Goal: Task Accomplishment & Management: Manage account settings

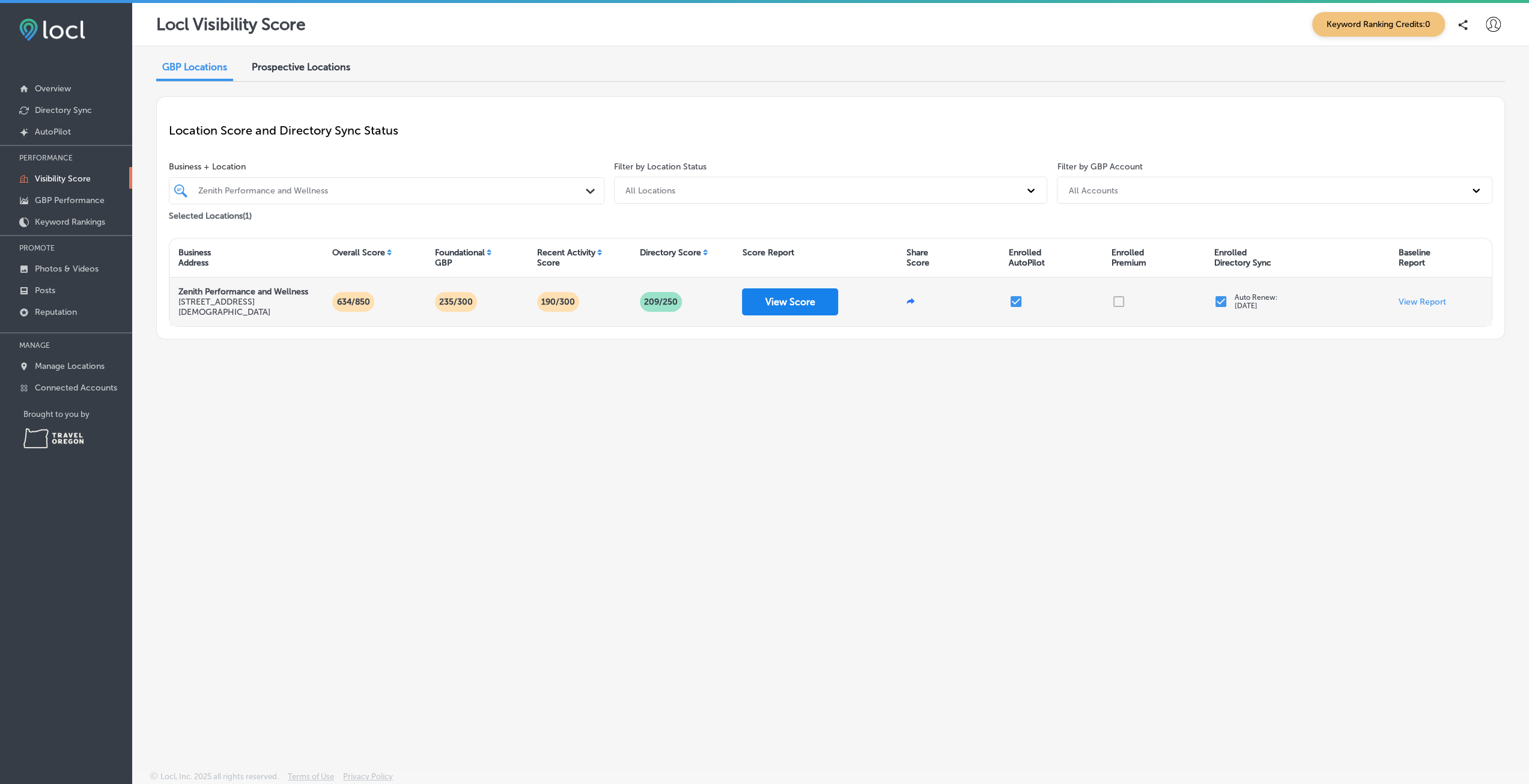
click at [800, 294] on button "View Score" at bounding box center [790, 303] width 96 height 28
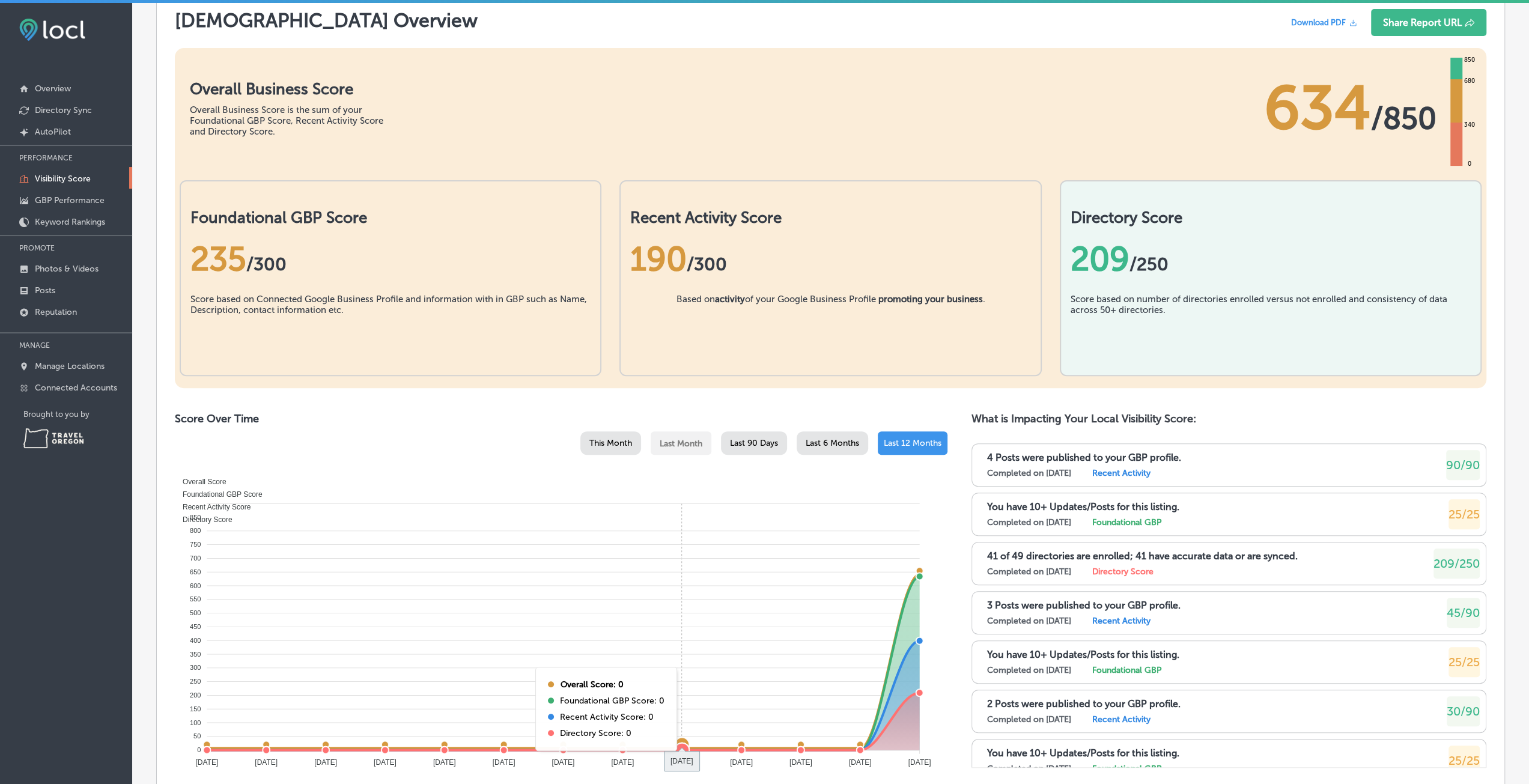
scroll to position [480, 0]
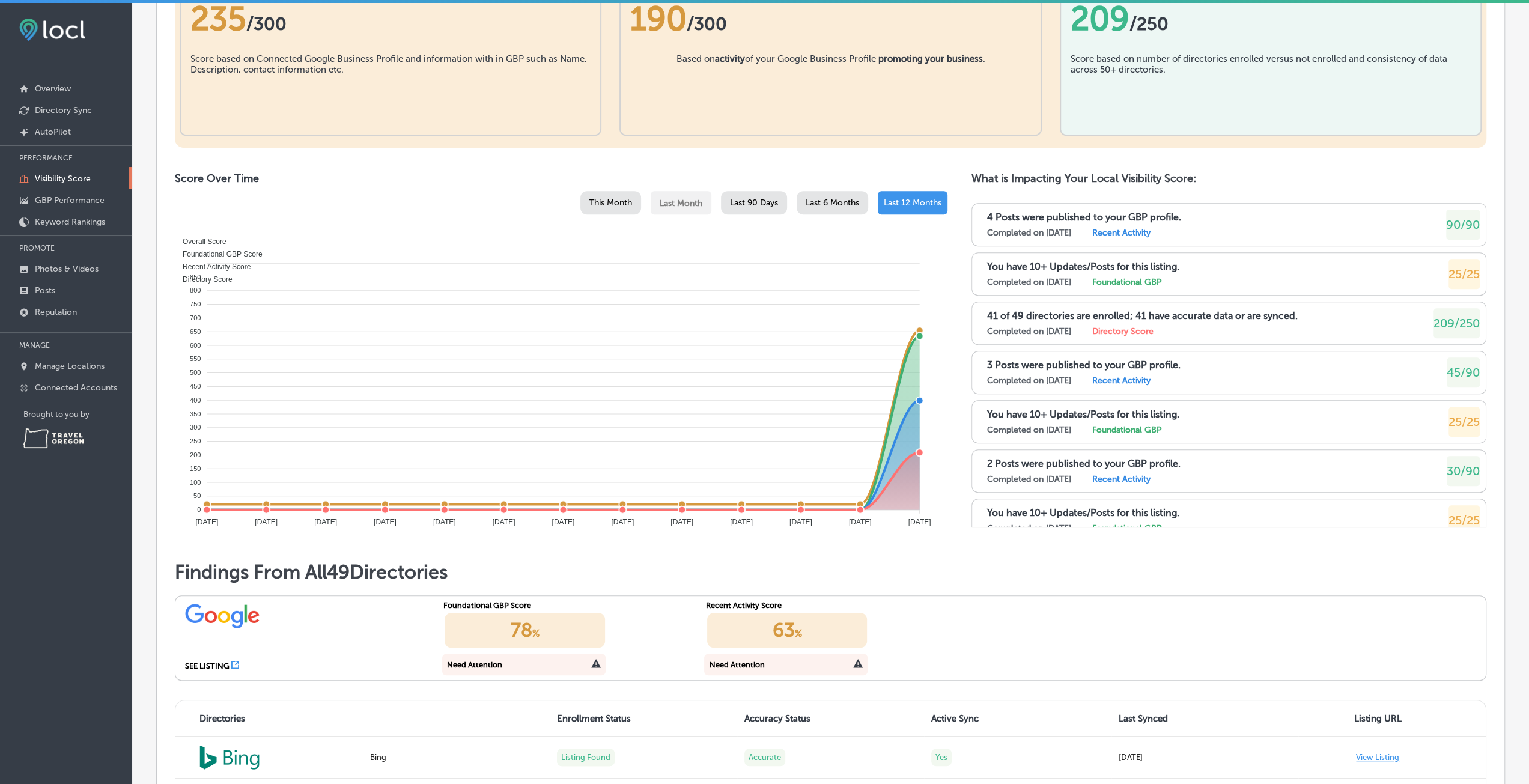
click at [607, 195] on div "This Month" at bounding box center [611, 202] width 61 height 24
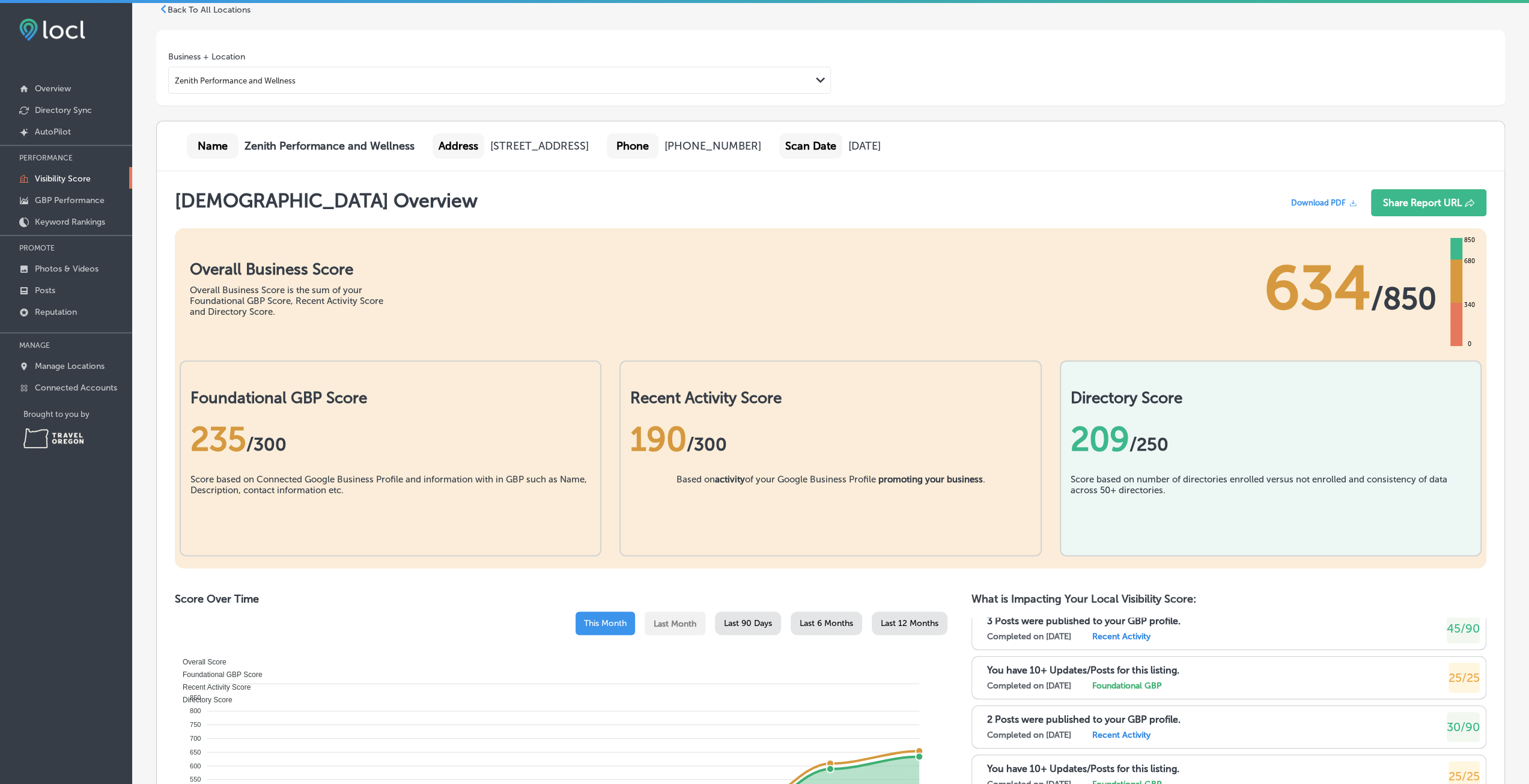
scroll to position [60, 0]
click at [95, 193] on link "GBP Performance" at bounding box center [66, 199] width 133 height 22
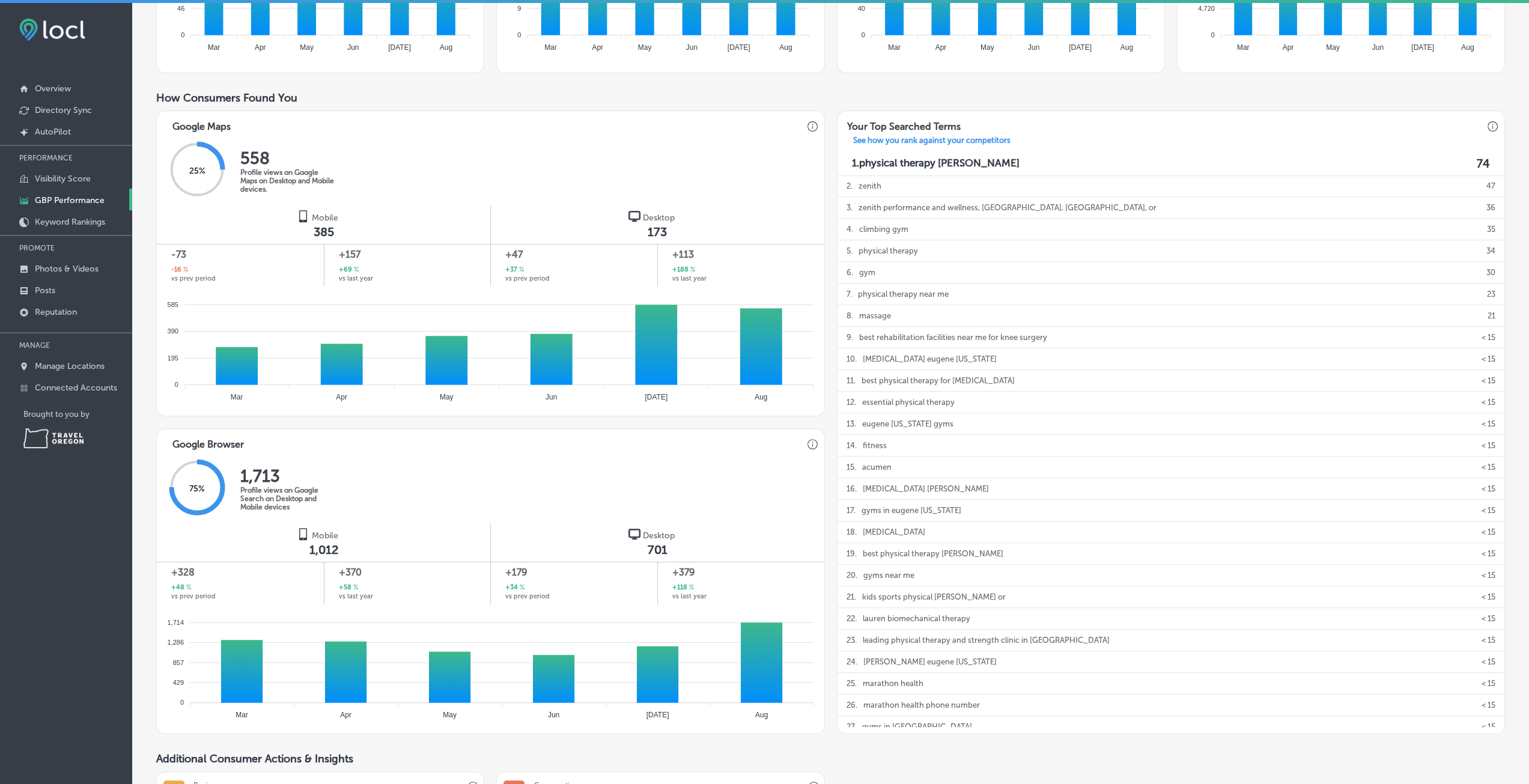
scroll to position [361, 0]
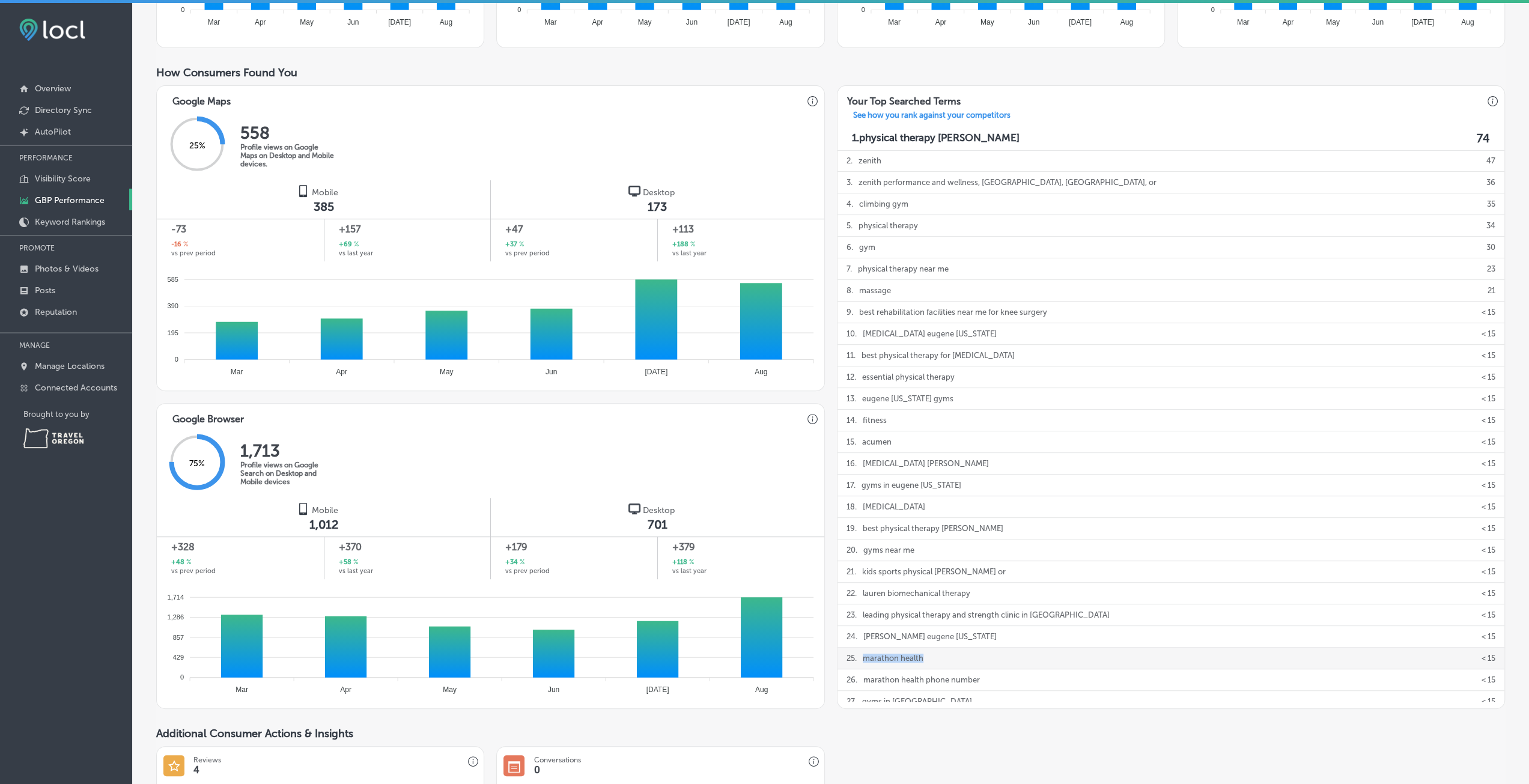
drag, startPoint x: 931, startPoint y: 658, endPoint x: 859, endPoint y: 653, distance: 72.2
click at [859, 653] on div "25 . marathon health < 15" at bounding box center [1170, 658] width 667 height 22
copy p "marathon health"
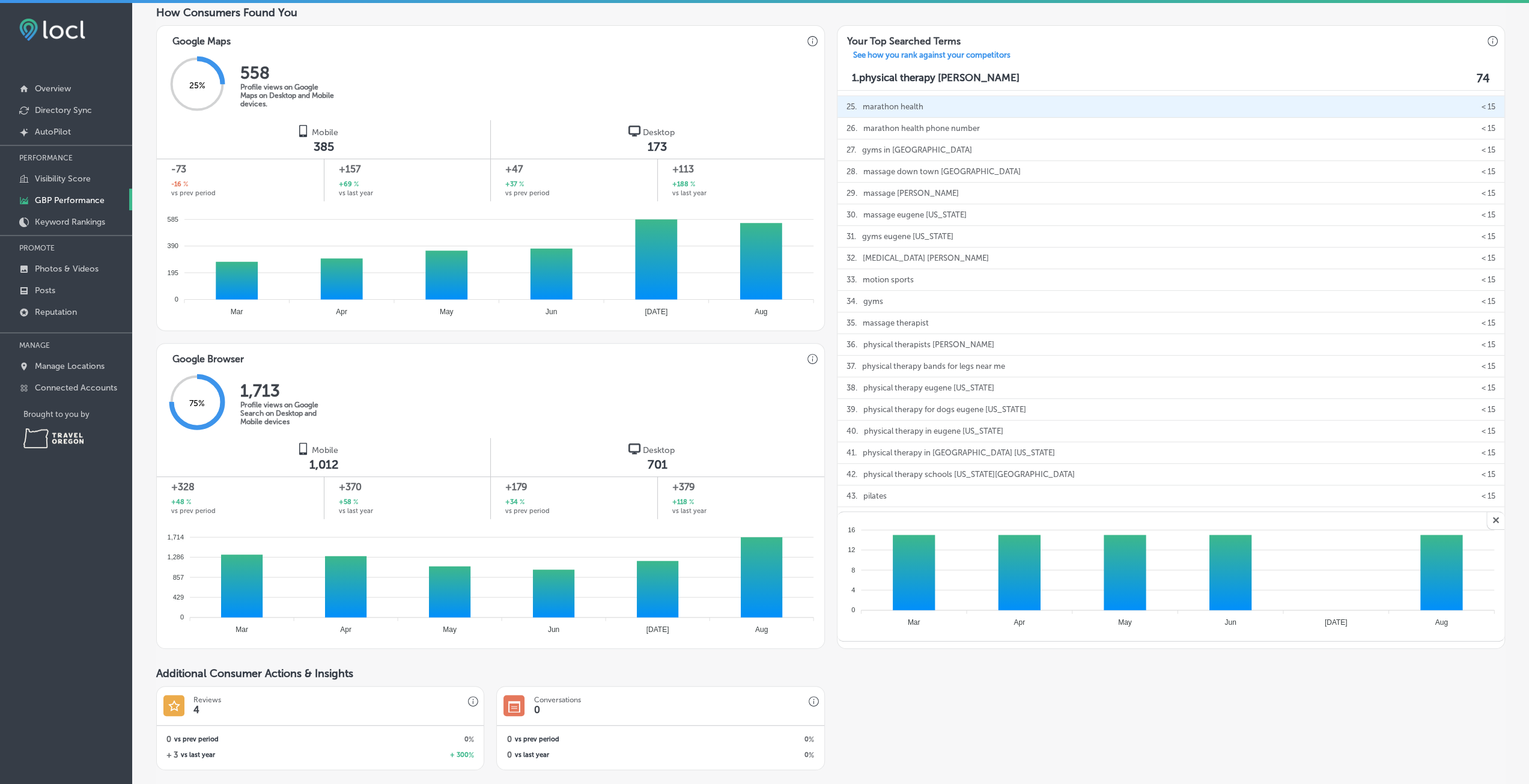
scroll to position [431, 0]
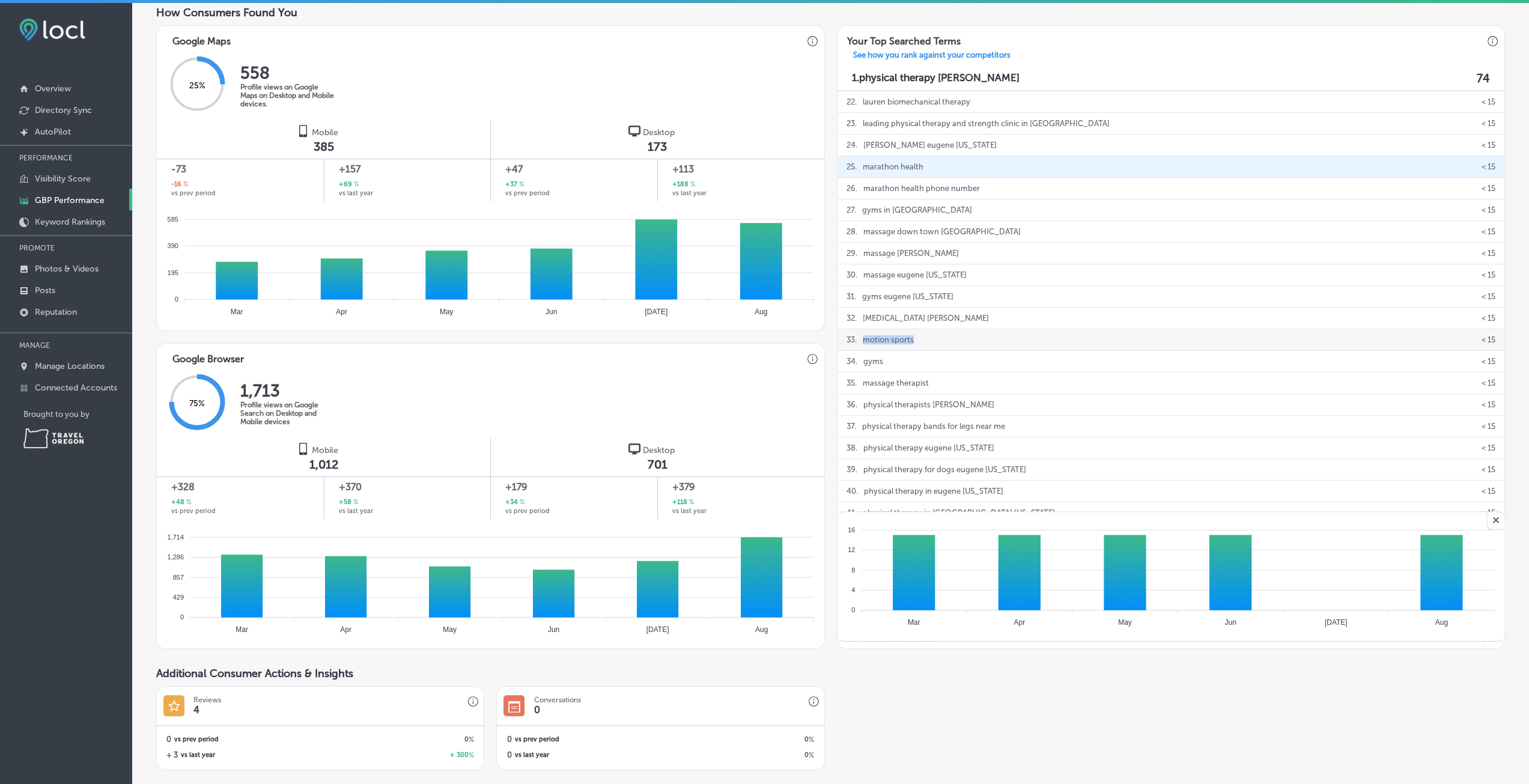
drag, startPoint x: 918, startPoint y: 344, endPoint x: 861, endPoint y: 341, distance: 57.1
click at [861, 341] on div "33 . motion sports < 15" at bounding box center [1170, 340] width 667 height 22
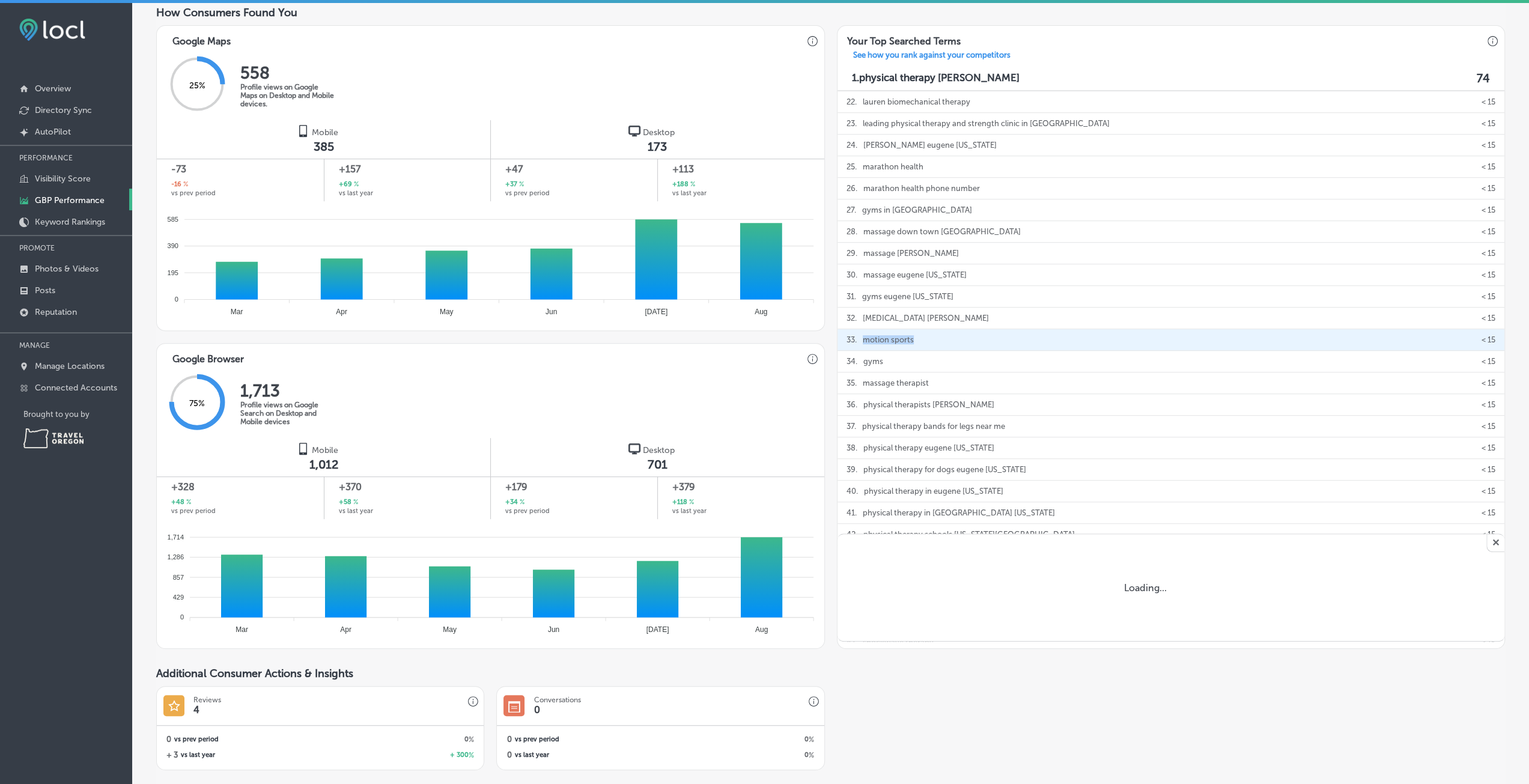
copy p "motion sports"
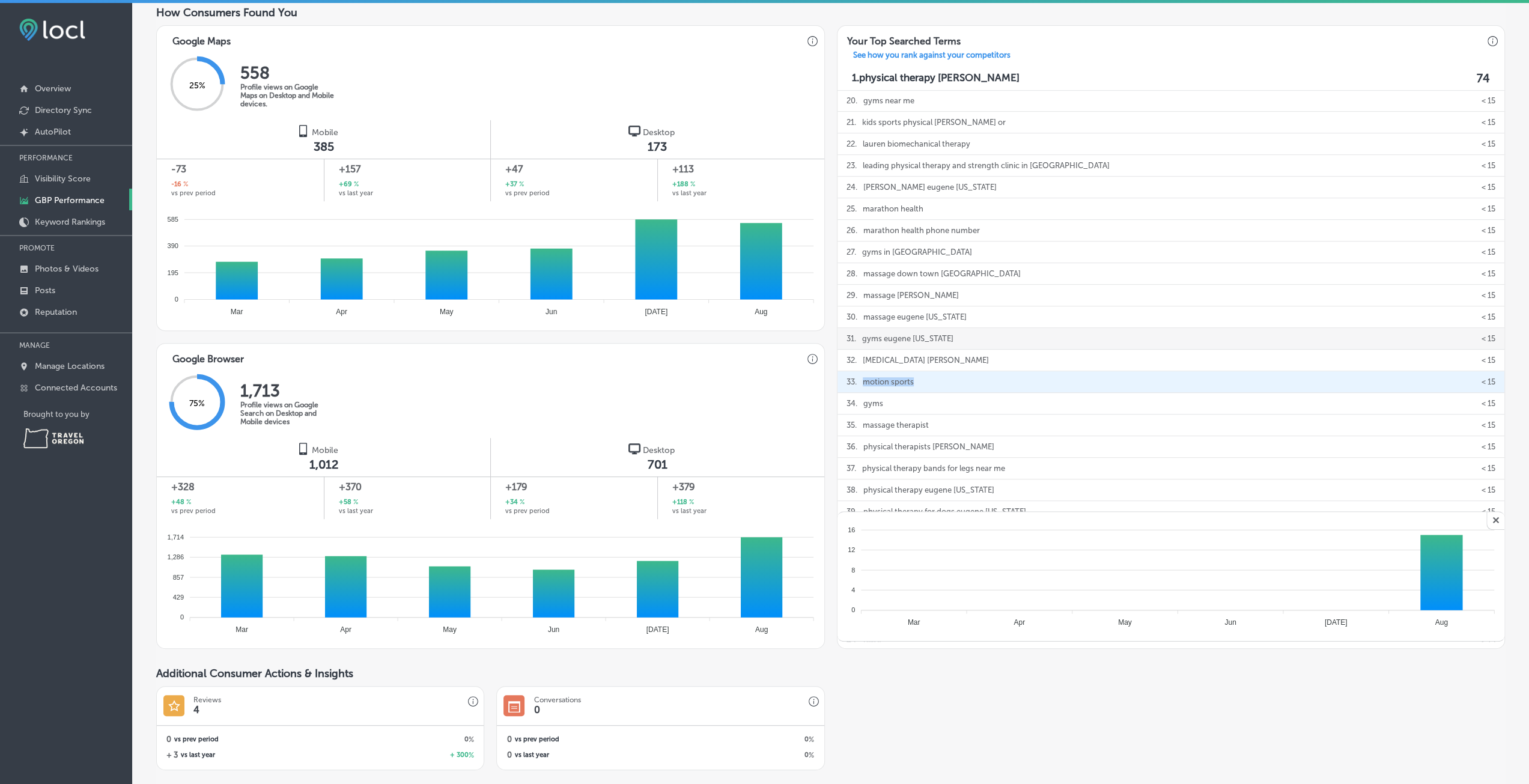
scroll to position [371, 0]
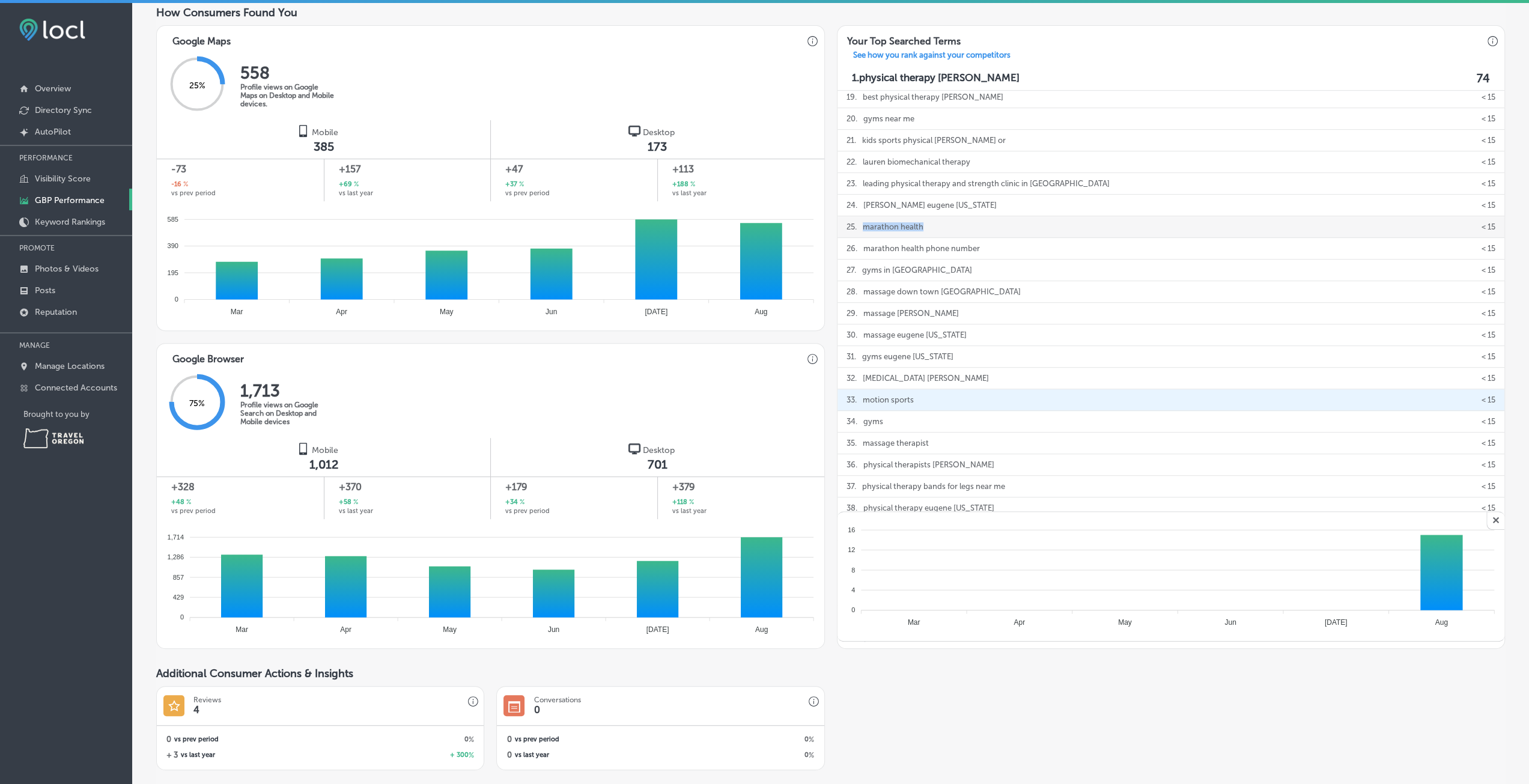
drag, startPoint x: 932, startPoint y: 224, endPoint x: 859, endPoint y: 228, distance: 73.1
click at [859, 228] on div "25 . marathon health < 15" at bounding box center [1170, 227] width 667 height 22
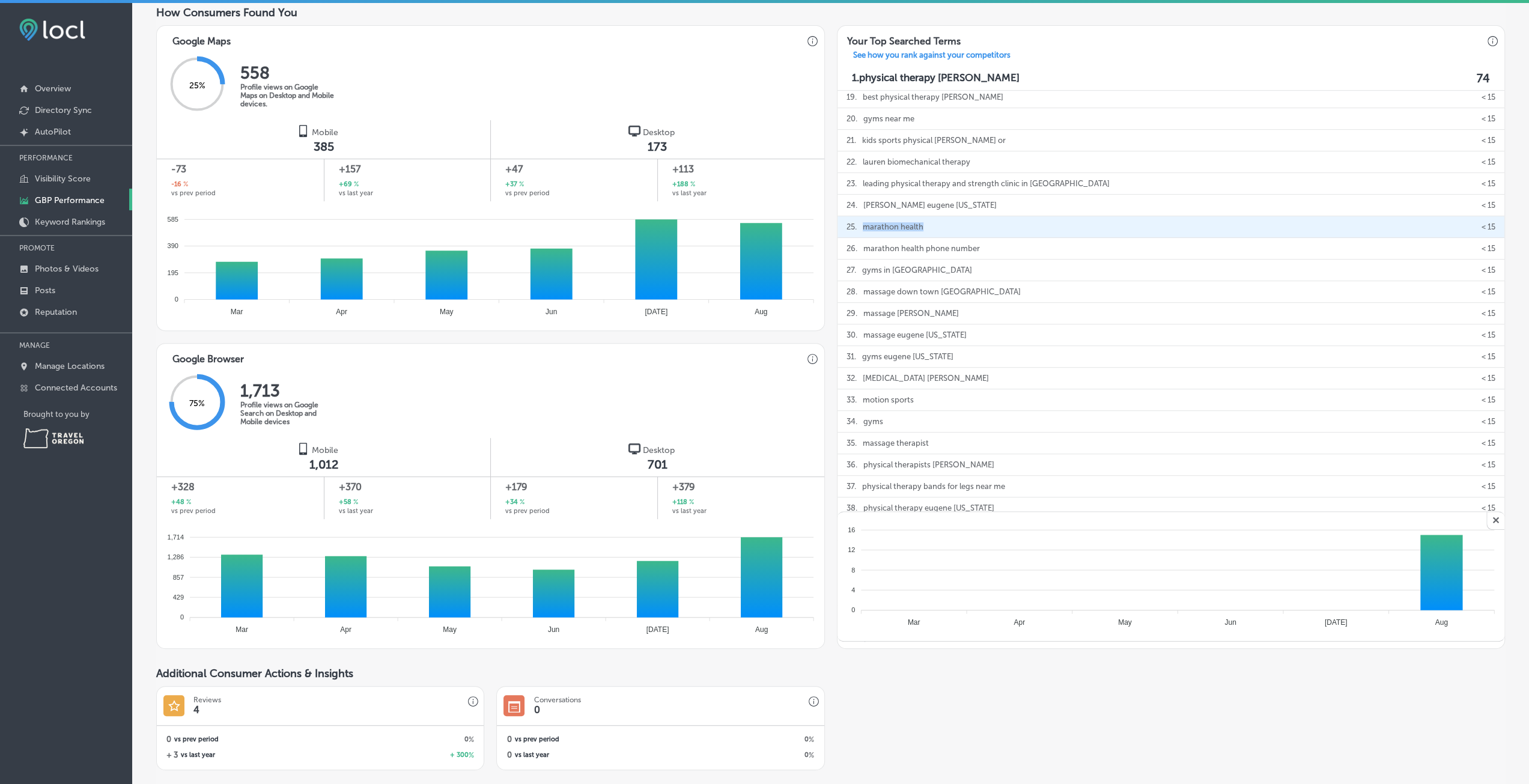
copy p "marathon health"
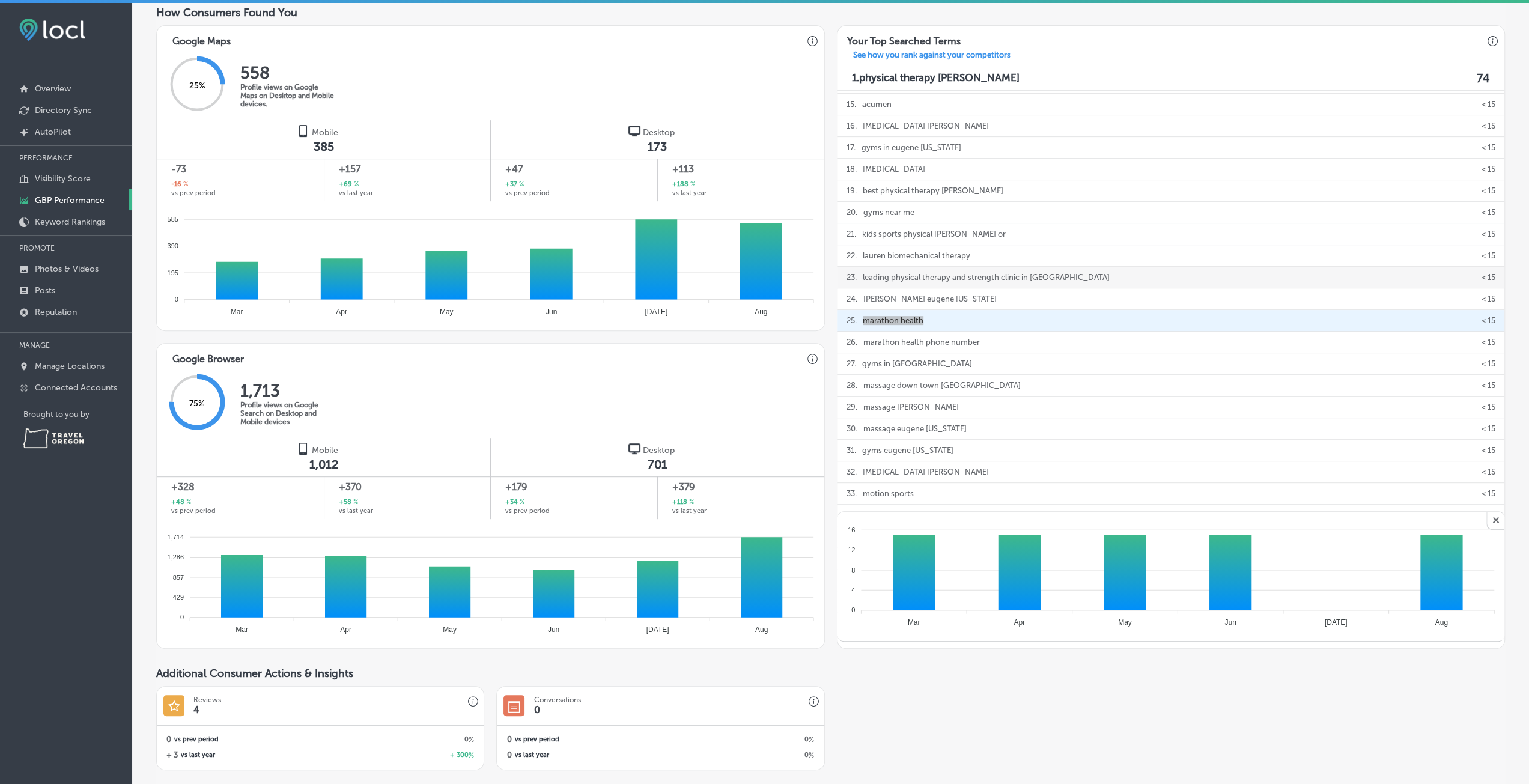
scroll to position [252, 0]
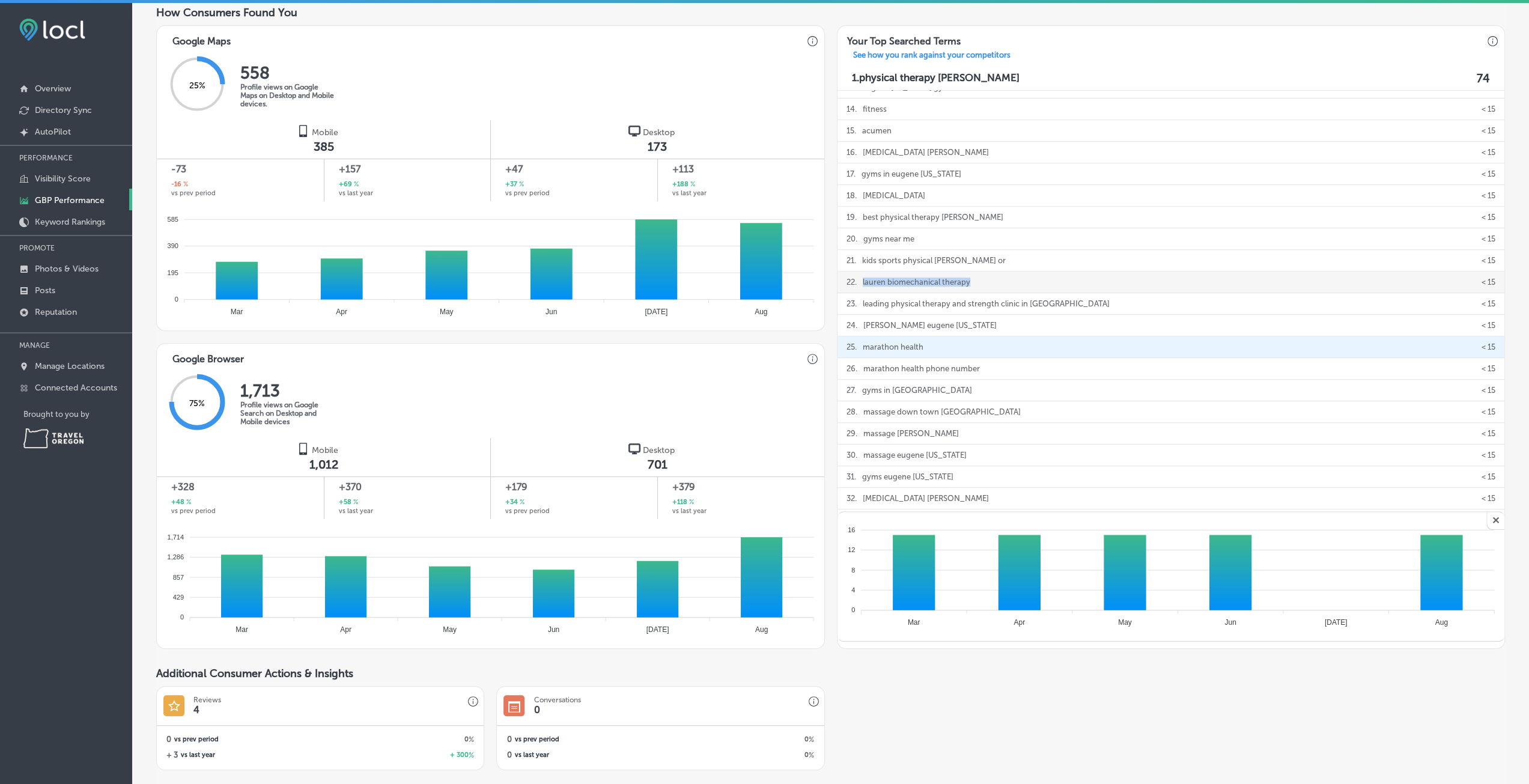
drag, startPoint x: 974, startPoint y: 284, endPoint x: 857, endPoint y: 281, distance: 117.0
click at [857, 281] on div "22 . lauren biomechanical therapy < 15" at bounding box center [1170, 282] width 667 height 22
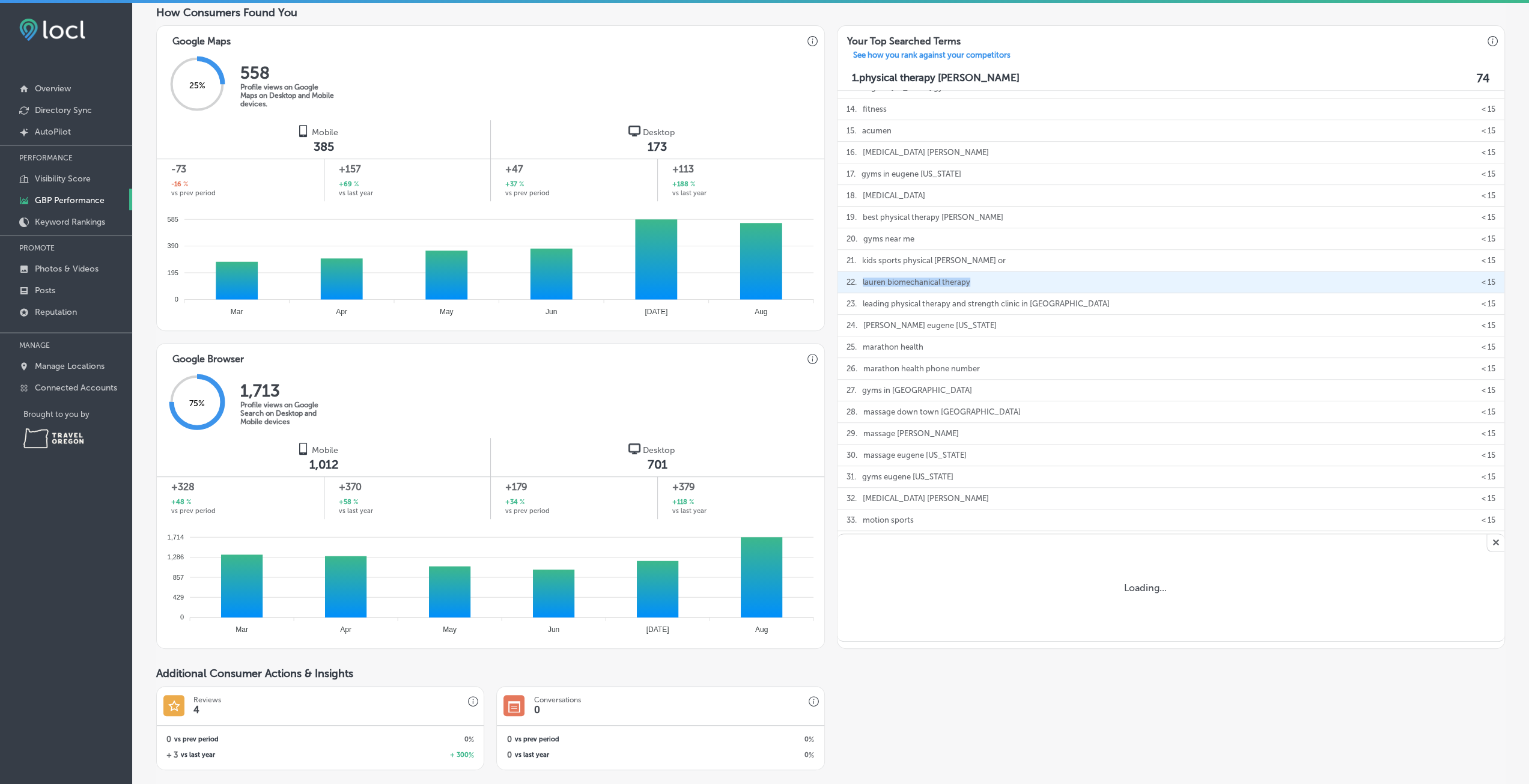
copy p "lauren biomechanical therapy"
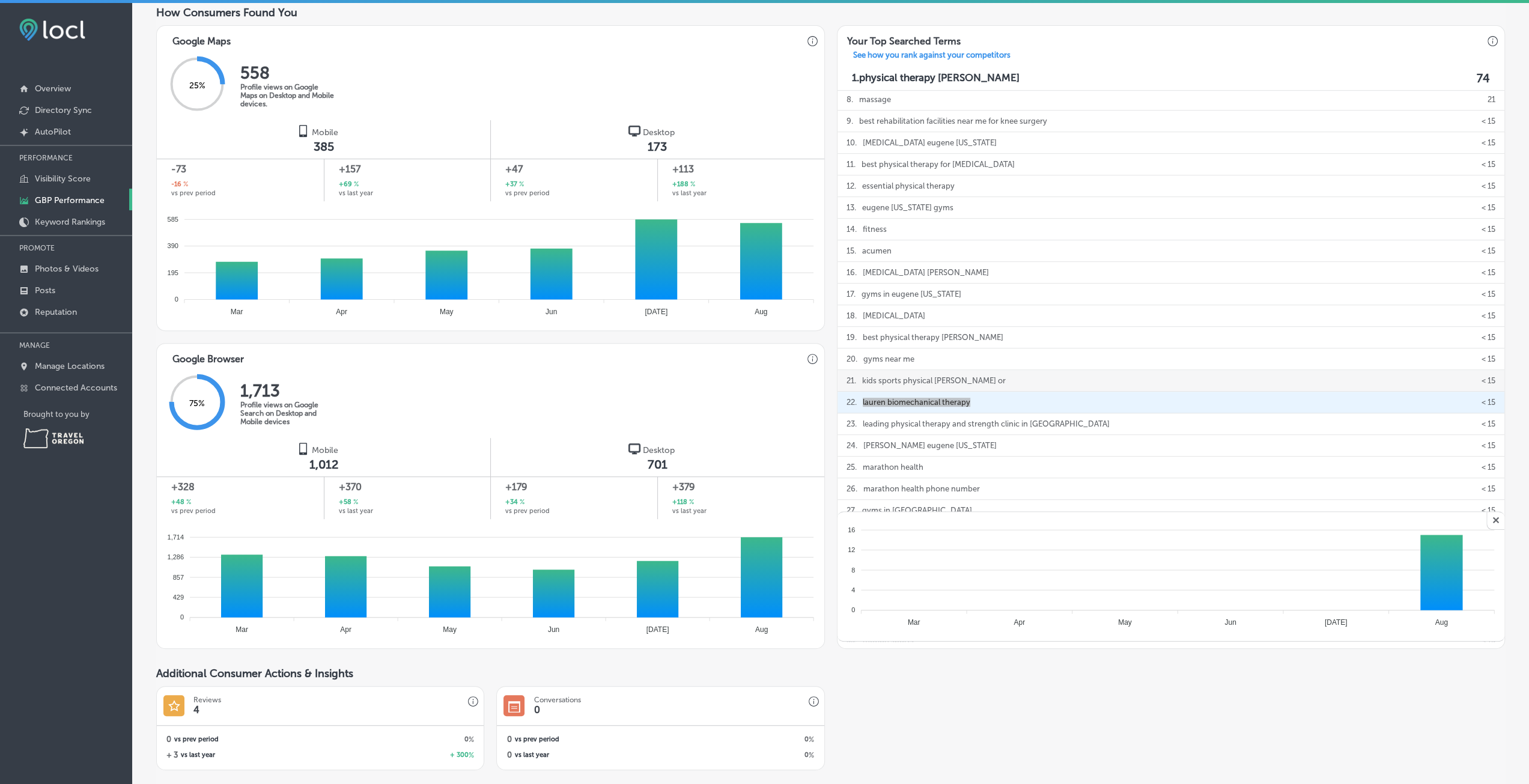
scroll to position [71, 0]
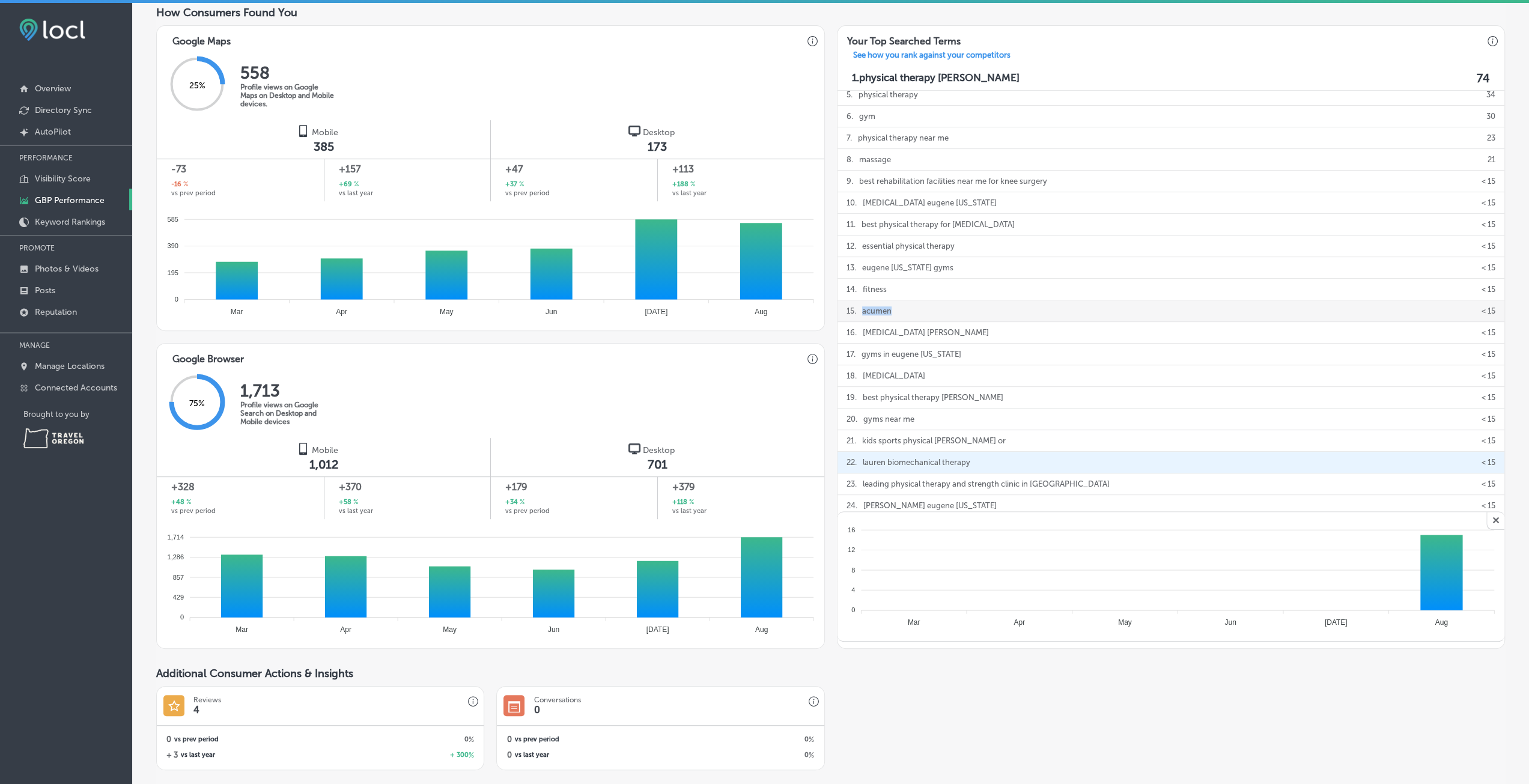
drag, startPoint x: 893, startPoint y: 313, endPoint x: 858, endPoint y: 315, distance: 35.1
click at [858, 315] on div "15 . acumen < 15" at bounding box center [1170, 311] width 667 height 22
copy p "acumen"
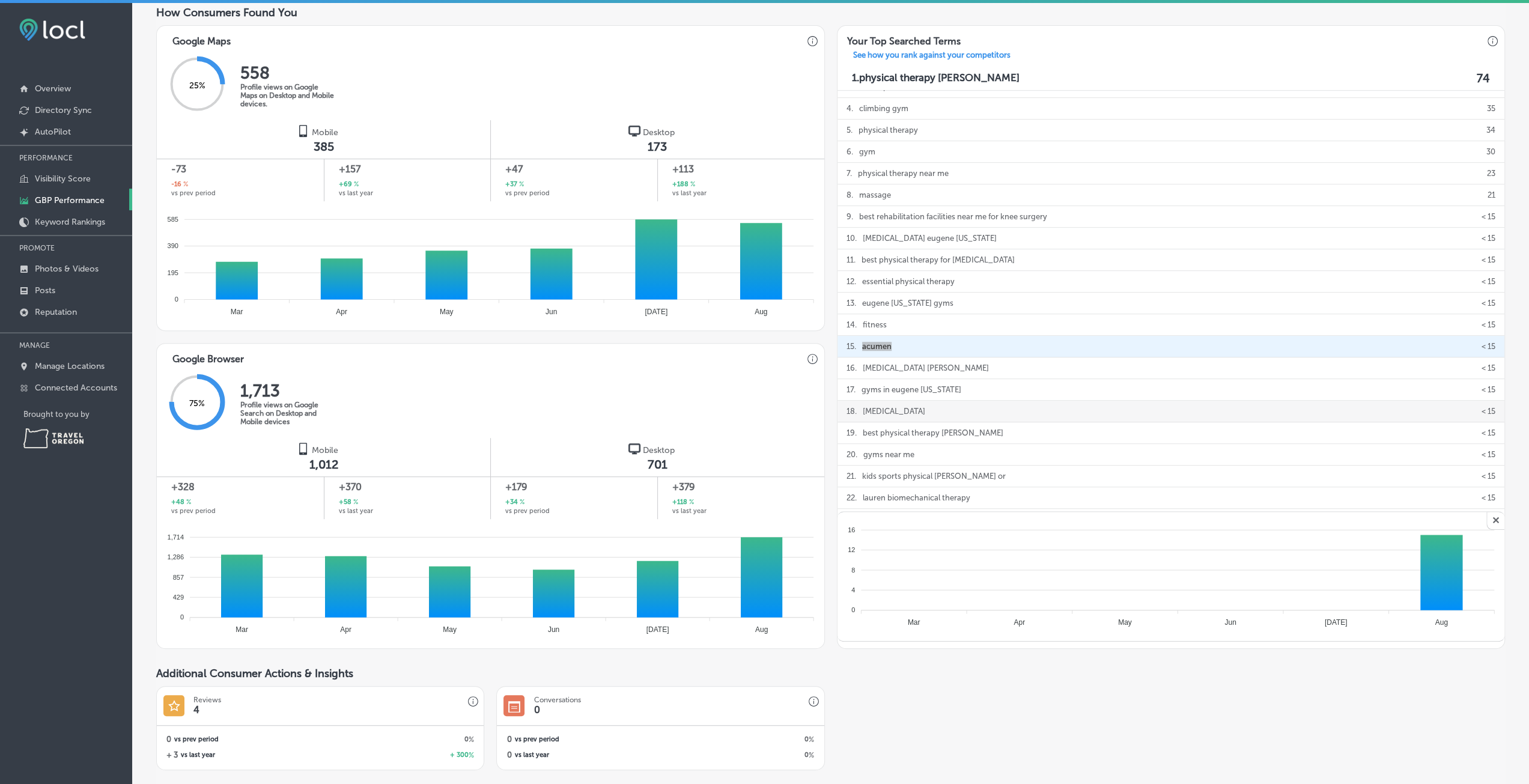
scroll to position [11, 0]
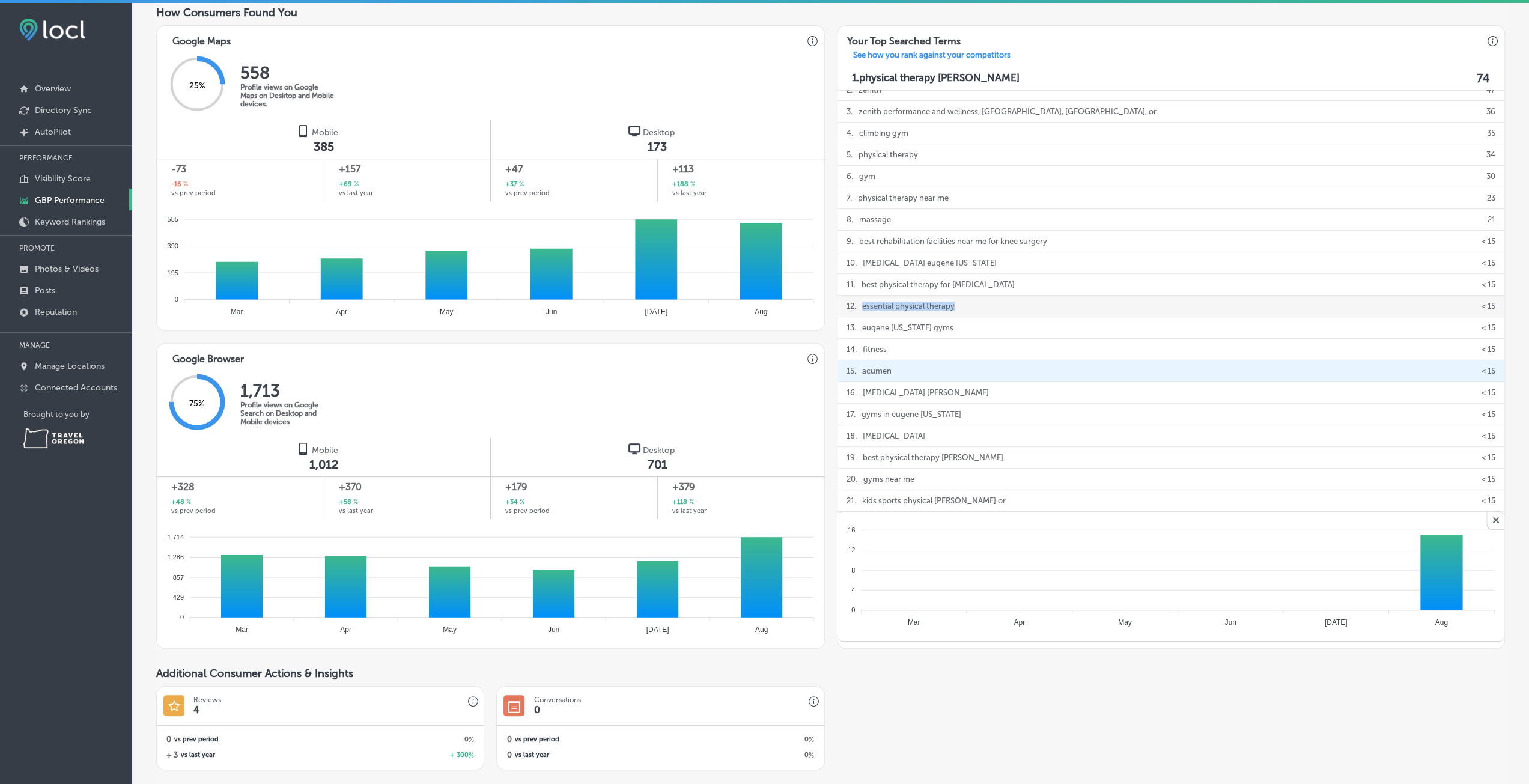
drag, startPoint x: 967, startPoint y: 301, endPoint x: 856, endPoint y: 300, distance: 111.0
click at [856, 300] on div "12 . essential physical therapy < 15" at bounding box center [1170, 307] width 667 height 22
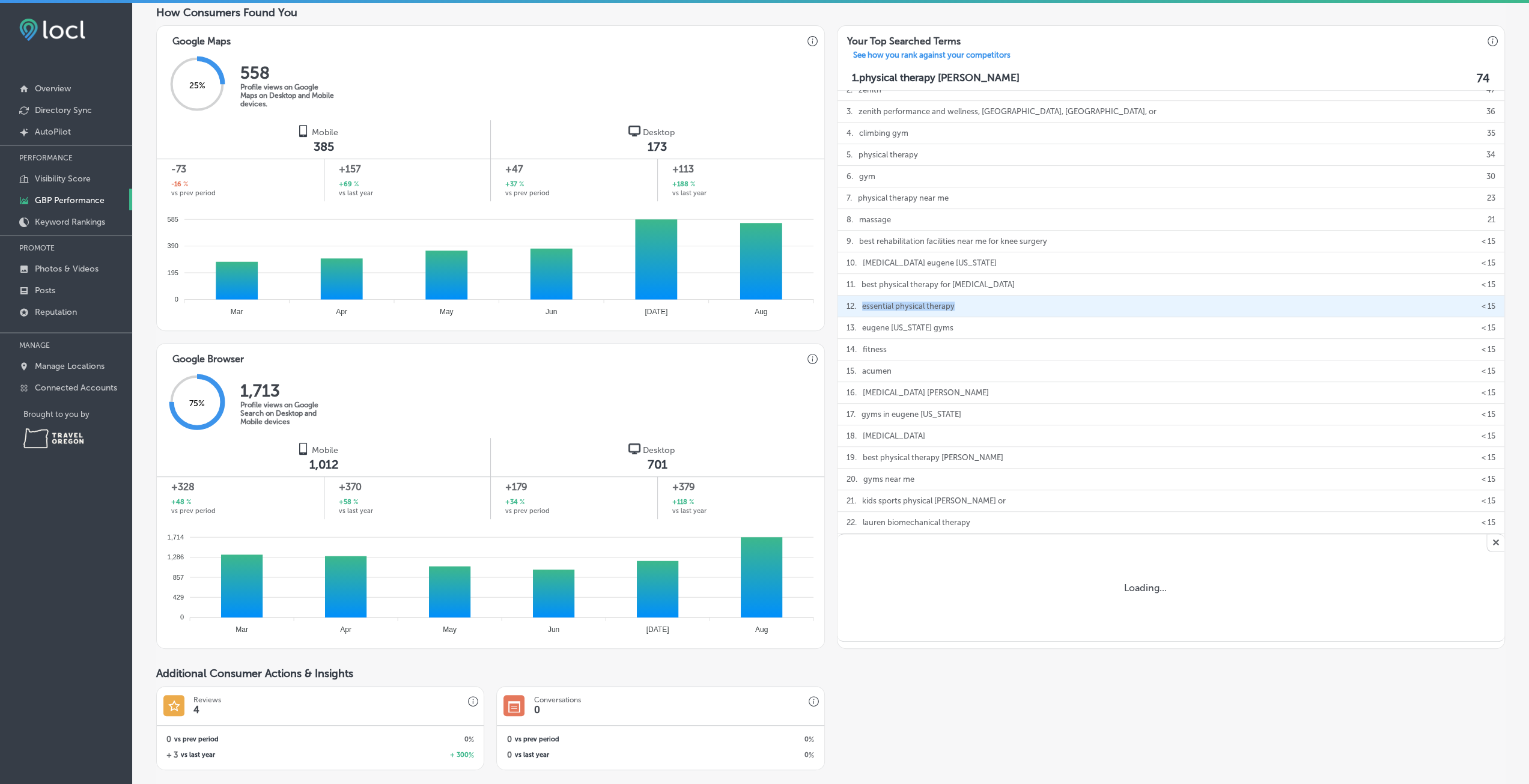
copy p "essential physical therapy"
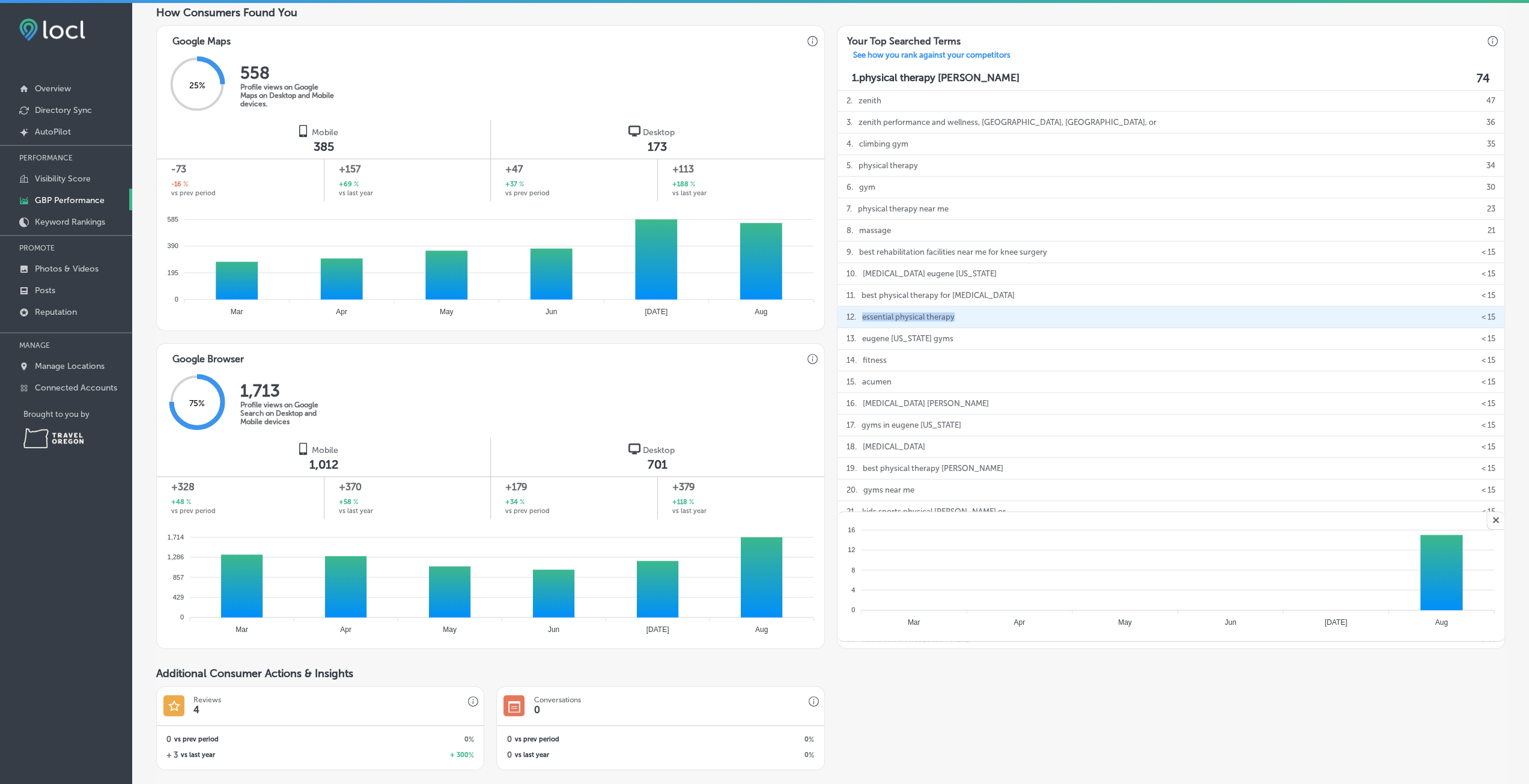
scroll to position [301, 0]
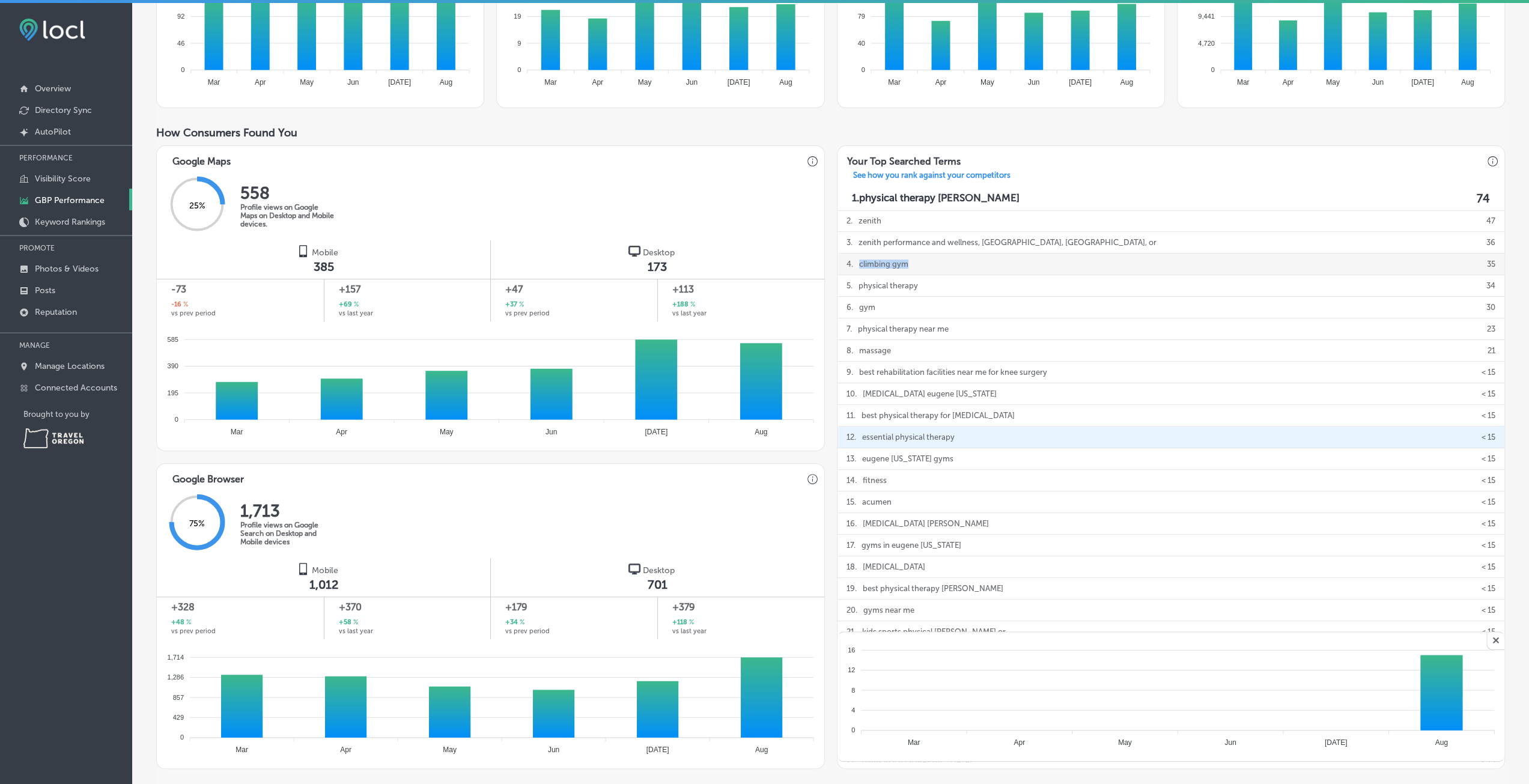
drag, startPoint x: 906, startPoint y: 260, endPoint x: 850, endPoint y: 260, distance: 56.0
click at [850, 260] on div "4 . climbing gym" at bounding box center [880, 263] width 68 height 21
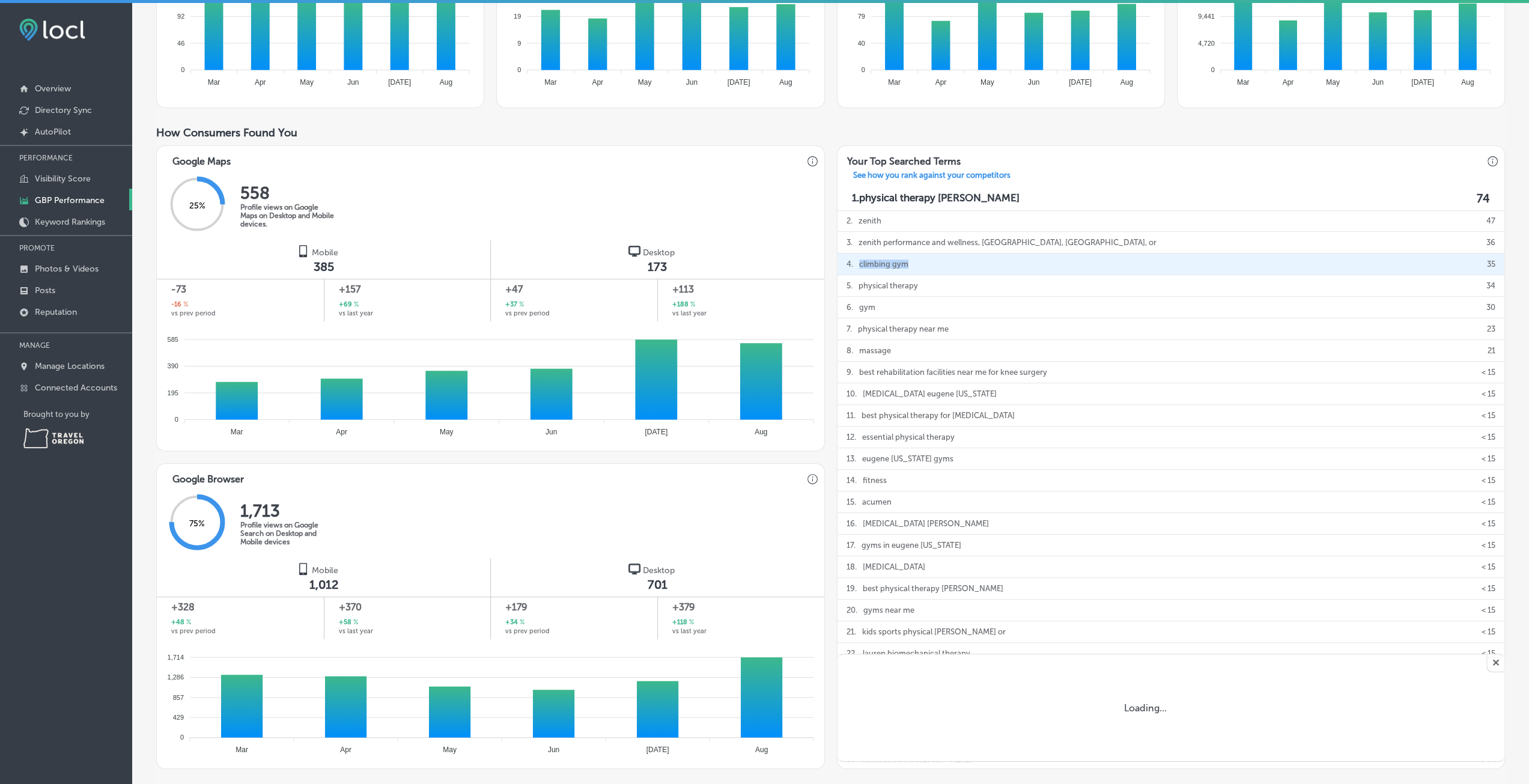
copy div "climbing gym"
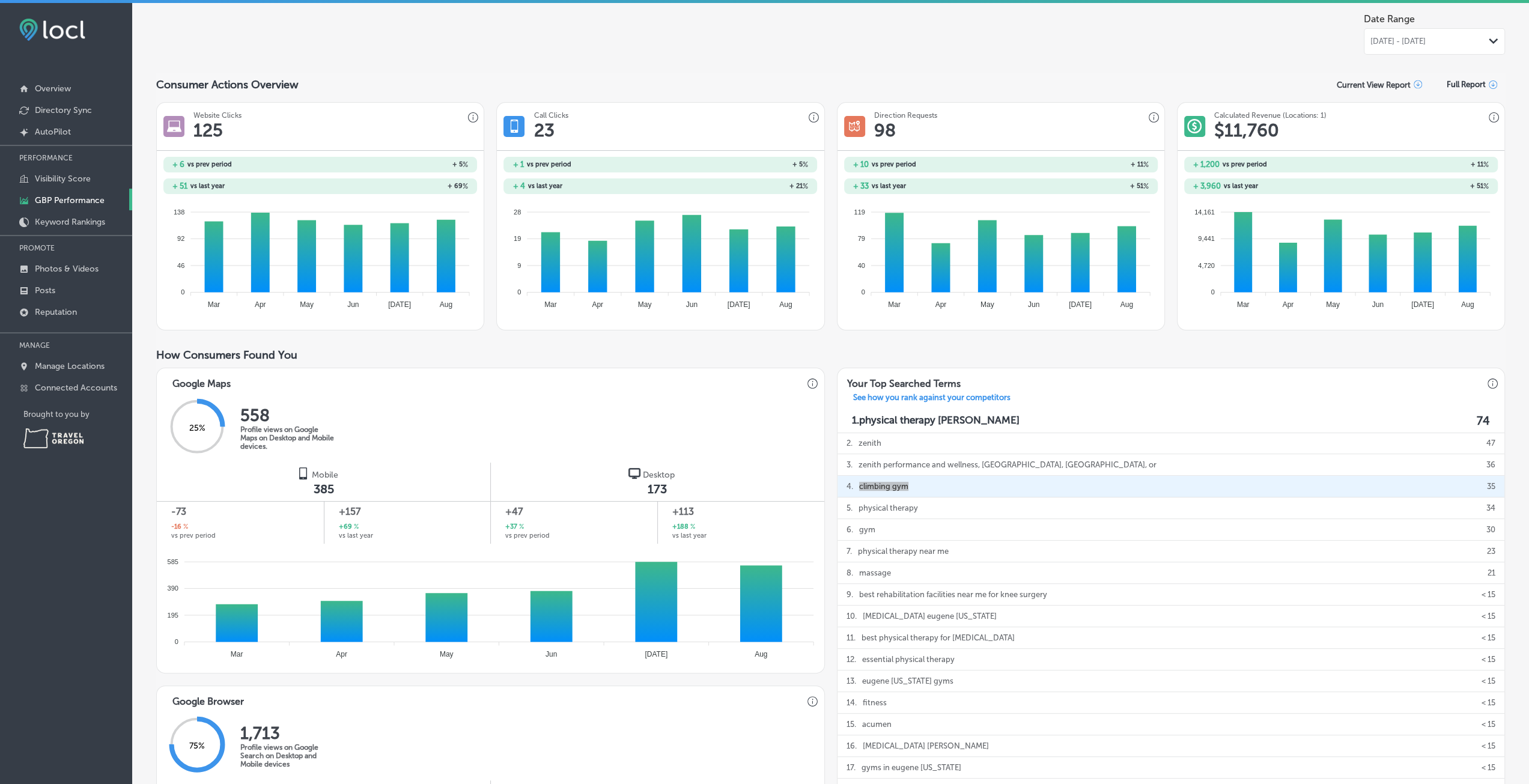
scroll to position [0, 0]
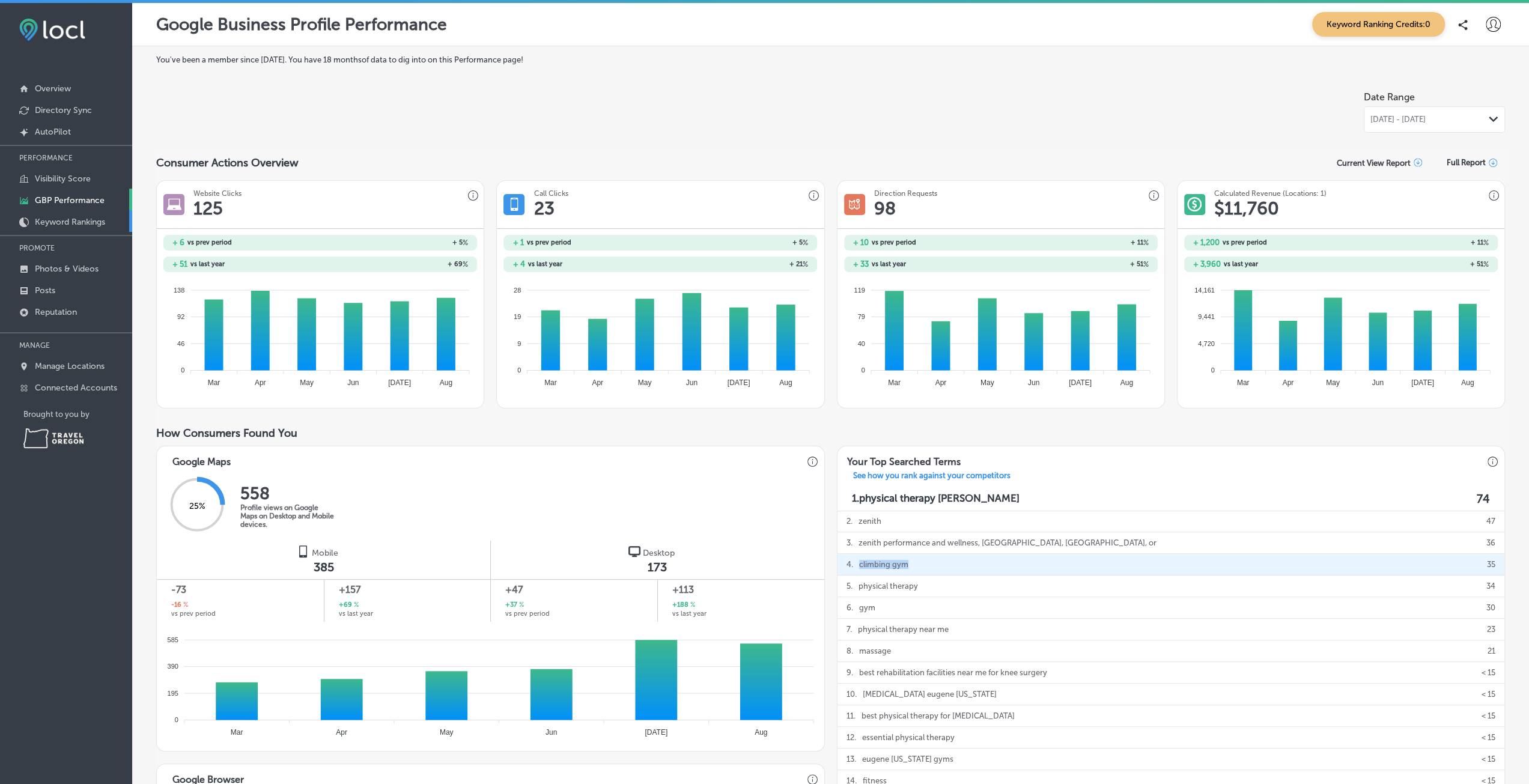
click at [81, 219] on p "Keyword Rankings" at bounding box center [70, 222] width 71 height 10
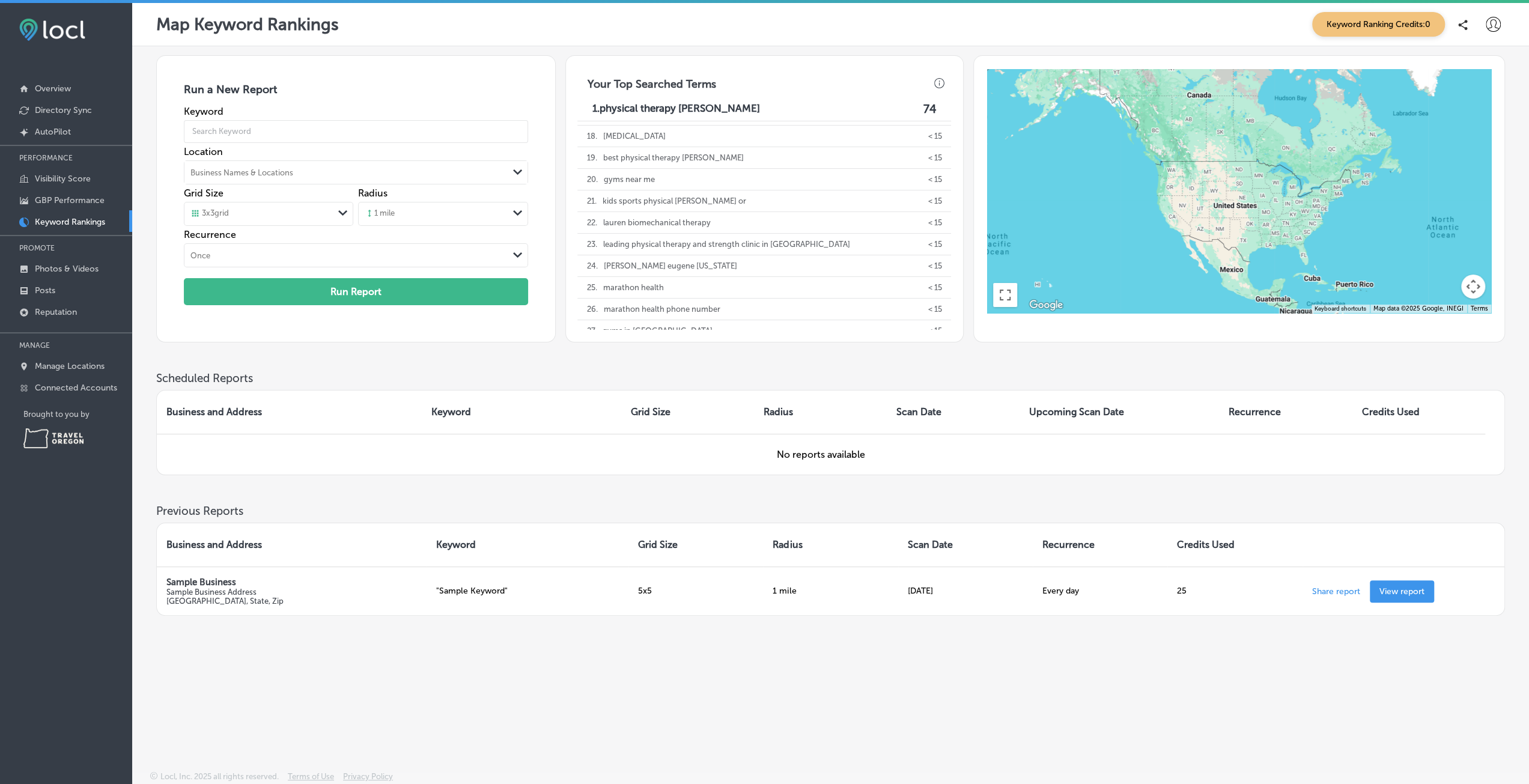
scroll to position [361, 0]
drag, startPoint x: 706, startPoint y: 244, endPoint x: 596, endPoint y: 244, distance: 110.0
click at [596, 244] on div "24 . [PERSON_NAME] eugene [US_STATE] < 15" at bounding box center [764, 247] width 373 height 22
copy div "[PERSON_NAME] eugene [US_STATE]"
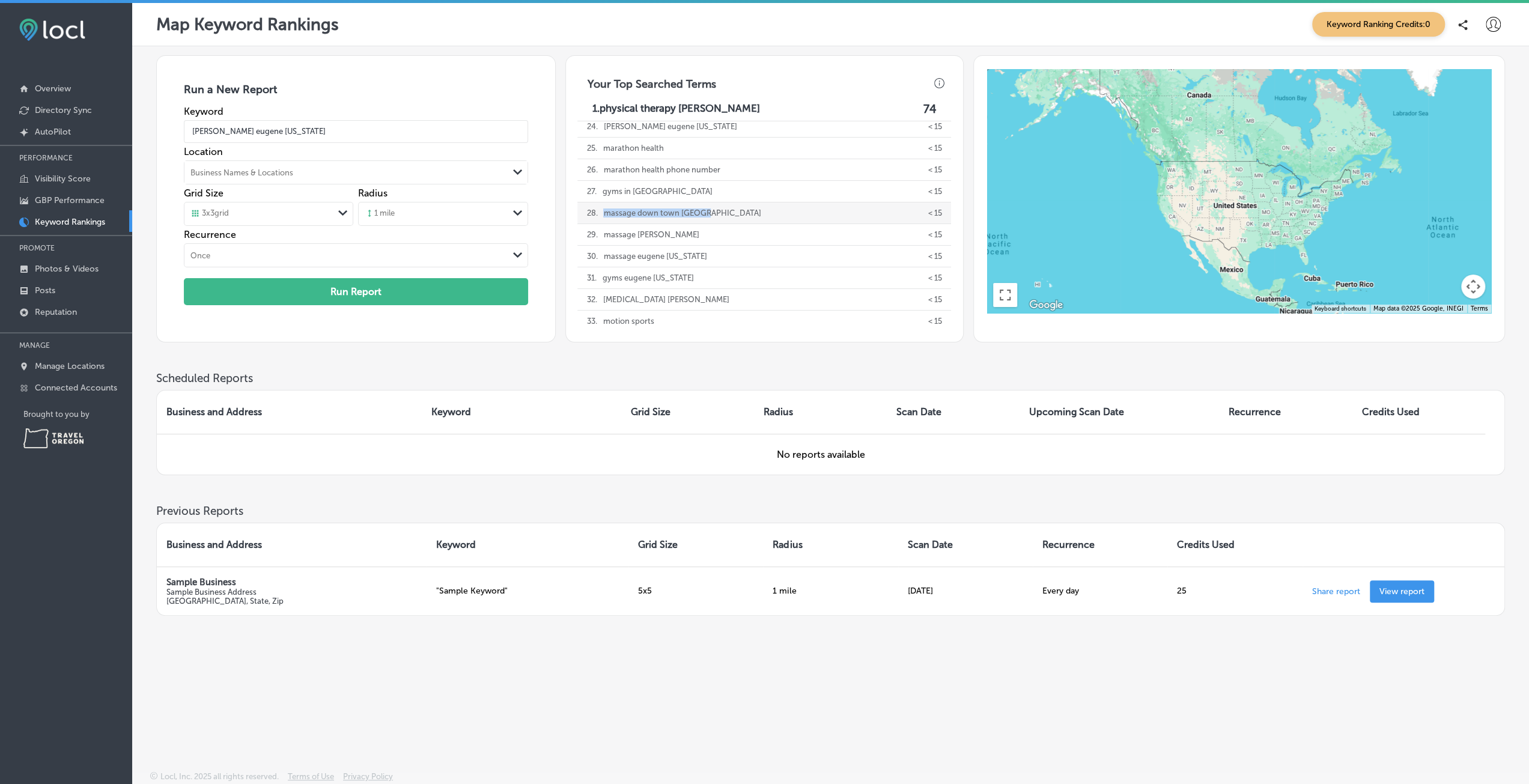
drag, startPoint x: 715, startPoint y: 212, endPoint x: 603, endPoint y: 214, distance: 112.0
click at [603, 214] on div "28 . massage down town [GEOGRAPHIC_DATA] < 15" at bounding box center [764, 213] width 373 height 22
type input "massage down town [GEOGRAPHIC_DATA]"
copy p "massage down town [GEOGRAPHIC_DATA]"
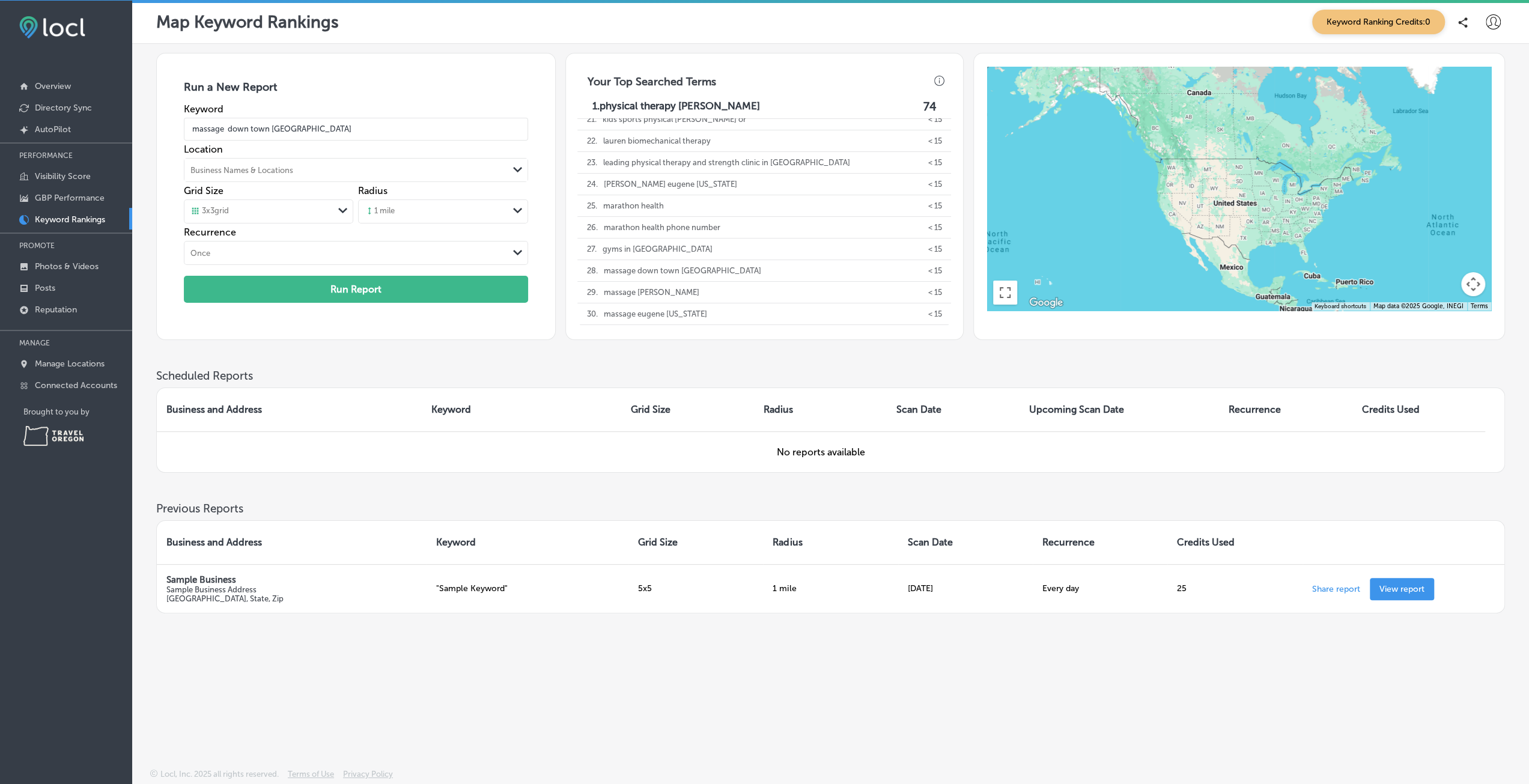
scroll to position [532, 0]
click at [56, 171] on p "Visibility Score" at bounding box center [62, 176] width 56 height 10
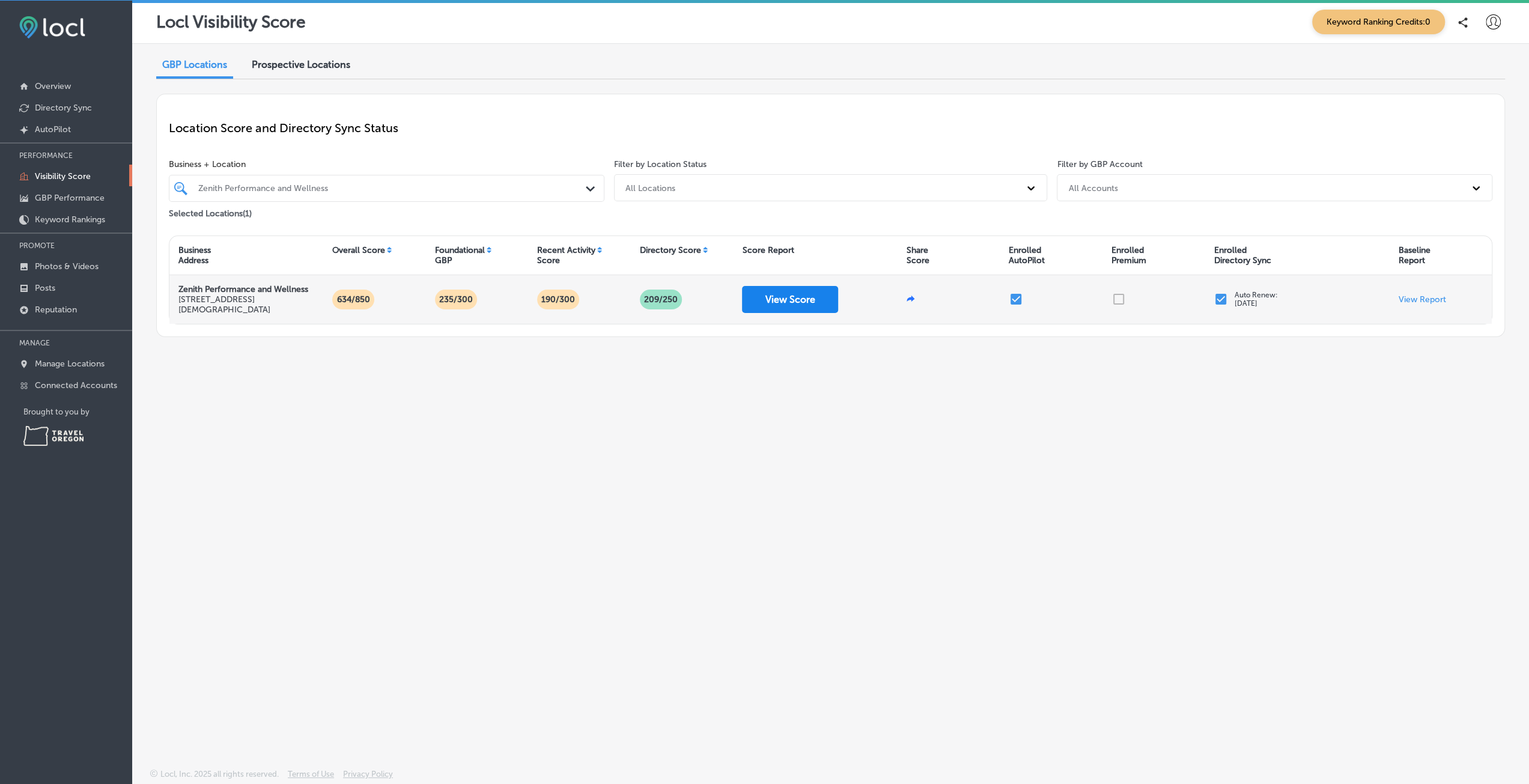
click at [804, 298] on button "View Score" at bounding box center [790, 300] width 96 height 28
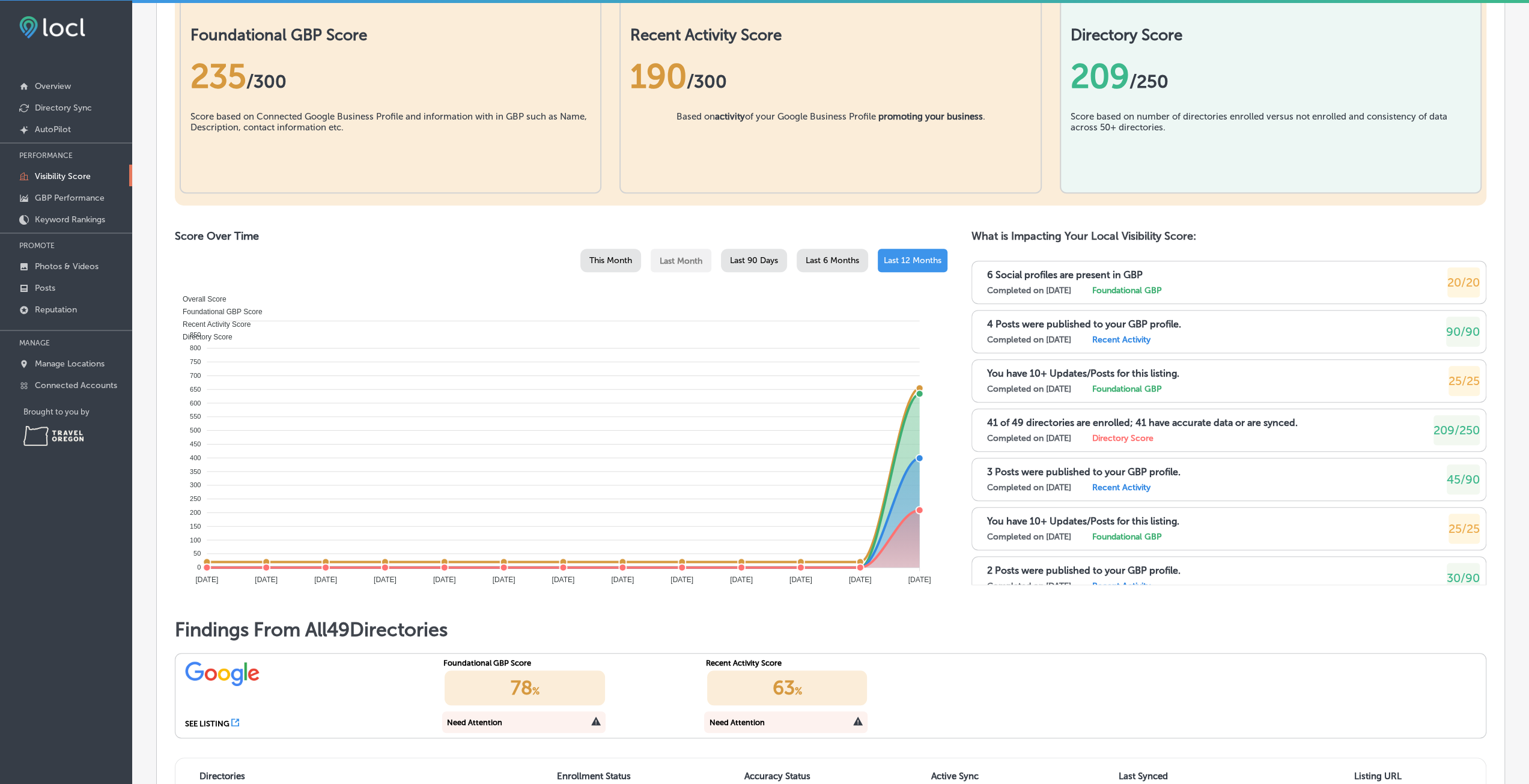
scroll to position [120, 0]
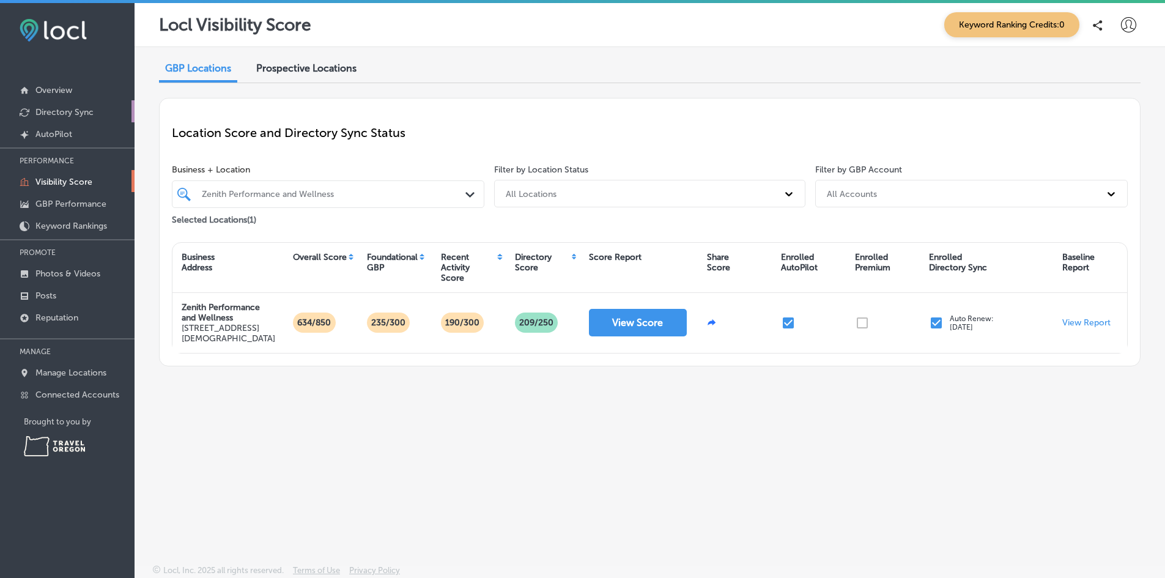
click at [66, 109] on p "Directory Sync" at bounding box center [64, 112] width 58 height 10
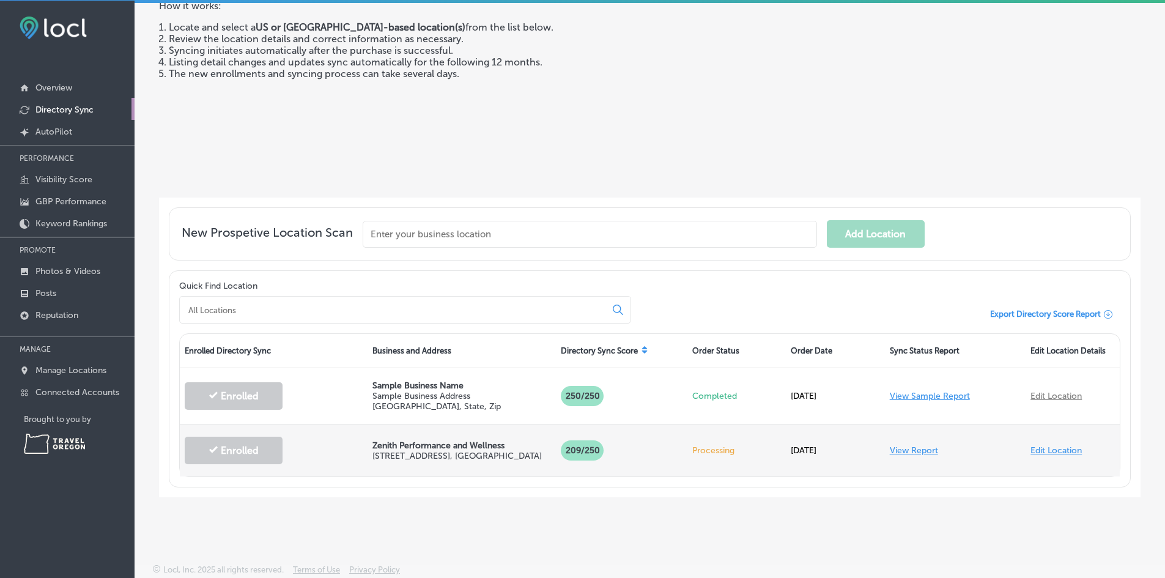
scroll to position [3, 0]
click at [1049, 449] on link "Edit Location" at bounding box center [1055, 450] width 51 height 10
select select "US"
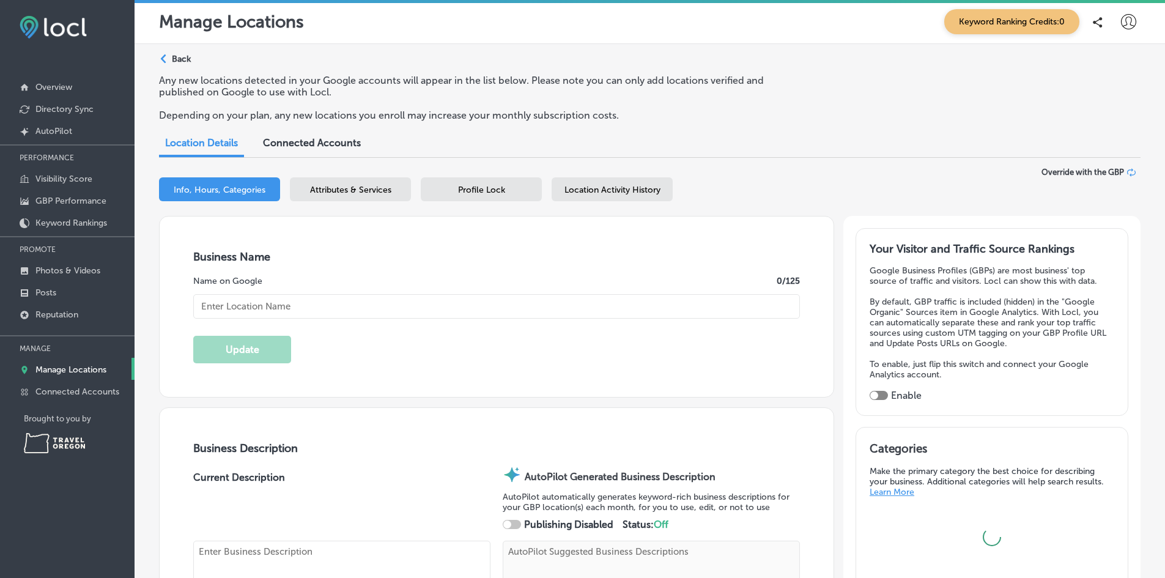
type input "Zenith Performance and Wellness"
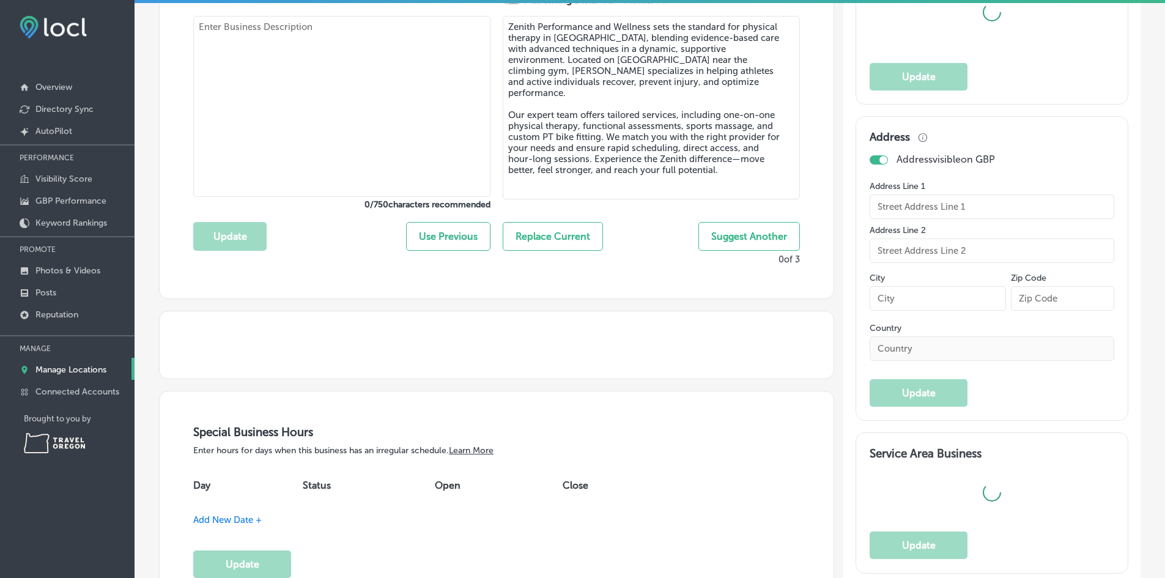
type textarea "Zenith Performance and Wellness sets the standard for physical therapy in Eugen…"
type input "160 South Park St."
type input "Eugene"
type input "97401"
type input "US"
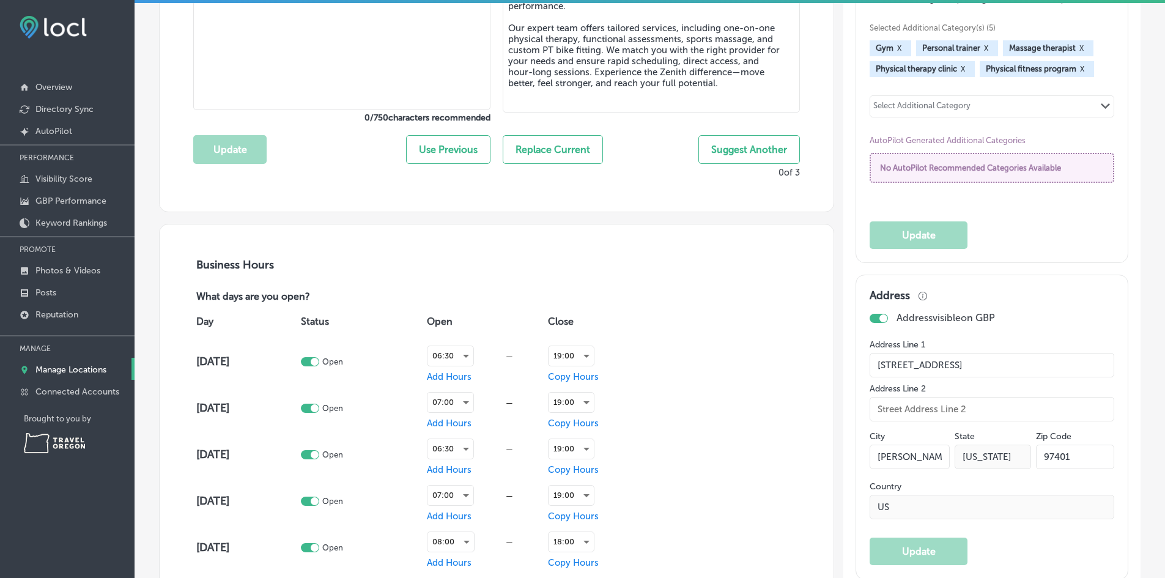
checkbox input "true"
type input "https://www.zenith-pnw.com/"
type input "150"
type textarea "Zenith Performance and Wellness helps runners, cyclists, and active individuals…"
type input "+1 541 250 0195"
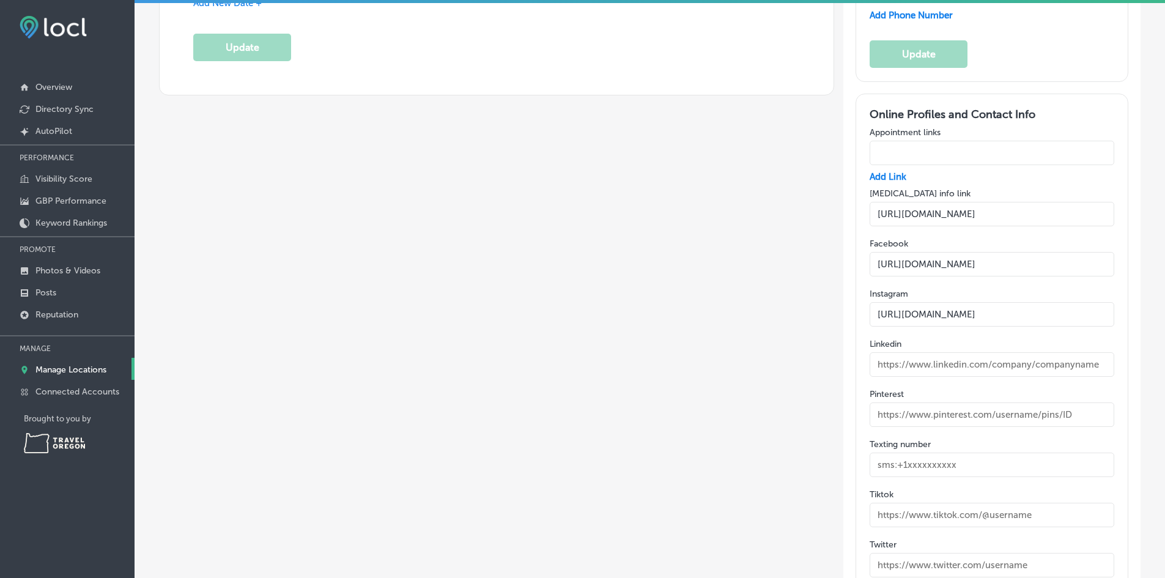
scroll to position [1773, 0]
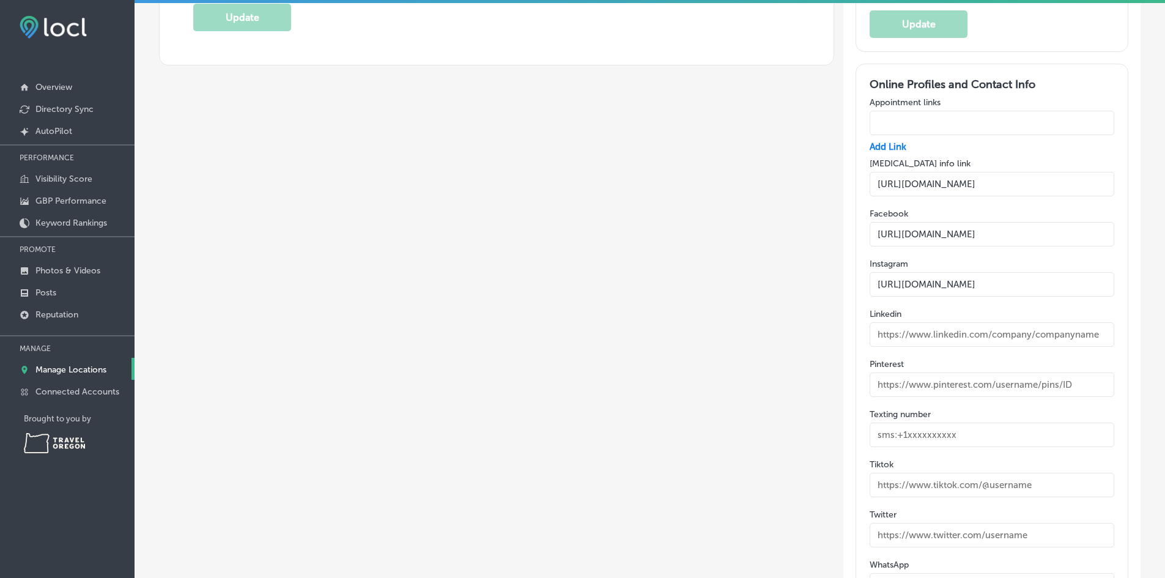
click at [950, 330] on input "text" at bounding box center [992, 334] width 245 height 24
paste input "https://www.linkedin.com/company/zenith-performance-and-wellness/"
type input "https://www.linkedin.com/company/zenith-performance-and-wellness/"
click at [992, 383] on input "text" at bounding box center [992, 384] width 245 height 24
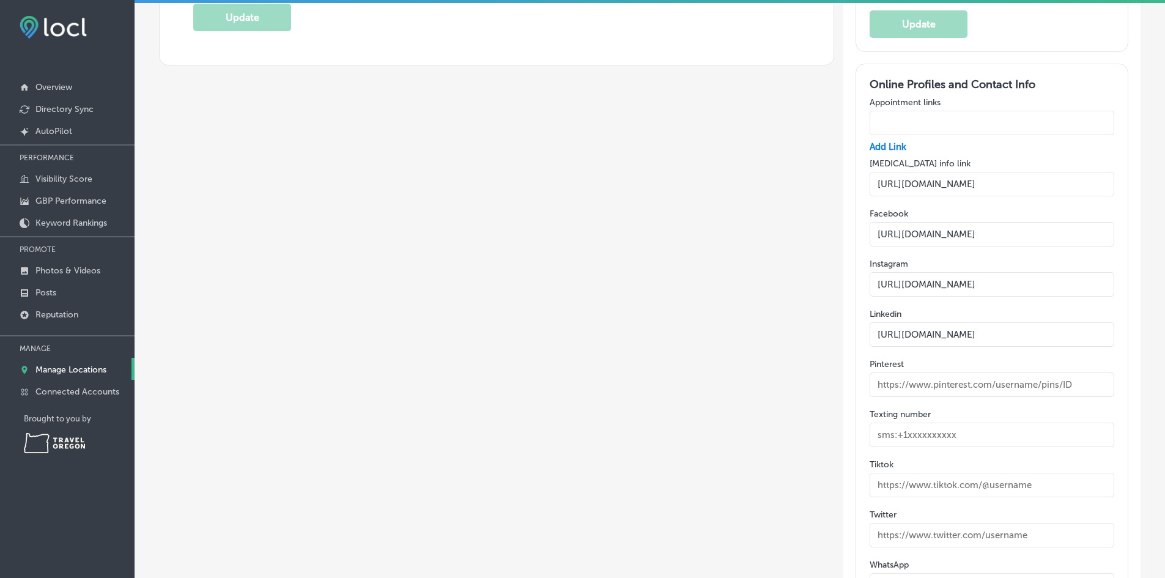
scroll to position [0, 0]
click at [958, 429] on input "text" at bounding box center [992, 435] width 245 height 24
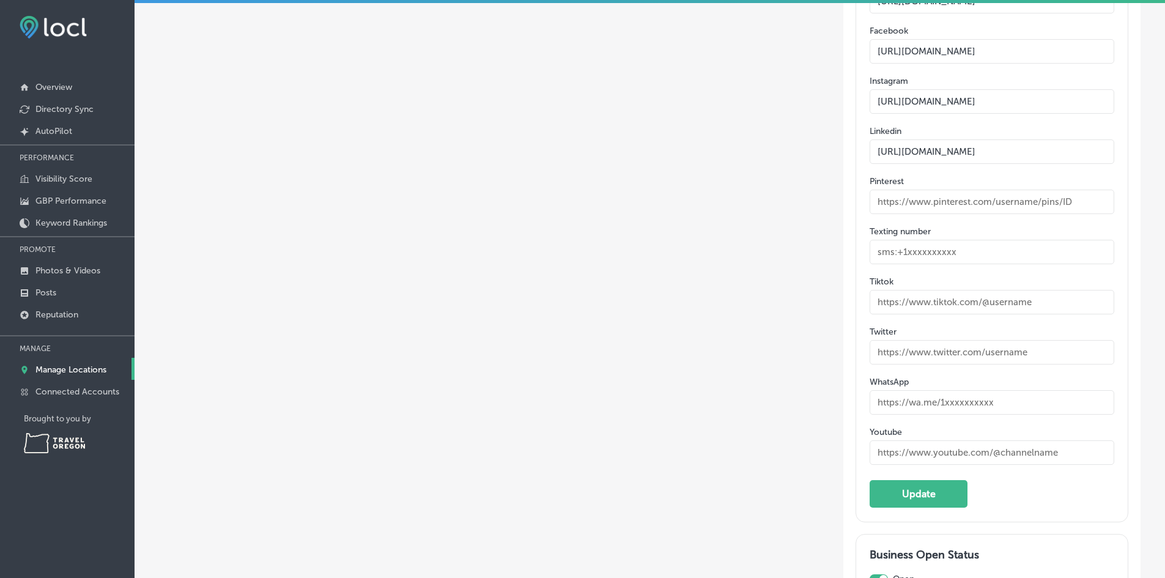
scroll to position [1957, 0]
click at [930, 456] on input "text" at bounding box center [992, 452] width 245 height 24
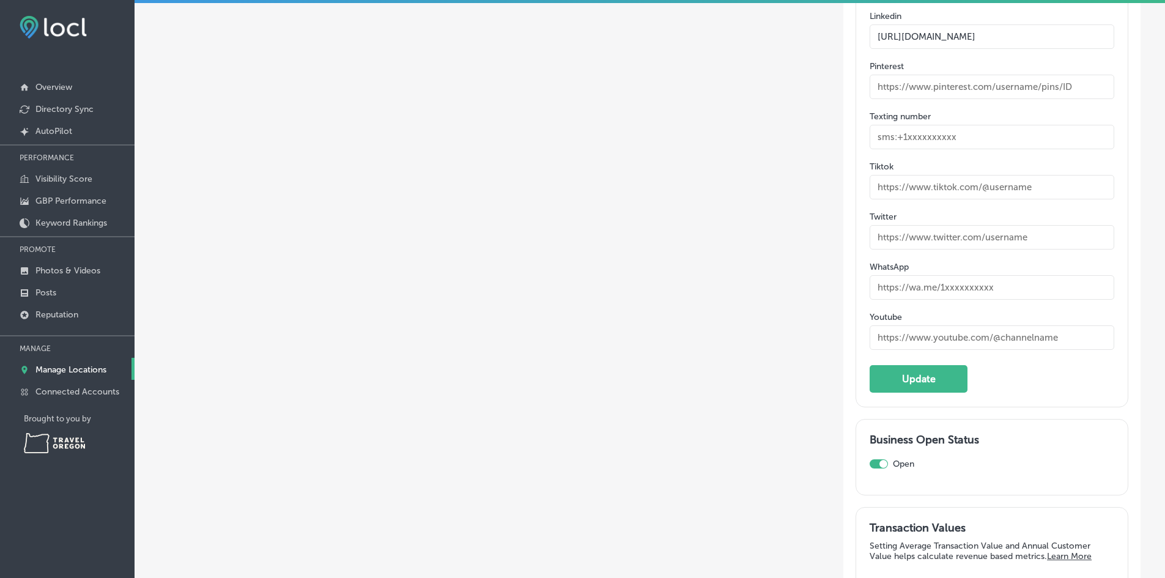
scroll to position [2079, 0]
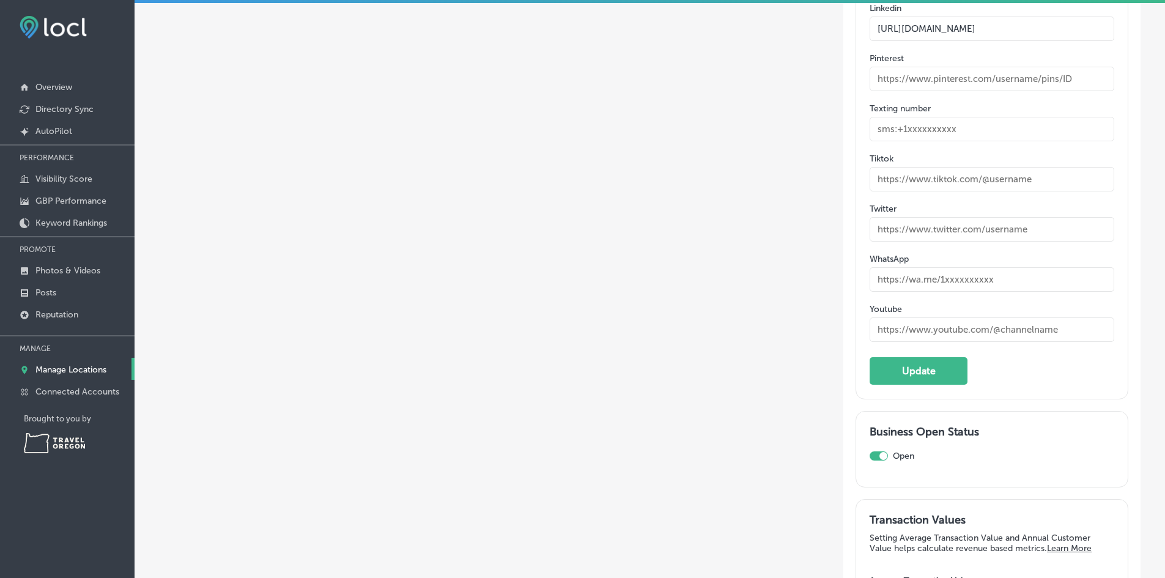
paste input "https://www.youtube.com/@zenithperformanceandwellness"
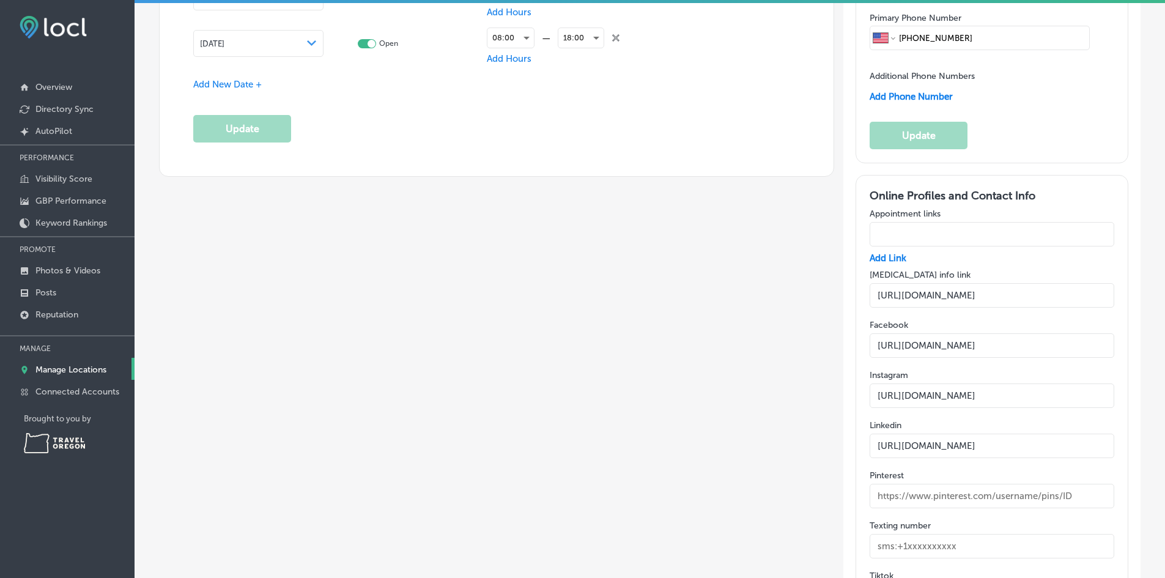
scroll to position [1651, 0]
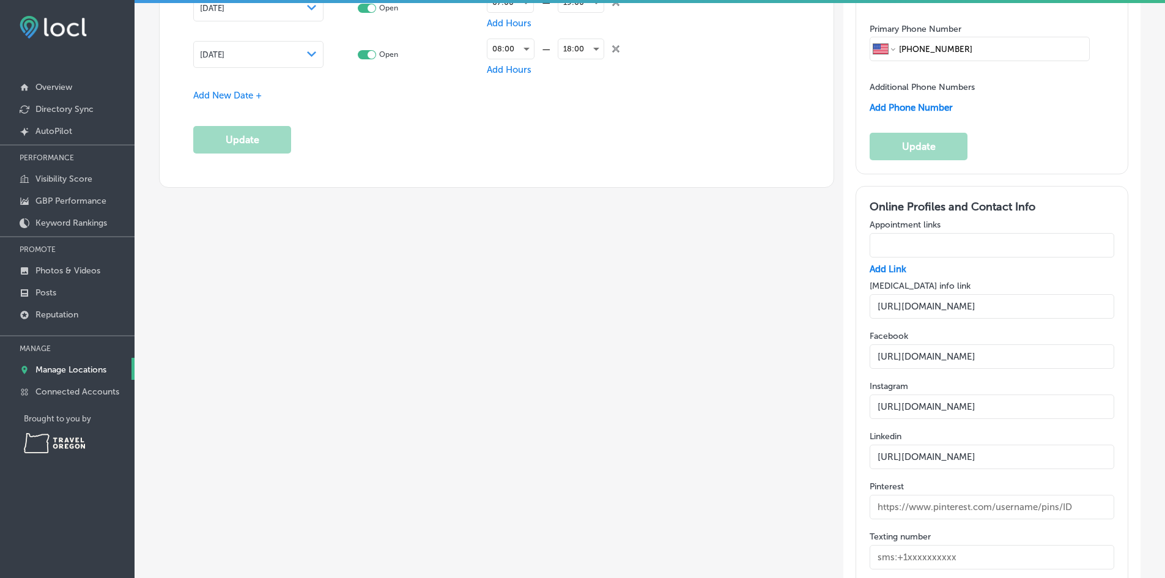
type input "https://www.youtube.com/@zenithperformanceandwellness"
click at [976, 249] on input "text" at bounding box center [992, 245] width 245 height 24
paste input "https://app.pteverywhere.com/zenith-pnw/bookingonline"
drag, startPoint x: 928, startPoint y: 242, endPoint x: 805, endPoint y: 240, distance: 122.9
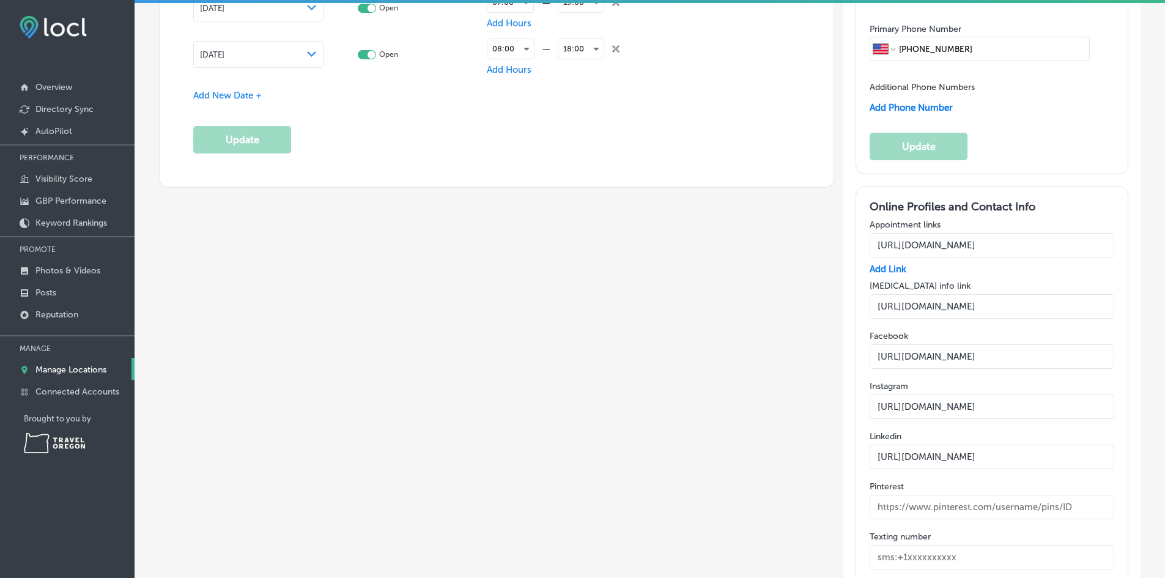
click at [805, 240] on div "Business Name Name on Google 31 /125 Zenith Performance and Wellness Update Bus…" at bounding box center [641, 107] width 1000 height 3084
type input "https://app.pteverywhere.com/zenith-pnw/bookingonline"
click at [739, 290] on div "Business Name Name on Google 31 /125 Zenith Performance and Wellness Update Bus…" at bounding box center [487, 107] width 693 height 3084
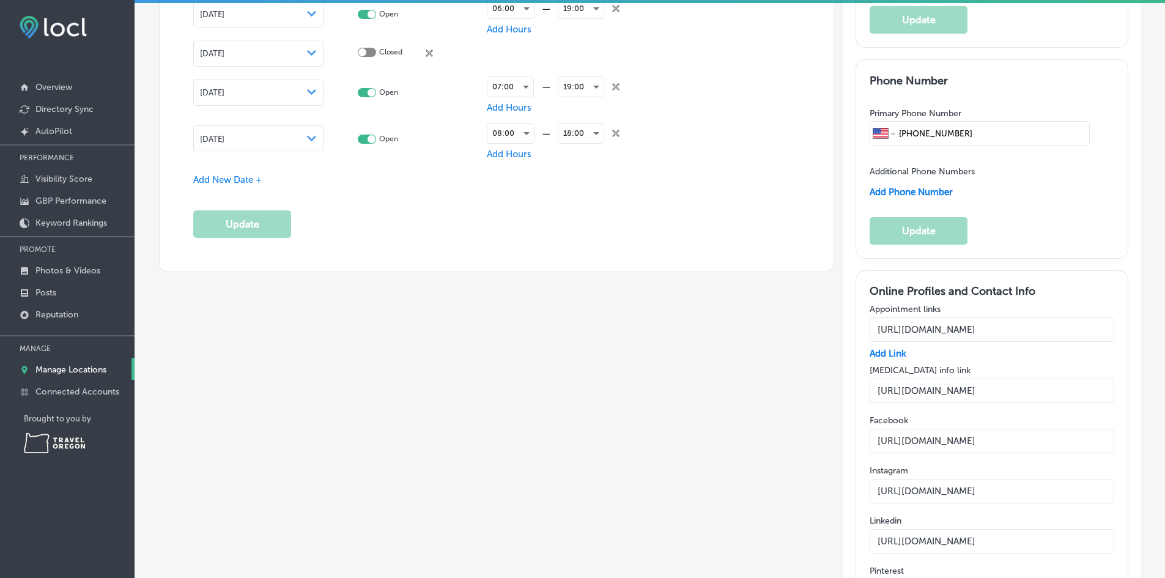
scroll to position [1933, 0]
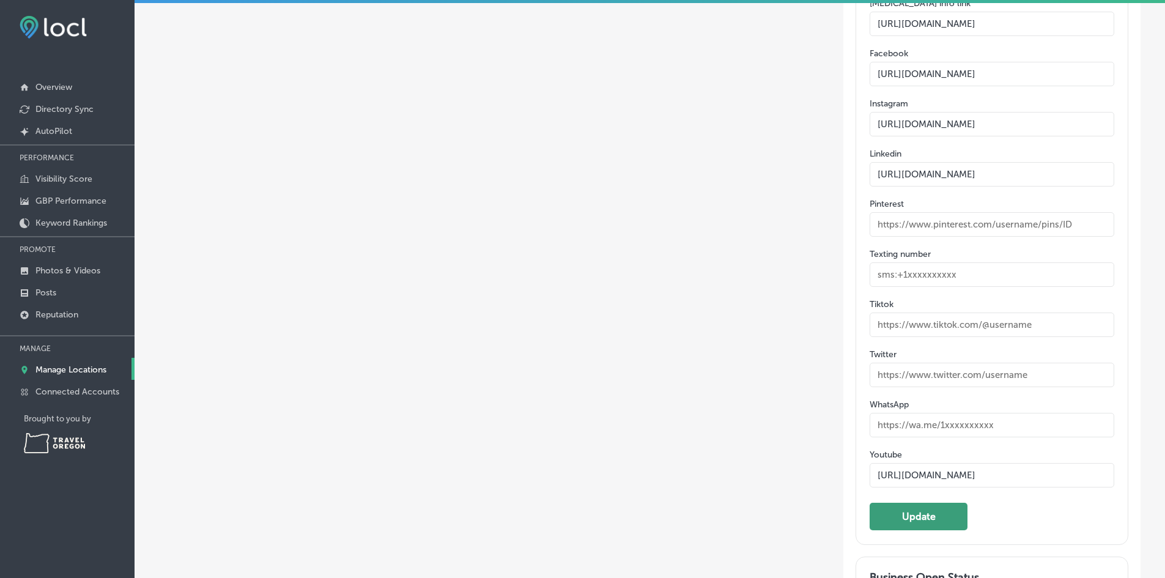
click at [929, 519] on button "Update" at bounding box center [919, 517] width 98 height 28
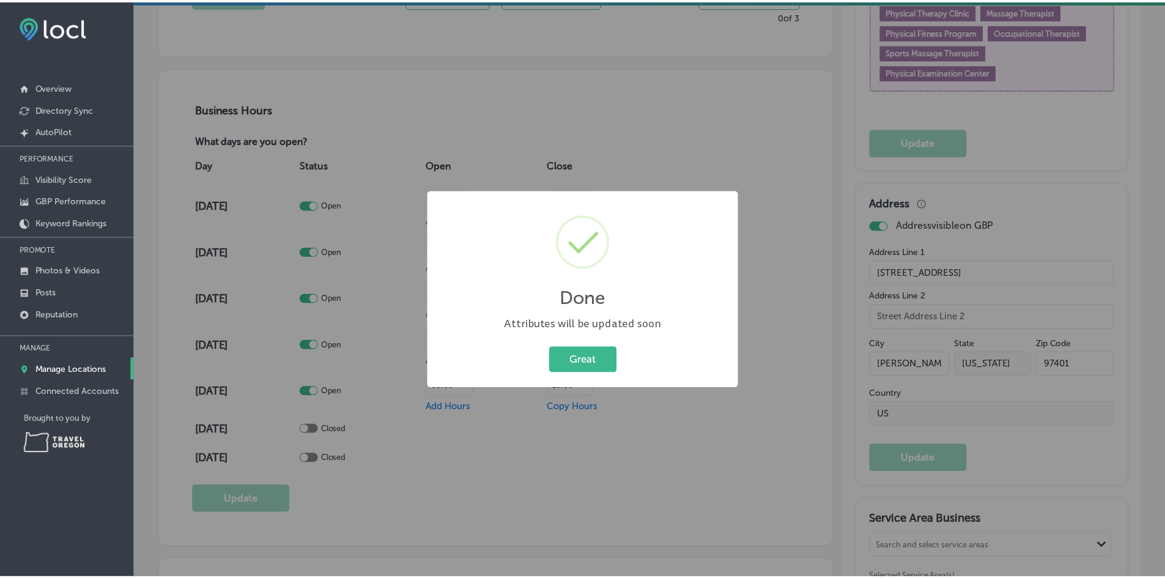
scroll to position [772, 0]
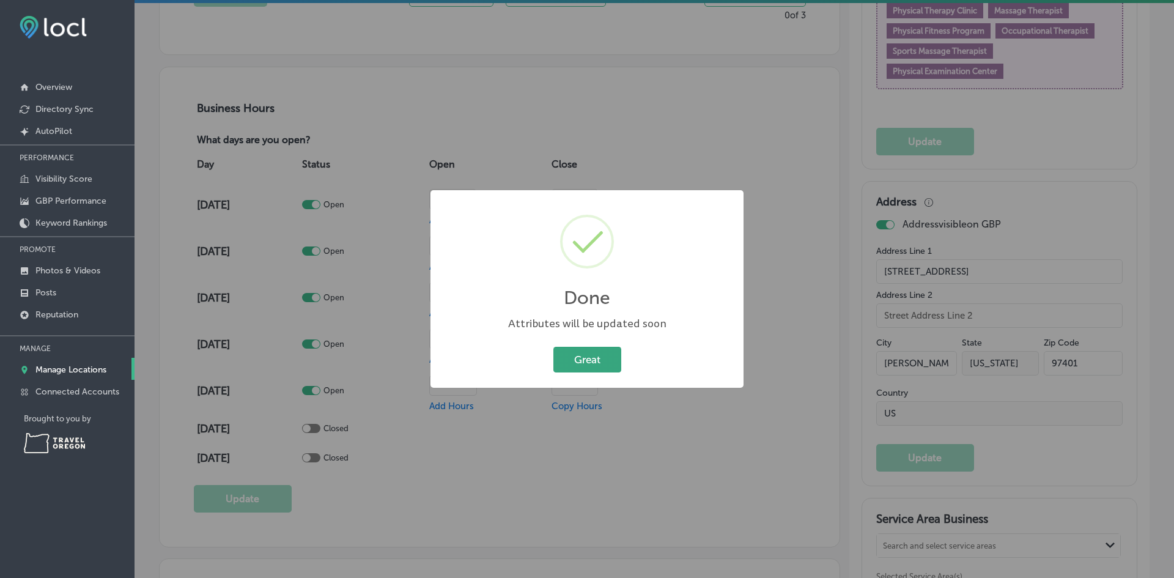
click at [595, 358] on button "Great" at bounding box center [587, 359] width 68 height 25
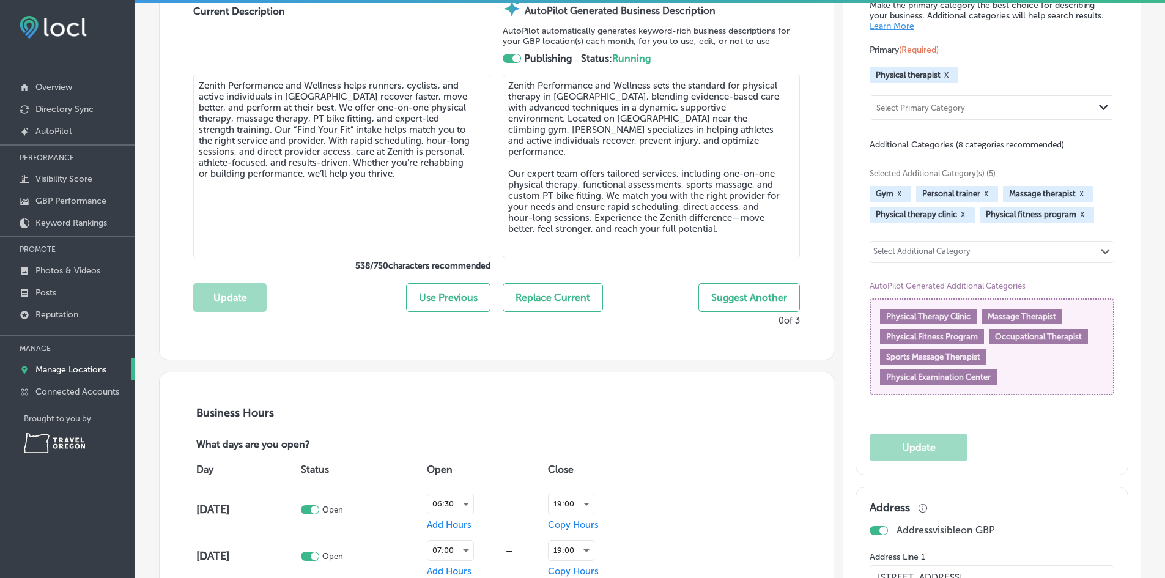
scroll to position [405, 0]
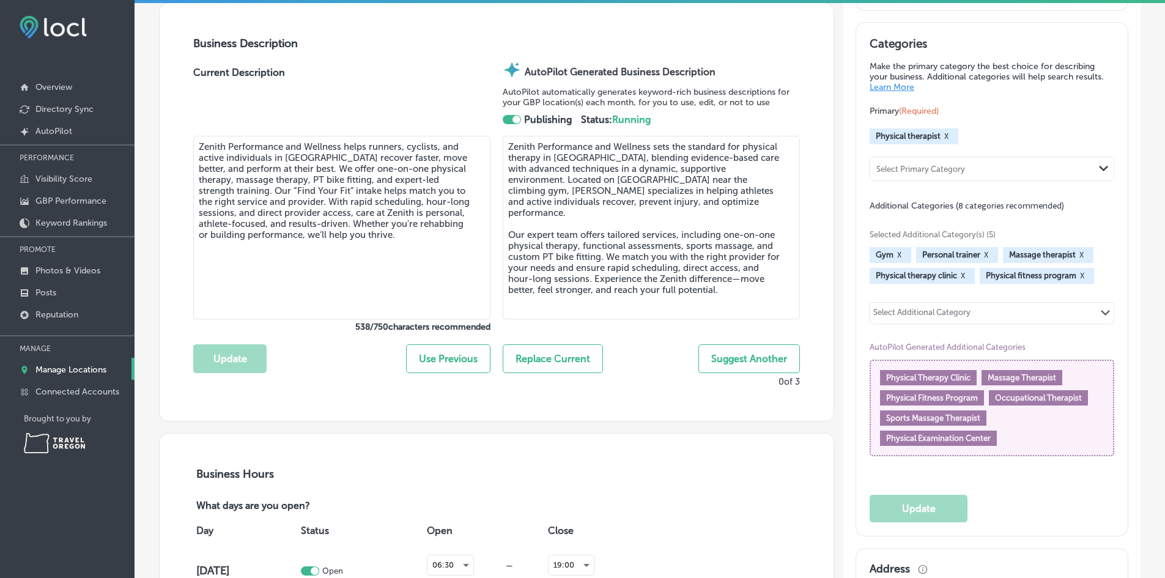
click at [997, 314] on div "Select Additional Category Path Created with Sketch." at bounding box center [991, 313] width 243 height 21
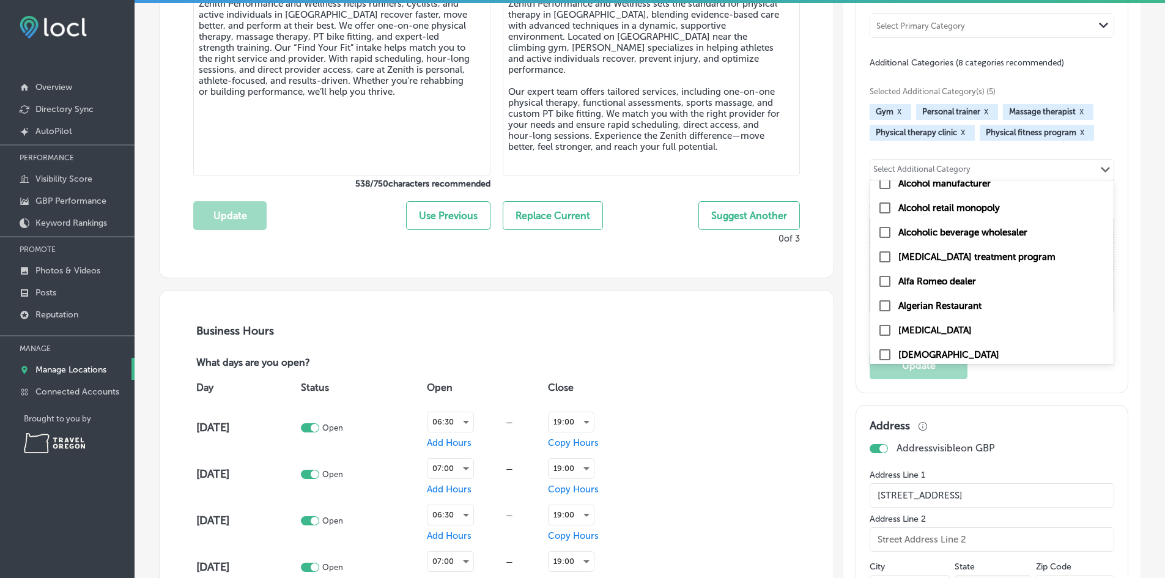
scroll to position [527, 0]
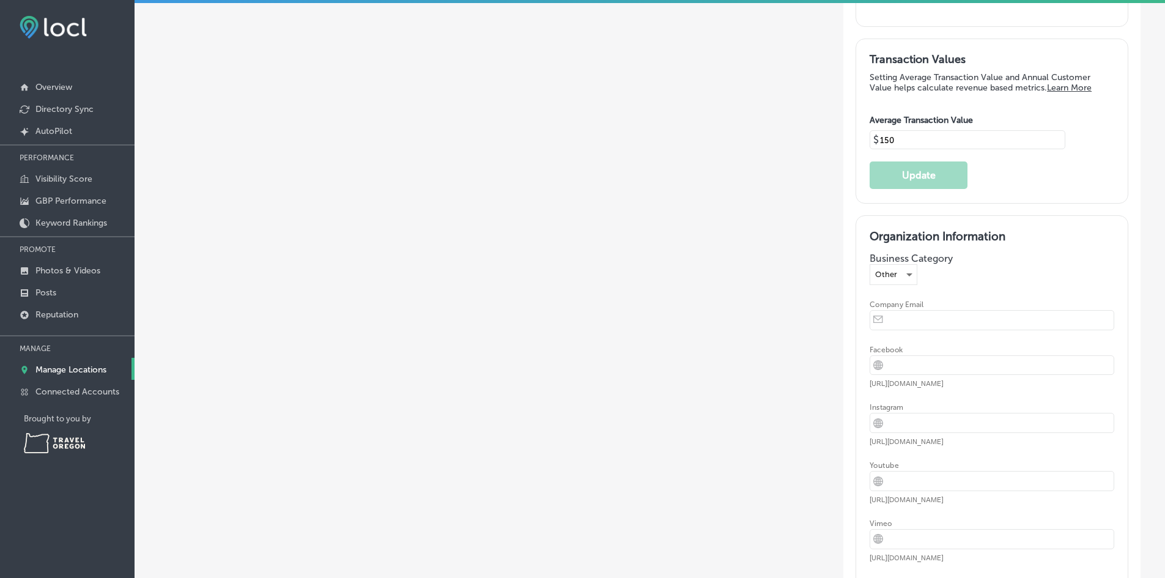
scroll to position [2484, 0]
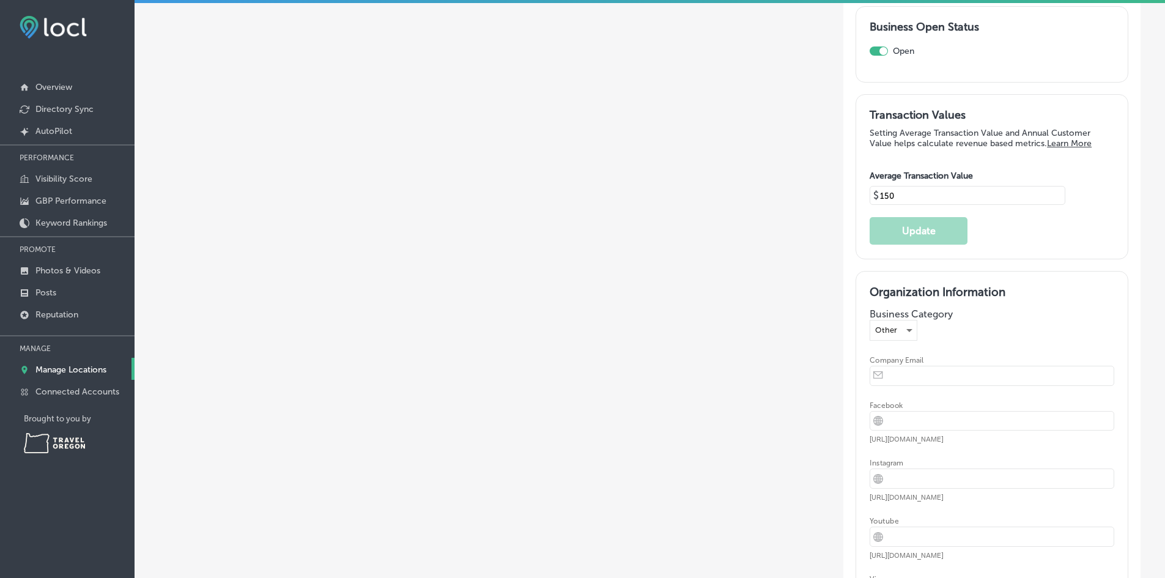
click at [937, 371] on input "email" at bounding box center [1001, 375] width 224 height 19
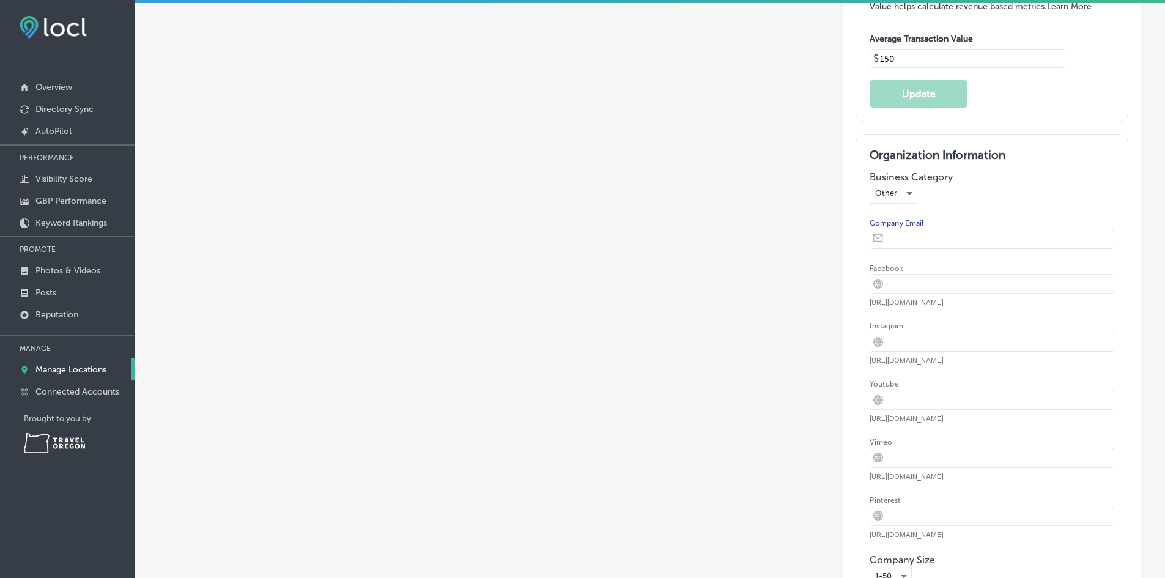
scroll to position [2606, 0]
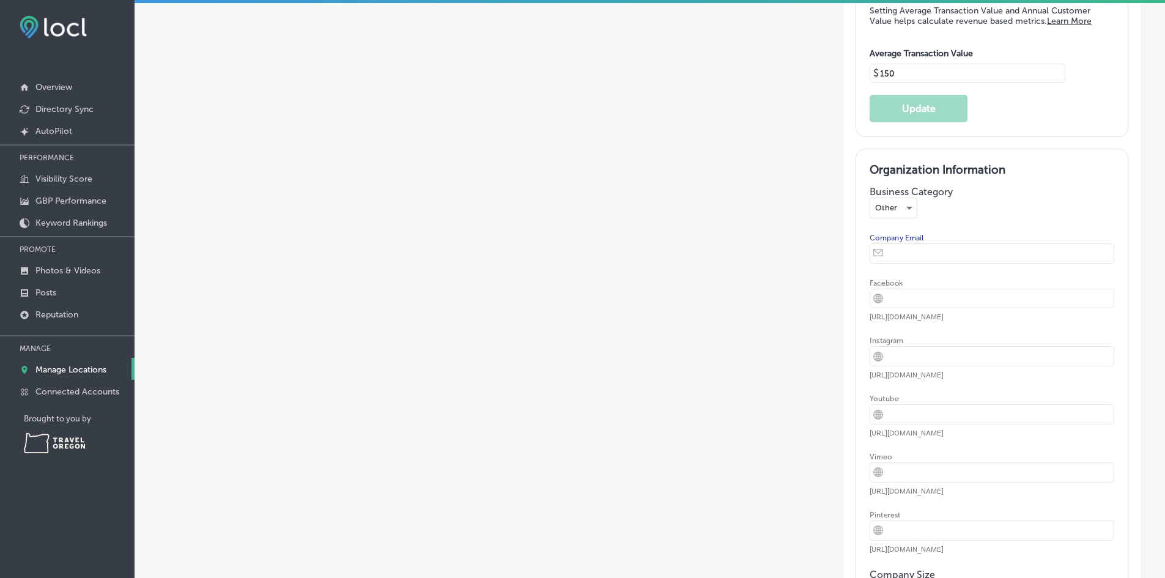
click at [937, 299] on input "url" at bounding box center [1001, 298] width 224 height 19
click at [891, 204] on div "Other" at bounding box center [893, 208] width 46 height 20
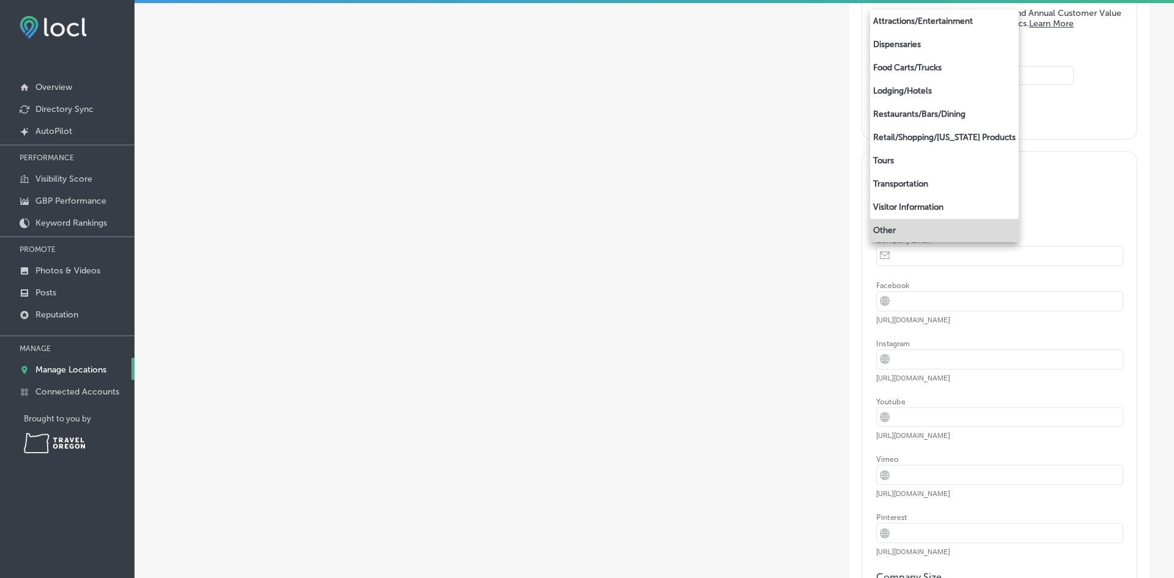
click at [1082, 220] on div at bounding box center [587, 289] width 1174 height 578
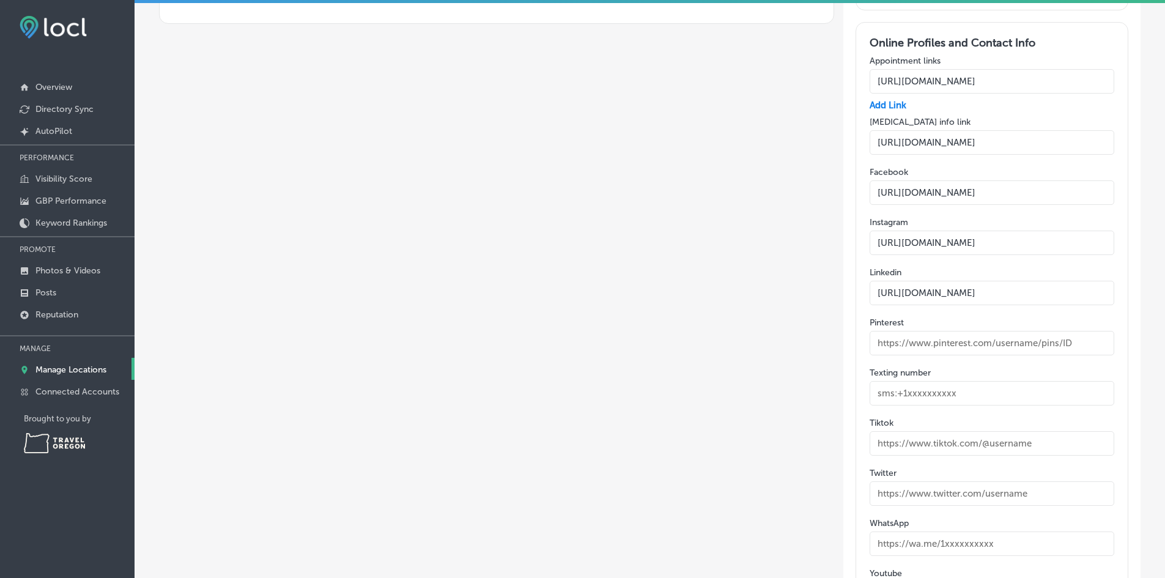
scroll to position [1811, 0]
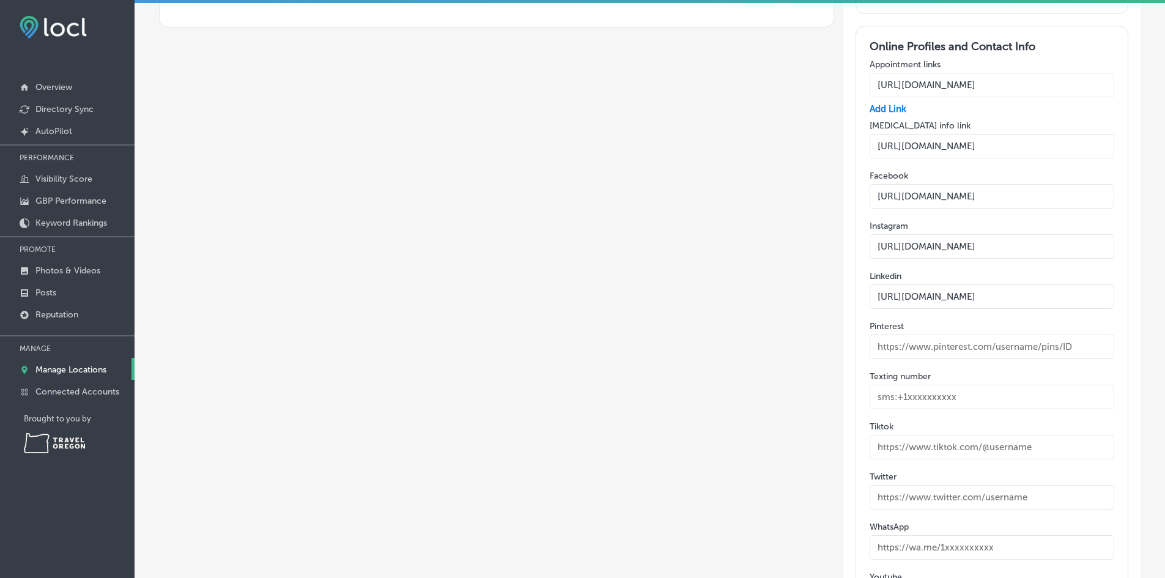
drag, startPoint x: 1053, startPoint y: 195, endPoint x: 857, endPoint y: 202, distance: 195.8
click at [857, 202] on div "Online Profiles and Contact Info Appointment links https://app.pteverywhere.com…" at bounding box center [991, 346] width 273 height 641
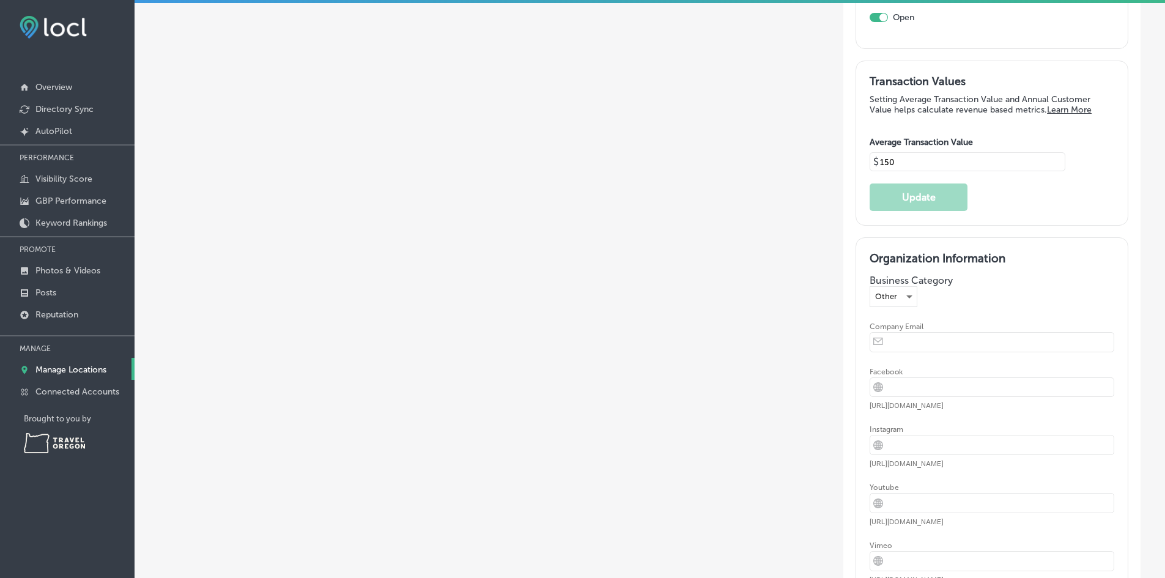
scroll to position [2545, 0]
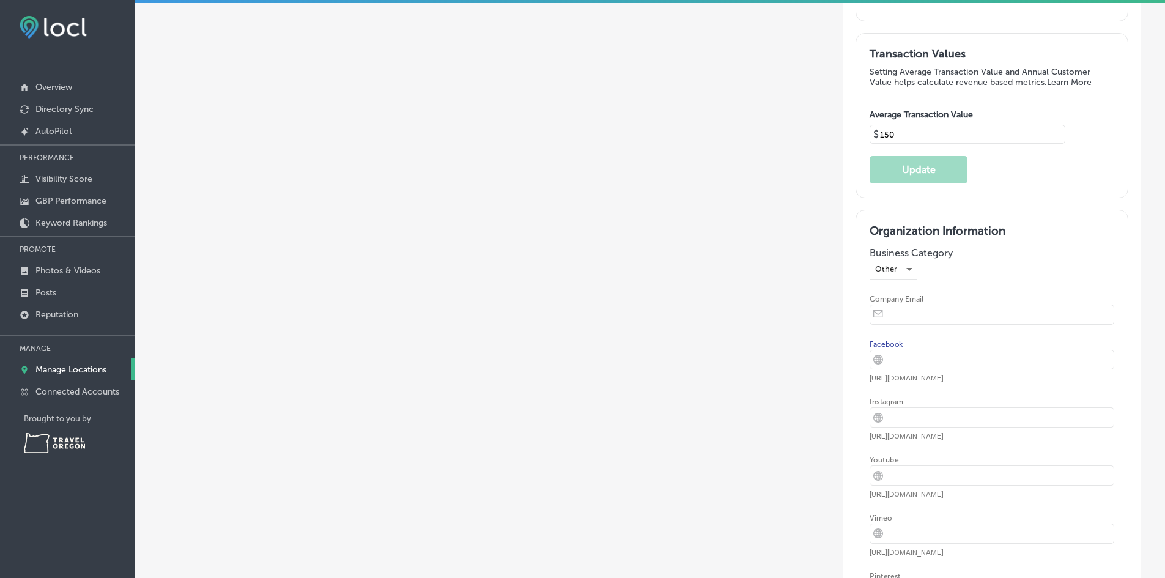
click at [917, 353] on input "url" at bounding box center [1001, 359] width 224 height 19
paste input "https://www.facebook.com/ZenithPNW/"
type input "https://www.facebook.com/ZenithPNW/"
click at [906, 413] on input "url" at bounding box center [1001, 417] width 224 height 19
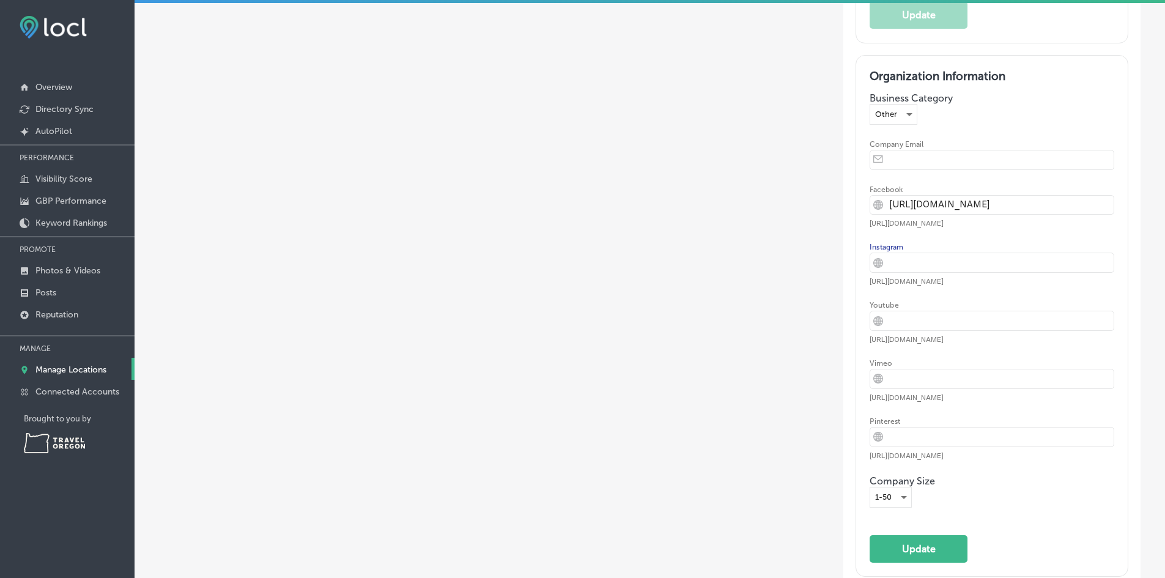
scroll to position [2728, 0]
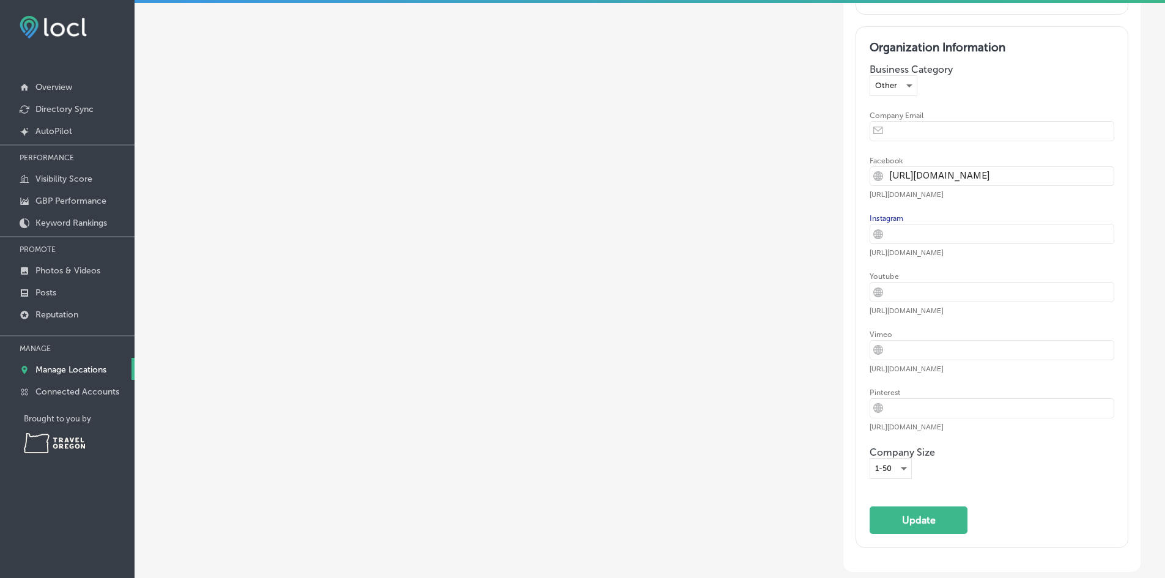
paste input "https://www.instagram.com/zenith_pnw/"
type input "https://www.instagram.com/zenith_pnw/"
click at [920, 289] on input "url" at bounding box center [1001, 291] width 224 height 19
paste input "https://www.youtube.com/@zenithperformanceandwellness"
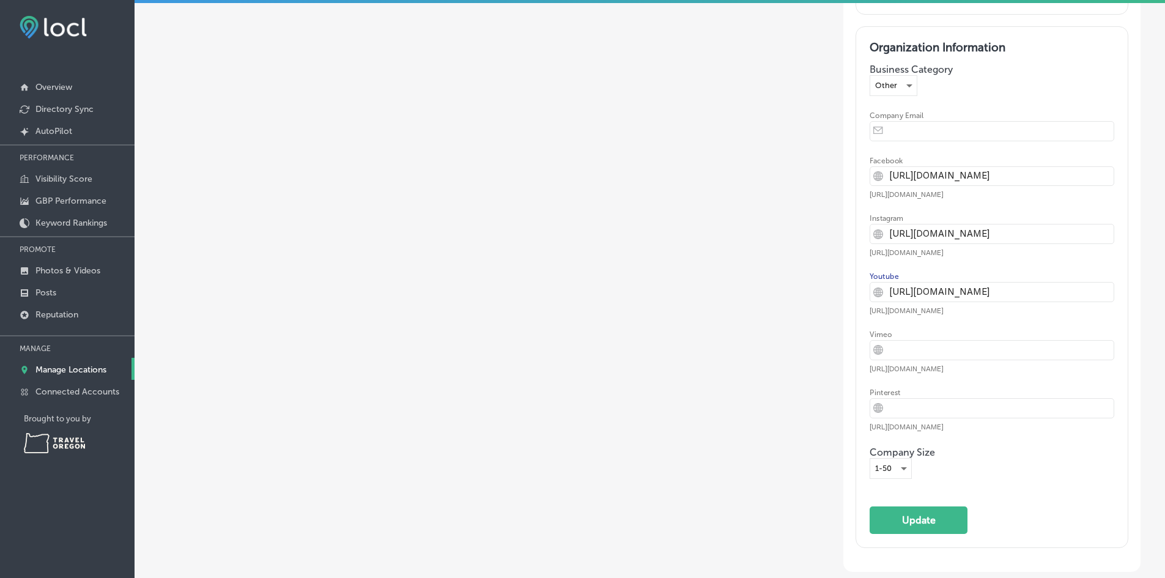
type input "https://www.youtube.com/@zenithperformanceandwellness"
click at [912, 349] on input "url" at bounding box center [1001, 350] width 224 height 19
click at [916, 402] on input "url" at bounding box center [1001, 408] width 224 height 19
click at [921, 525] on button "Update" at bounding box center [919, 520] width 98 height 28
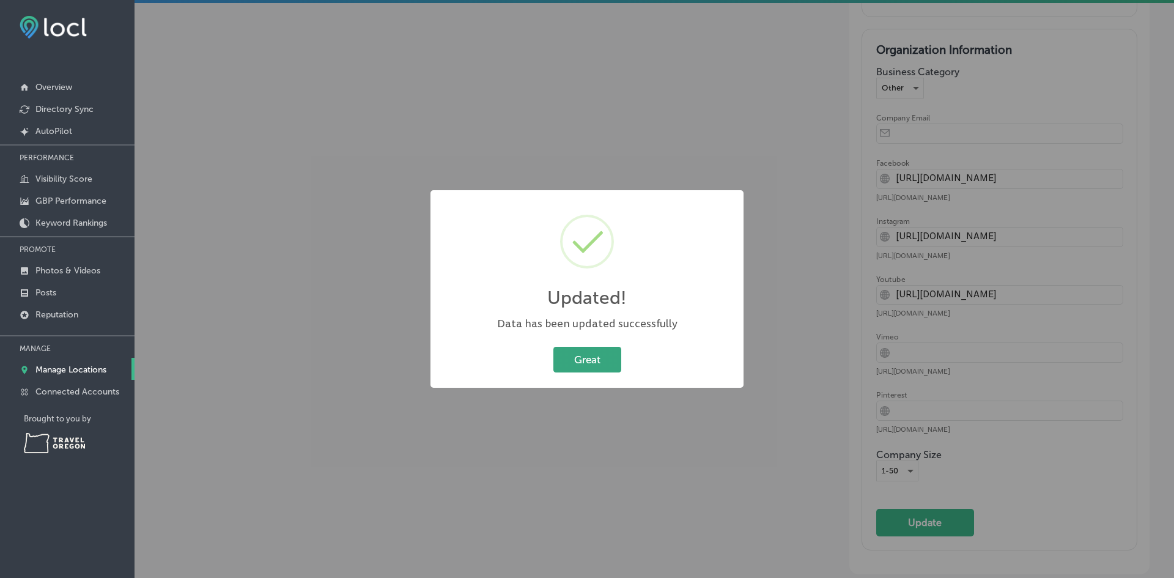
click at [582, 349] on button "Great" at bounding box center [587, 359] width 68 height 25
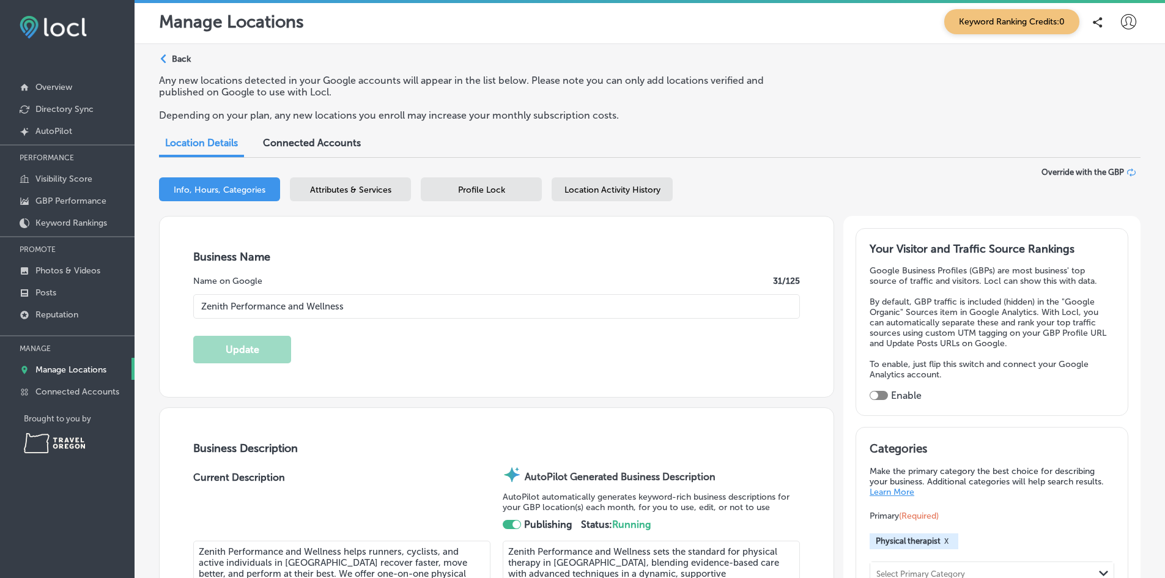
click at [384, 195] on div "Attributes & Services" at bounding box center [350, 189] width 121 height 24
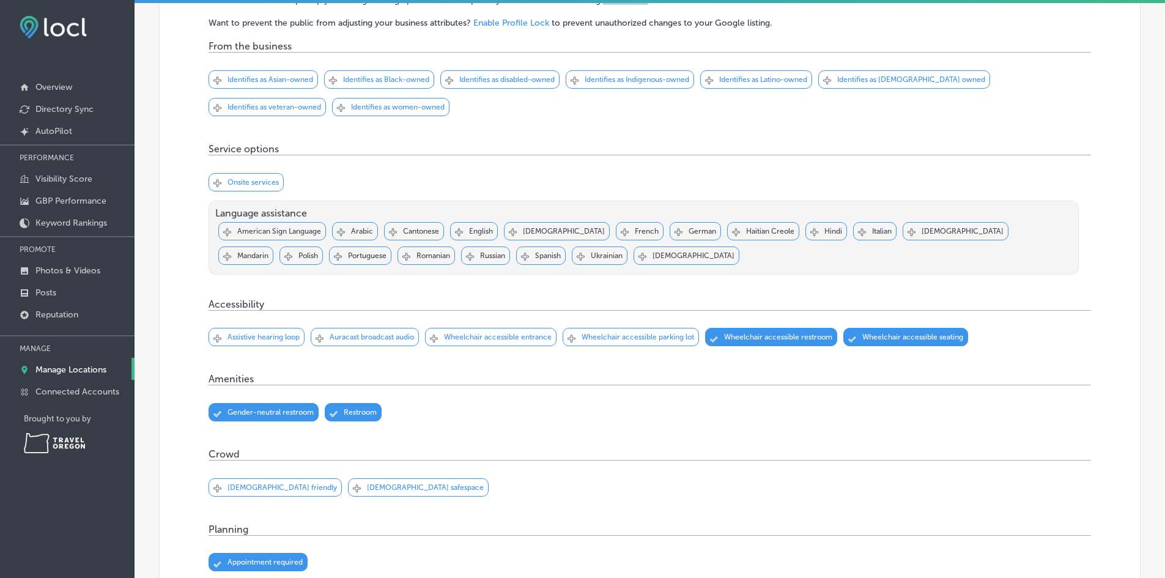
scroll to position [306, 0]
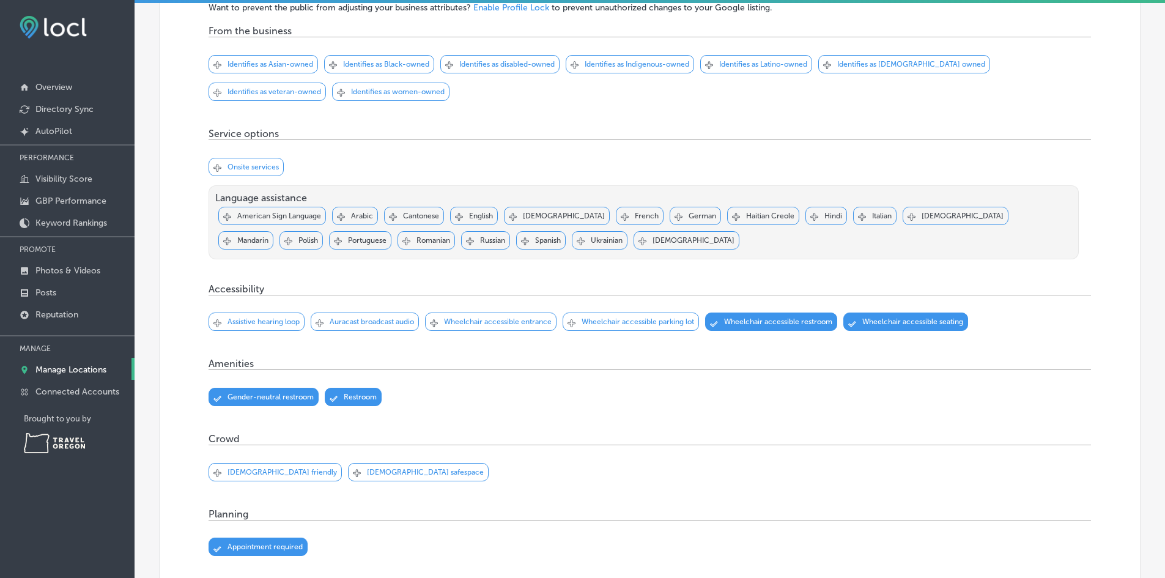
click at [497, 324] on p "Wheelchair accessible entrance" at bounding box center [498, 321] width 108 height 9
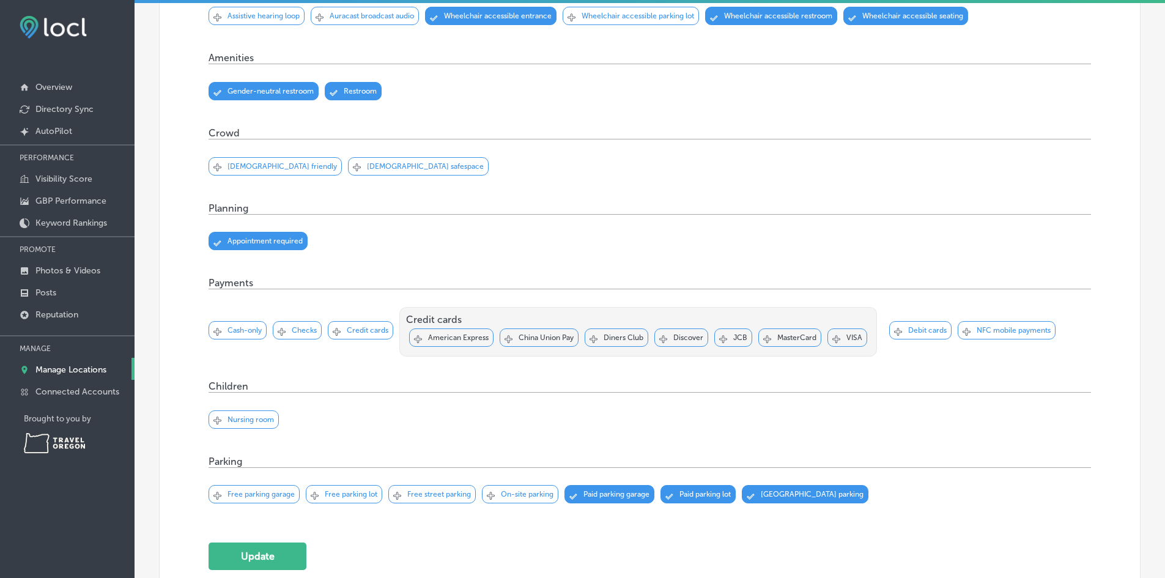
scroll to position [673, 0]
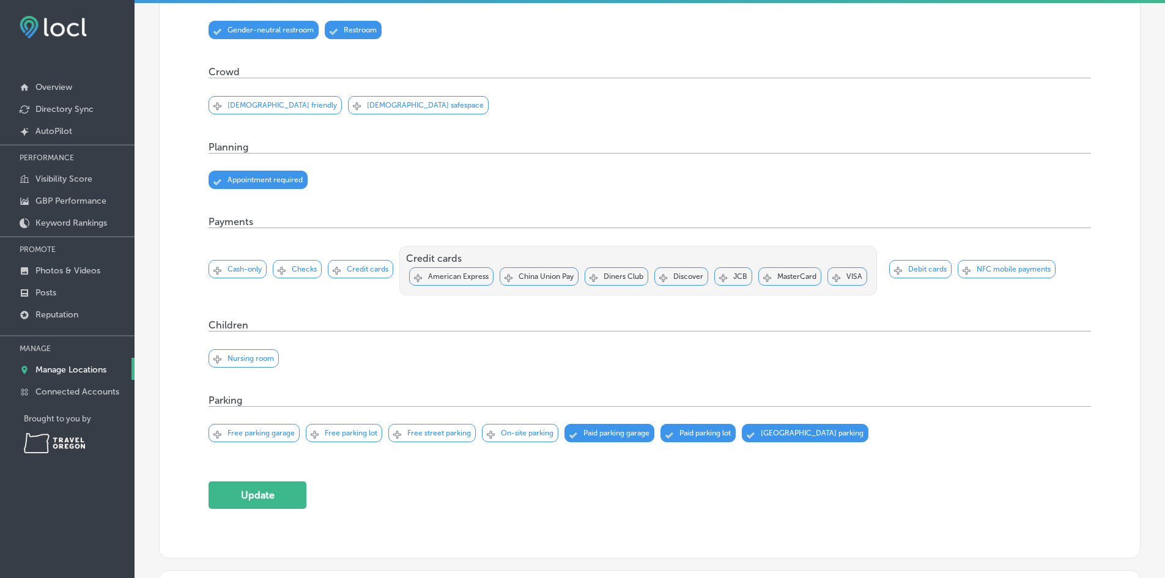
click at [249, 357] on p "Nursing room" at bounding box center [250, 358] width 46 height 9
click at [216, 357] on icon "Checked Created with Sketch." at bounding box center [217, 360] width 8 height 6
click at [216, 357] on icon "close Created with Sketch." at bounding box center [217, 359] width 8 height 8
click at [216, 361] on div "Svg Vector Icons : http://www.onlinewebfonts.com/icon Checked Created with Sket…" at bounding box center [244, 358] width 70 height 18
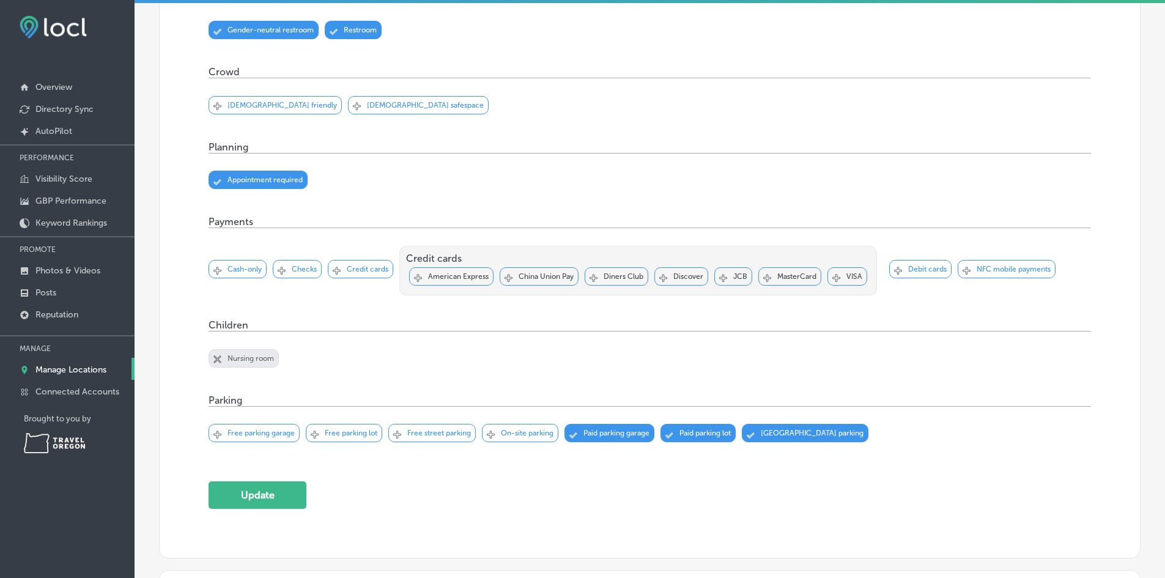
click at [402, 361] on div "Svg Vector Icons : http://www.onlinewebfonts.com/icon Checked Created with Sket…" at bounding box center [650, 362] width 882 height 63
click at [217, 361] on div "Svg Vector Icons : http://www.onlinewebfonts.com/icon Checked Created with Sket…" at bounding box center [244, 358] width 70 height 18
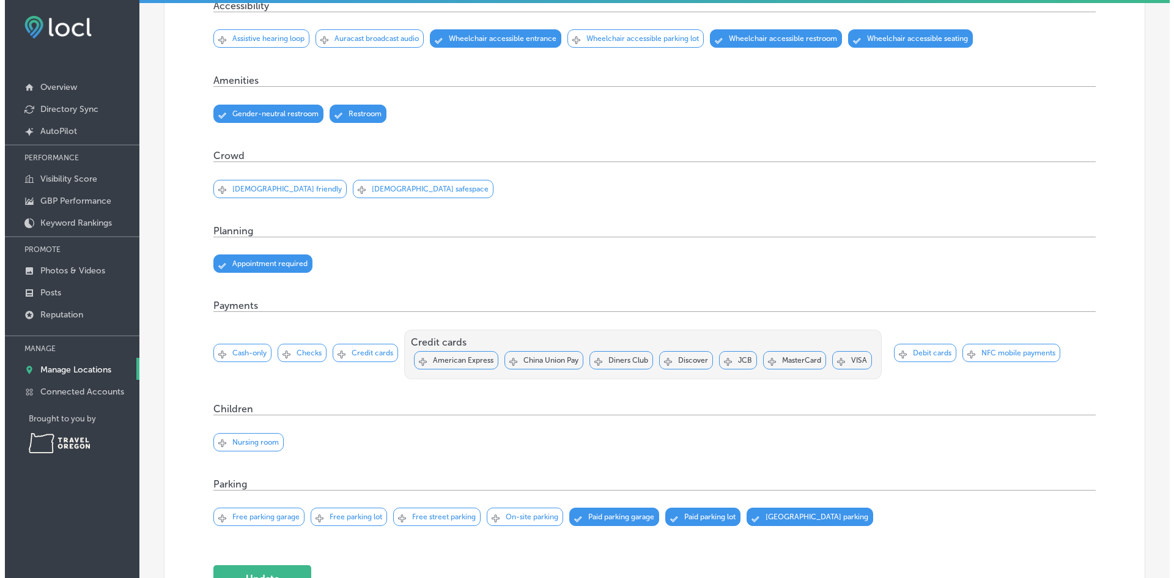
scroll to position [734, 0]
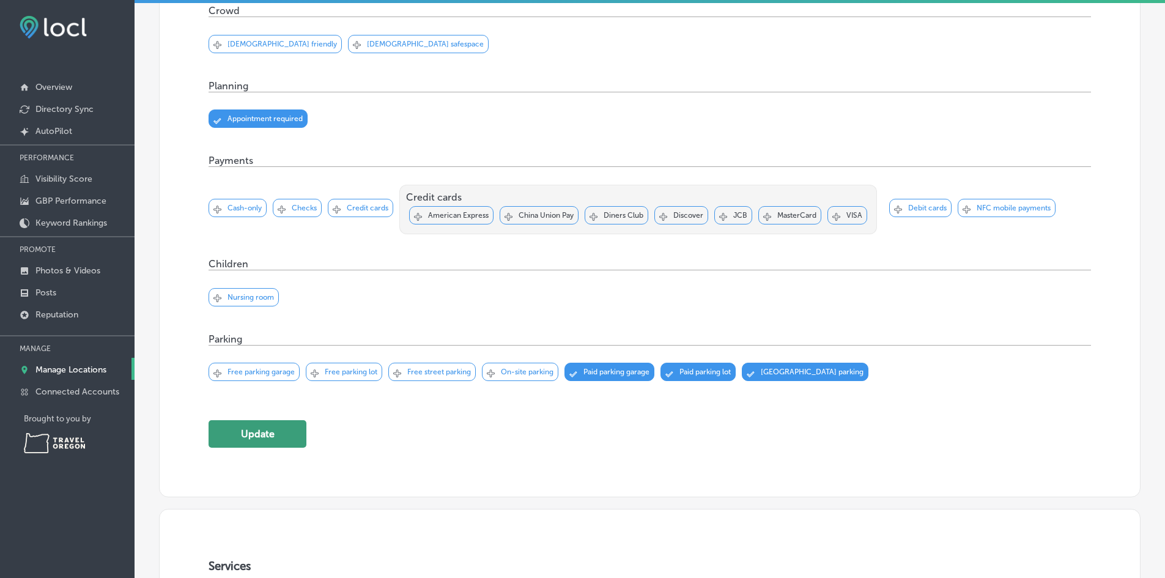
click at [265, 420] on button "Update" at bounding box center [258, 434] width 98 height 28
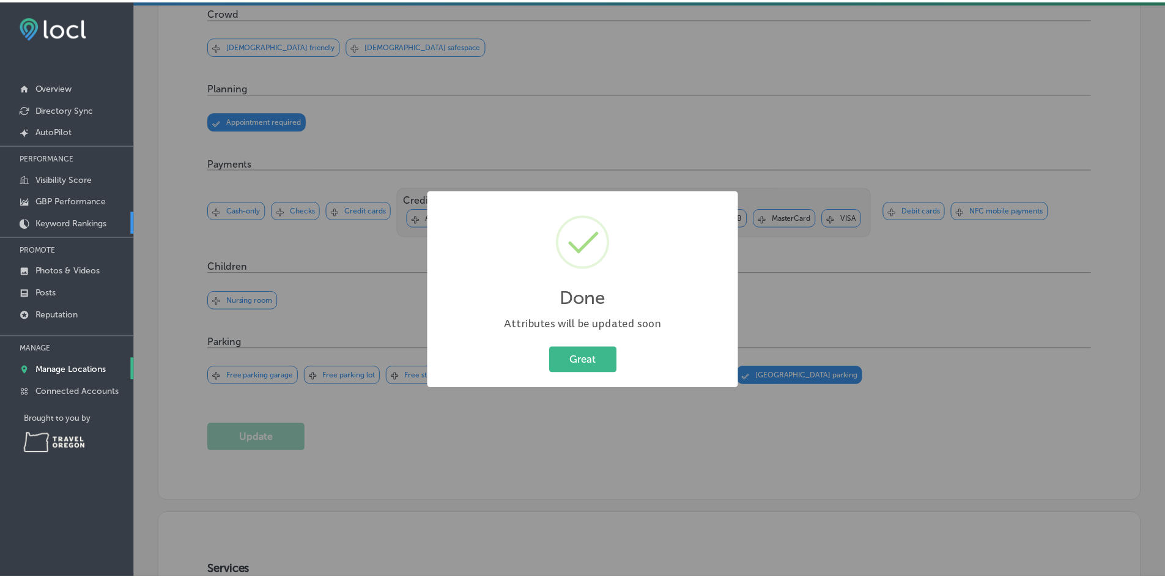
scroll to position [735, 0]
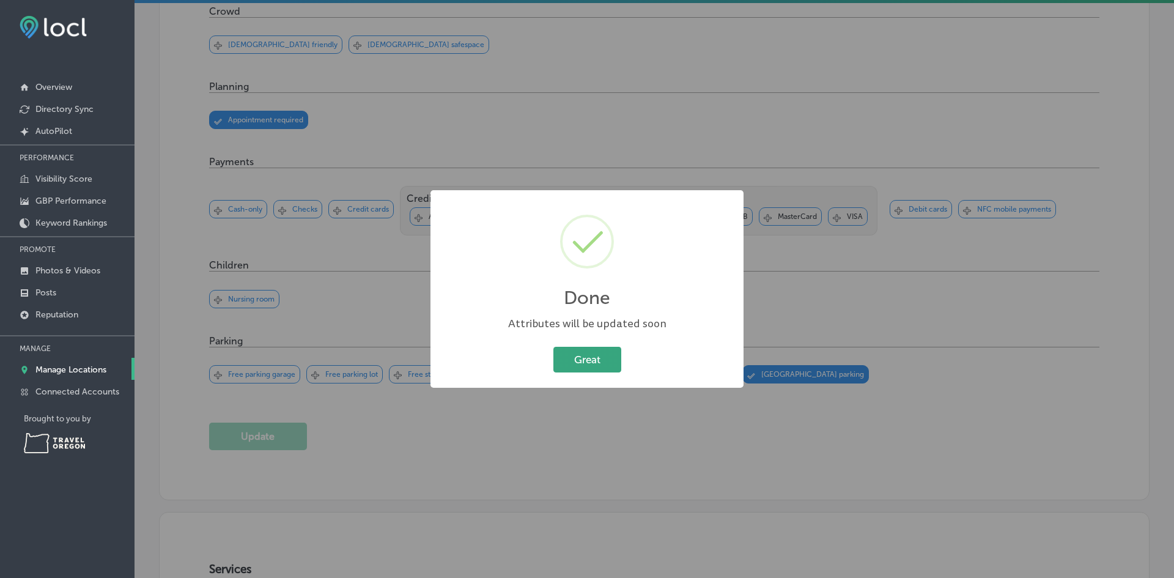
click at [583, 365] on button "Great" at bounding box center [587, 359] width 68 height 25
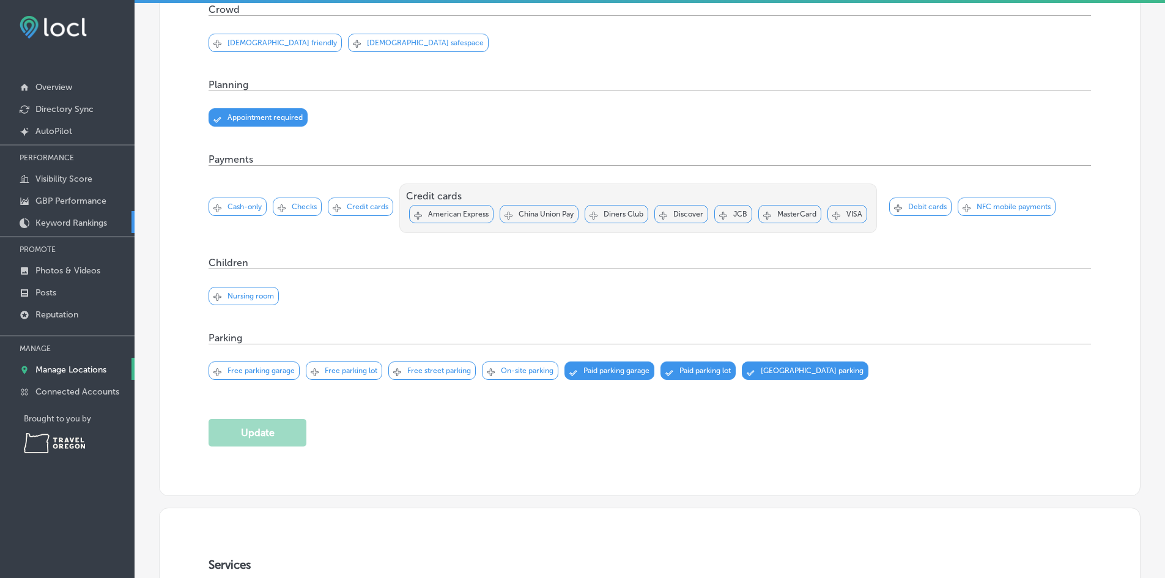
scroll to position [734, 0]
click at [61, 127] on p "AutoPilot" at bounding box center [53, 131] width 37 height 10
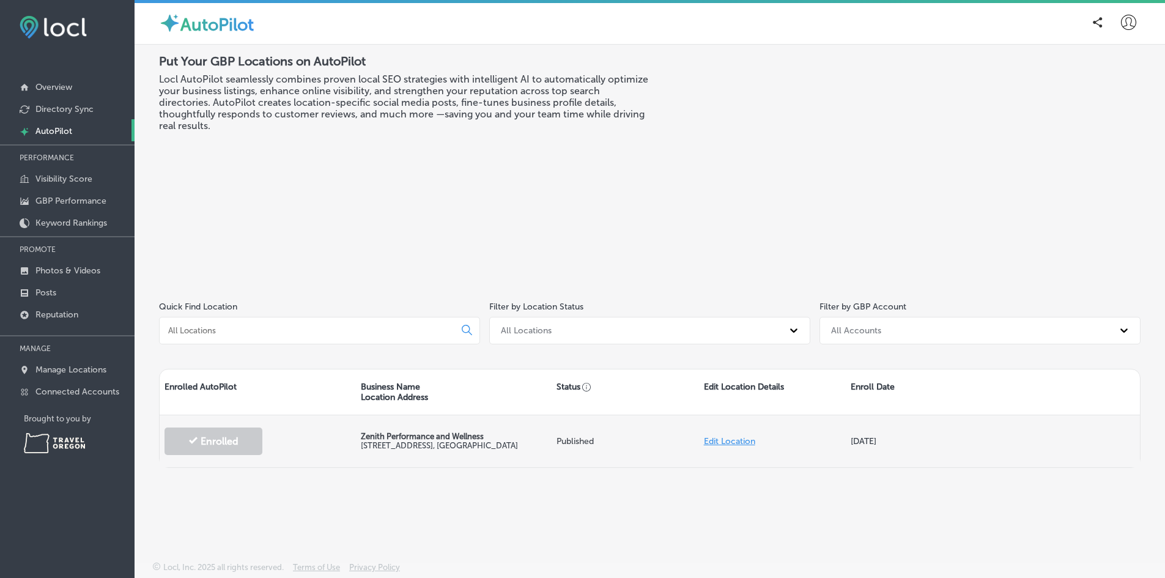
click at [712, 441] on link "Edit Location" at bounding box center [729, 441] width 51 height 10
select select "US"
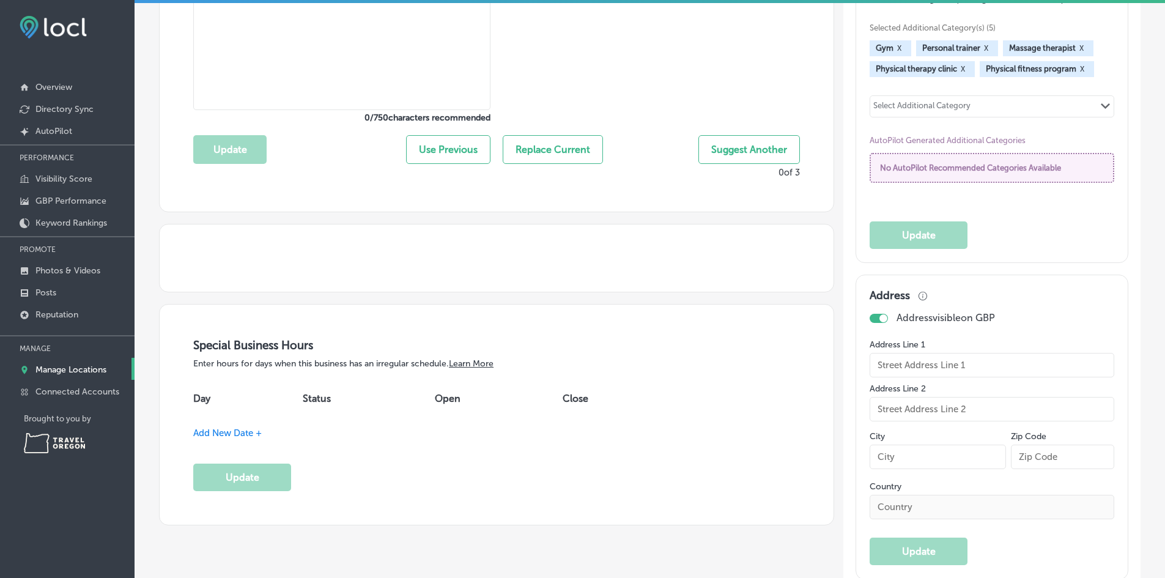
type textarea "Zenith Performance and Wellness sets the standard for physical therapy in Eugen…"
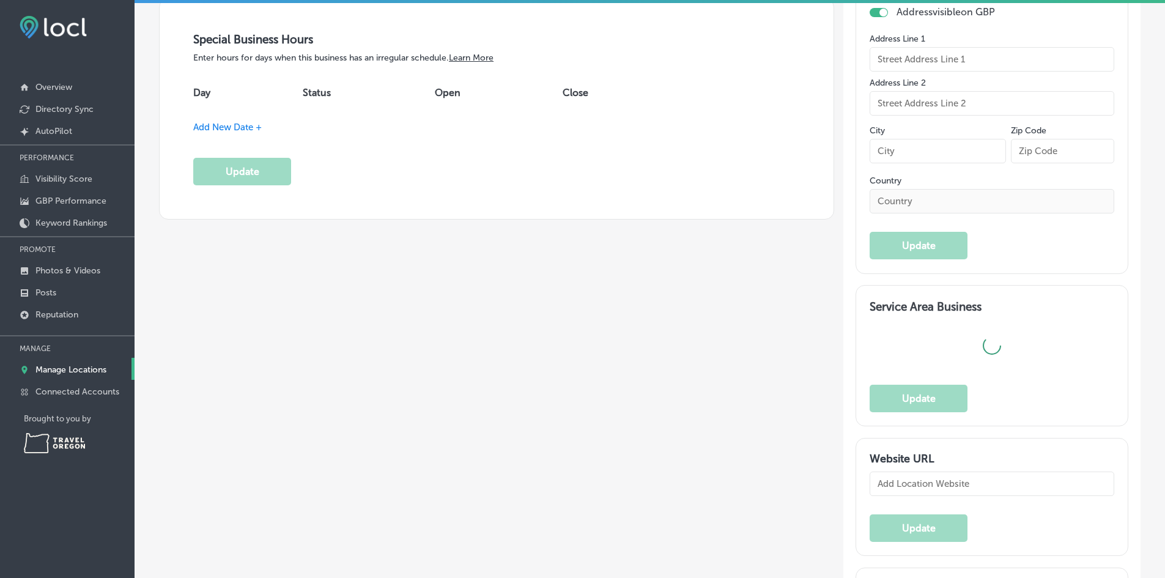
checkbox input "true"
type input "150"
type input "Zenith Performance and Wellness"
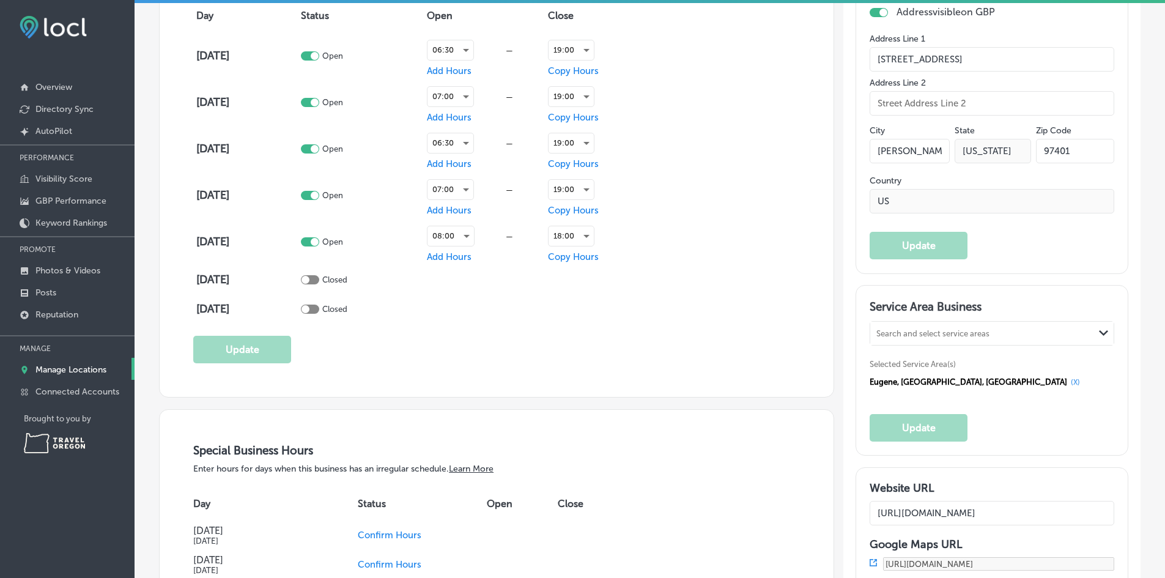
type input "160 South Park St."
type input "Eugene"
type input "97401"
type input "US"
type input "https://www.zenith-pnw.com/"
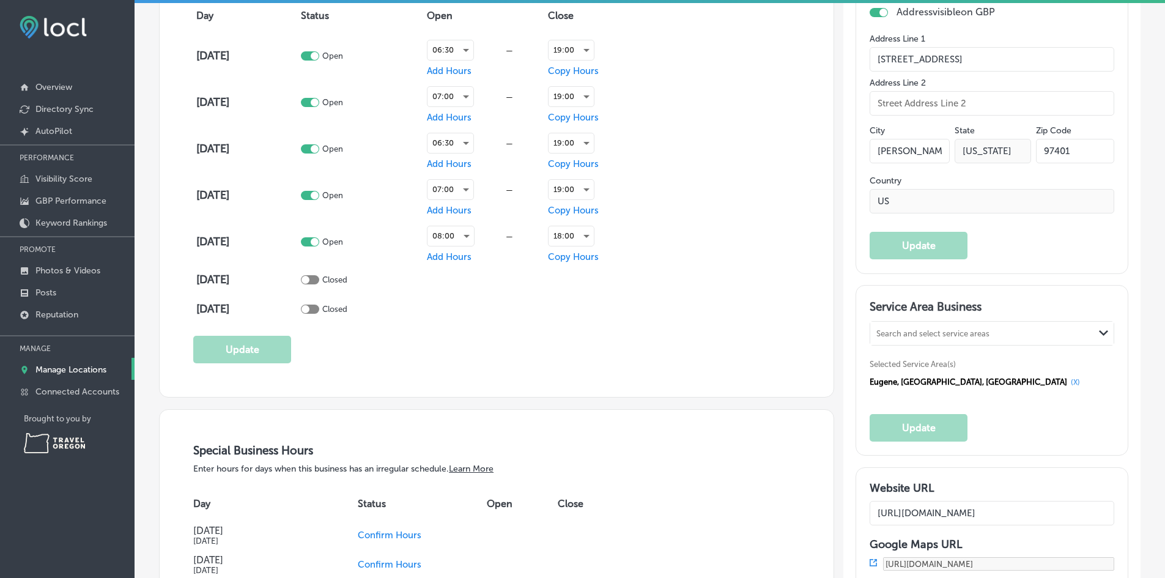
type input "https://www.facebook.com/ZenithPNW/"
type input "https://www.instagram.com/zenith_pnw/"
type input "https://www.youtube.com/@zenithperformanceandwellness"
type textarea "Zenith Performance and Wellness helps runners, cyclists, and active individuals…"
type input "+1 541 250 0195"
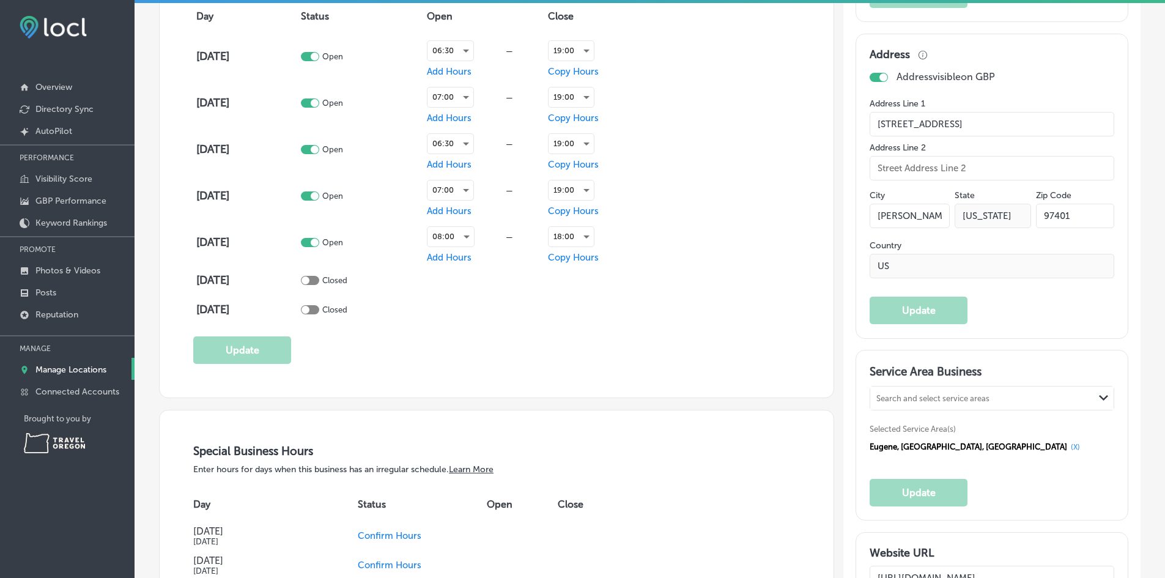
scroll to position [658, 0]
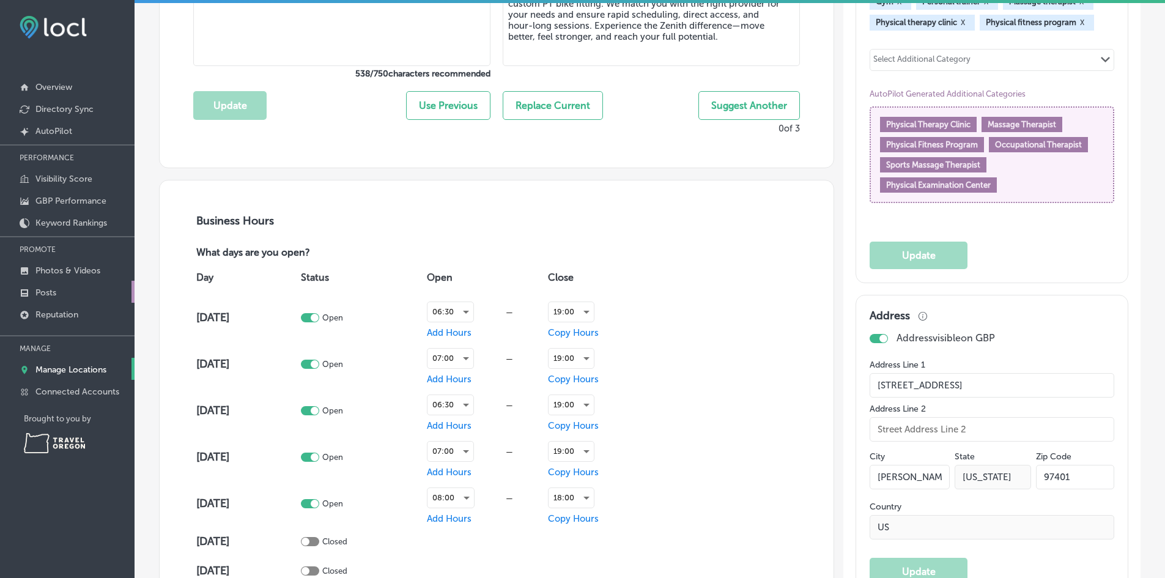
click at [56, 288] on p "Posts" at bounding box center [45, 292] width 21 height 10
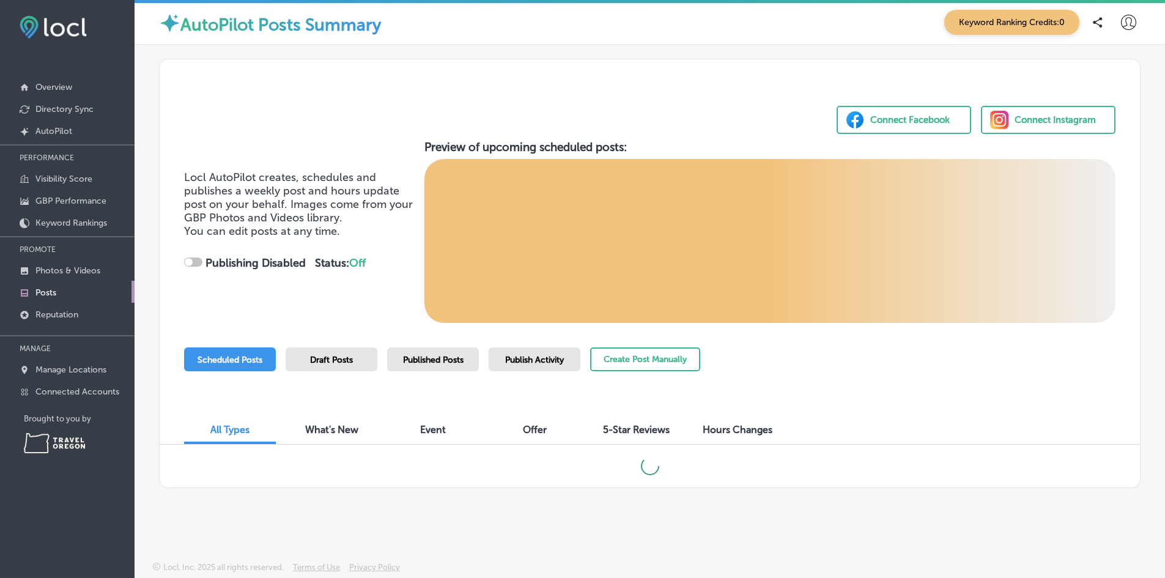
checkbox input "true"
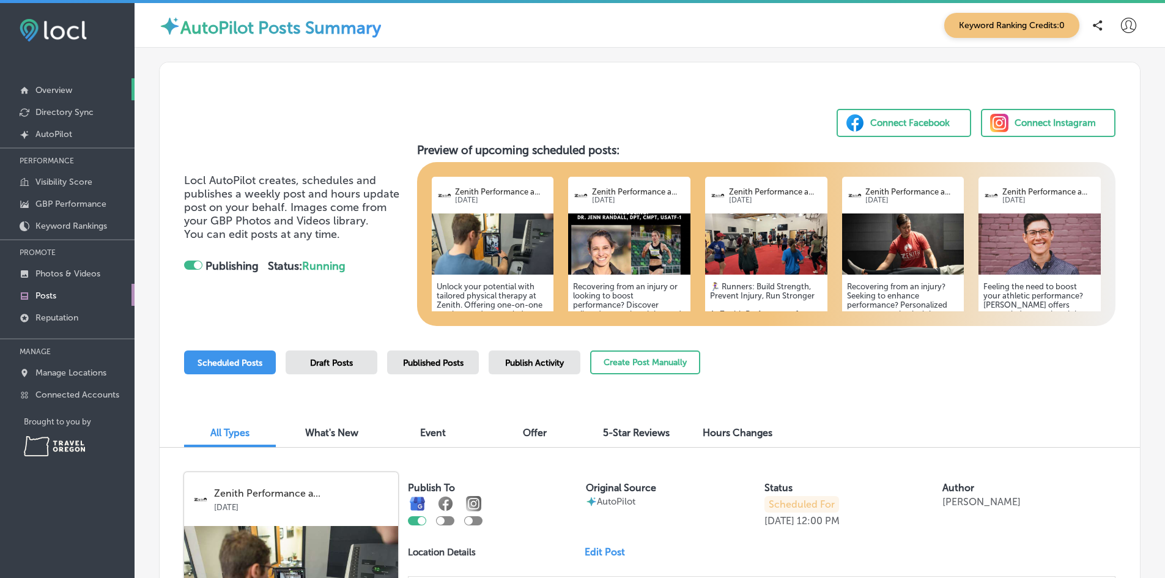
click at [42, 92] on p "Overview" at bounding box center [53, 90] width 37 height 10
